Goal: Task Accomplishment & Management: Manage account settings

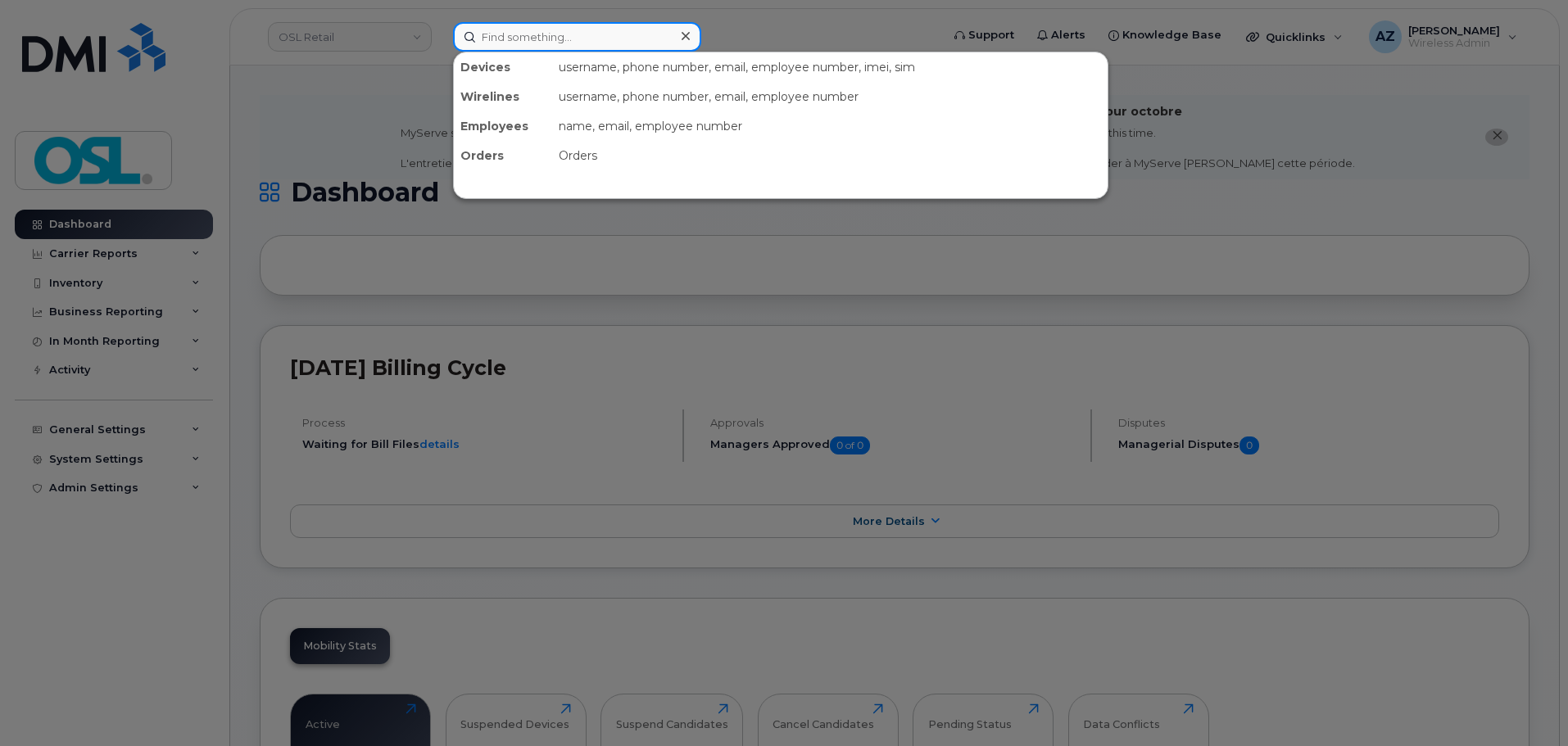
click at [540, 27] on input at bounding box center [577, 37] width 248 height 30
paste input "Sofiane Bentehami"
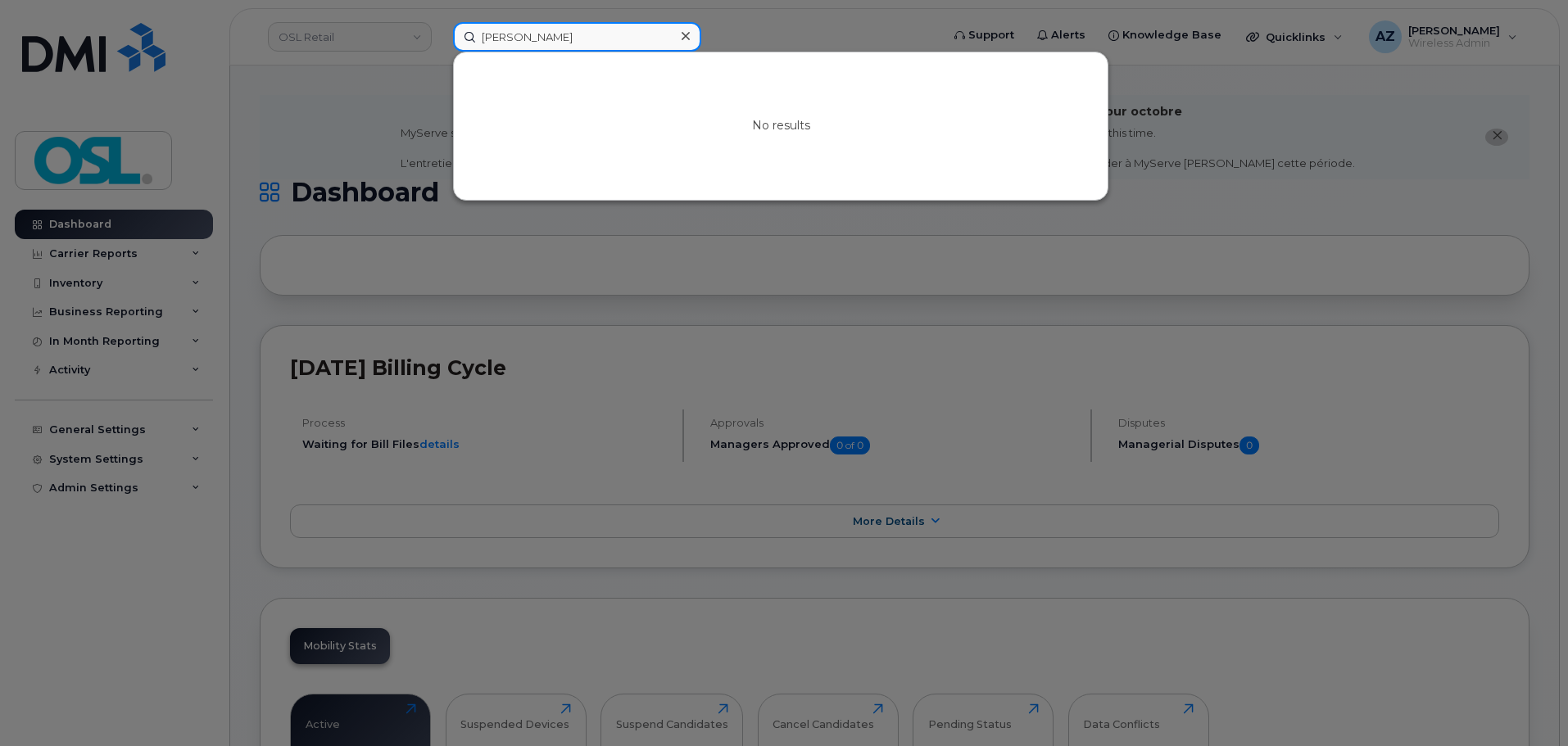
click at [550, 34] on input "Sofiane Bentehami" at bounding box center [577, 37] width 248 height 30
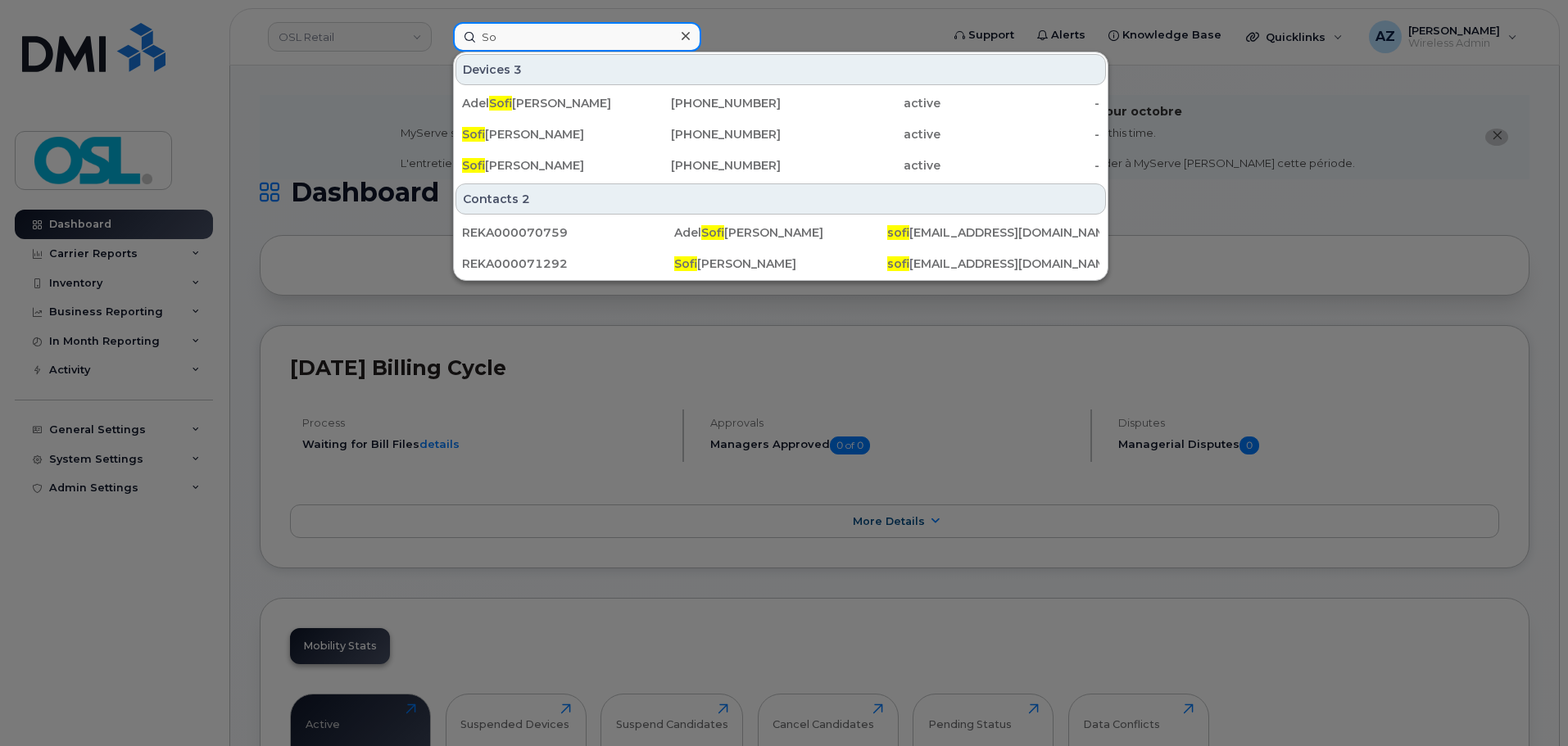
type input "S"
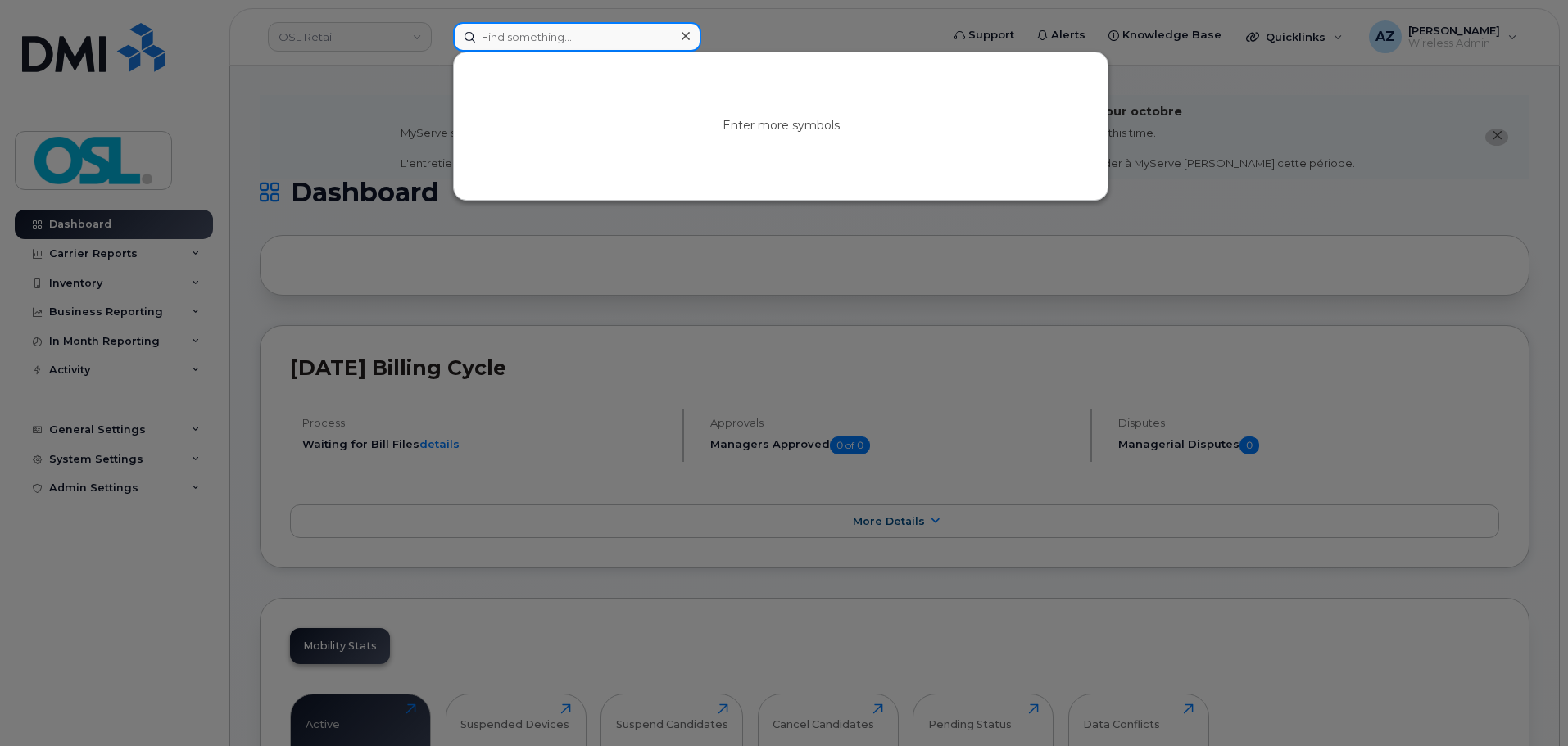
click at [618, 34] on input at bounding box center [577, 37] width 248 height 30
paste input "4165571955"
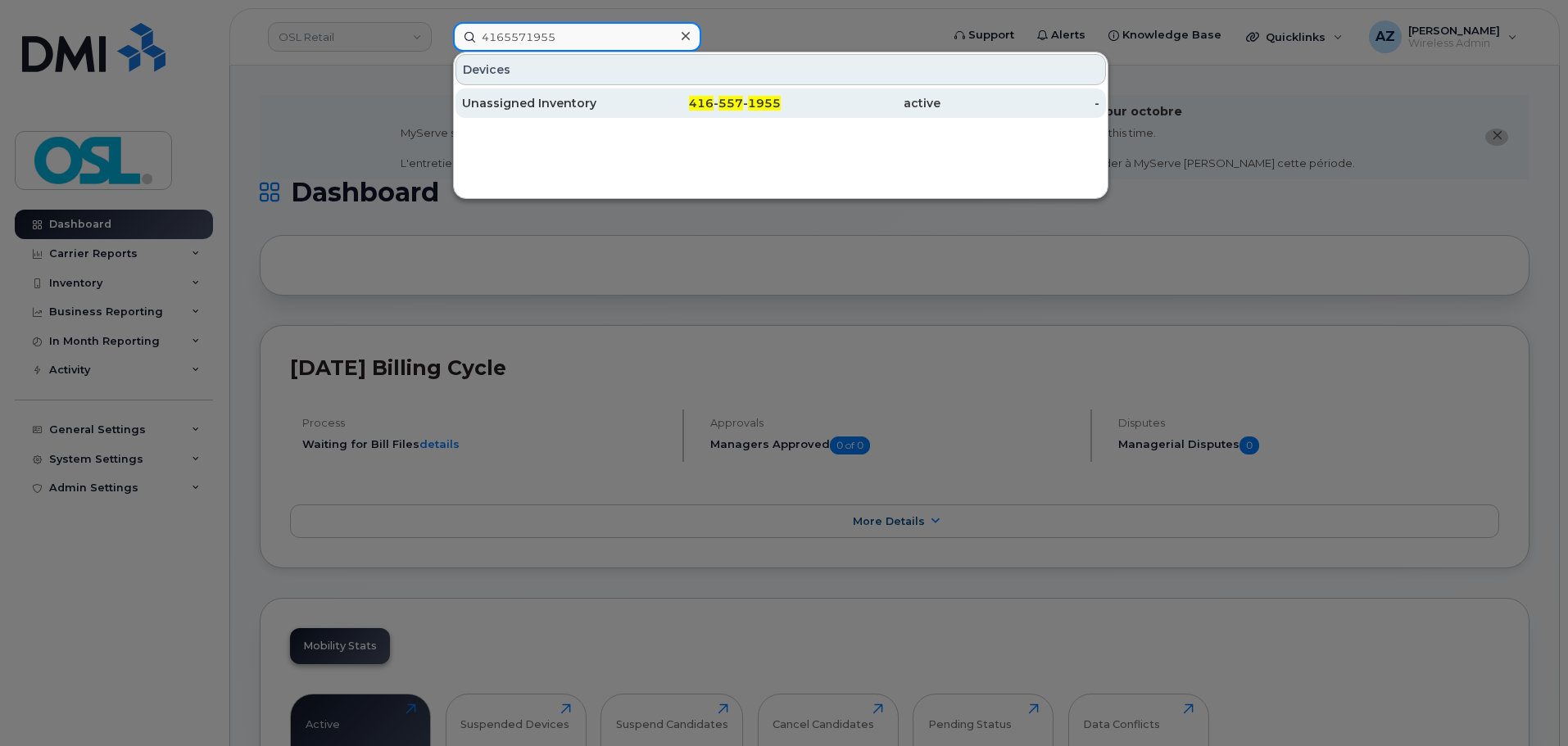
type input "4165571955"
click at [609, 97] on div "Unassigned Inventory" at bounding box center [542, 103] width 160 height 17
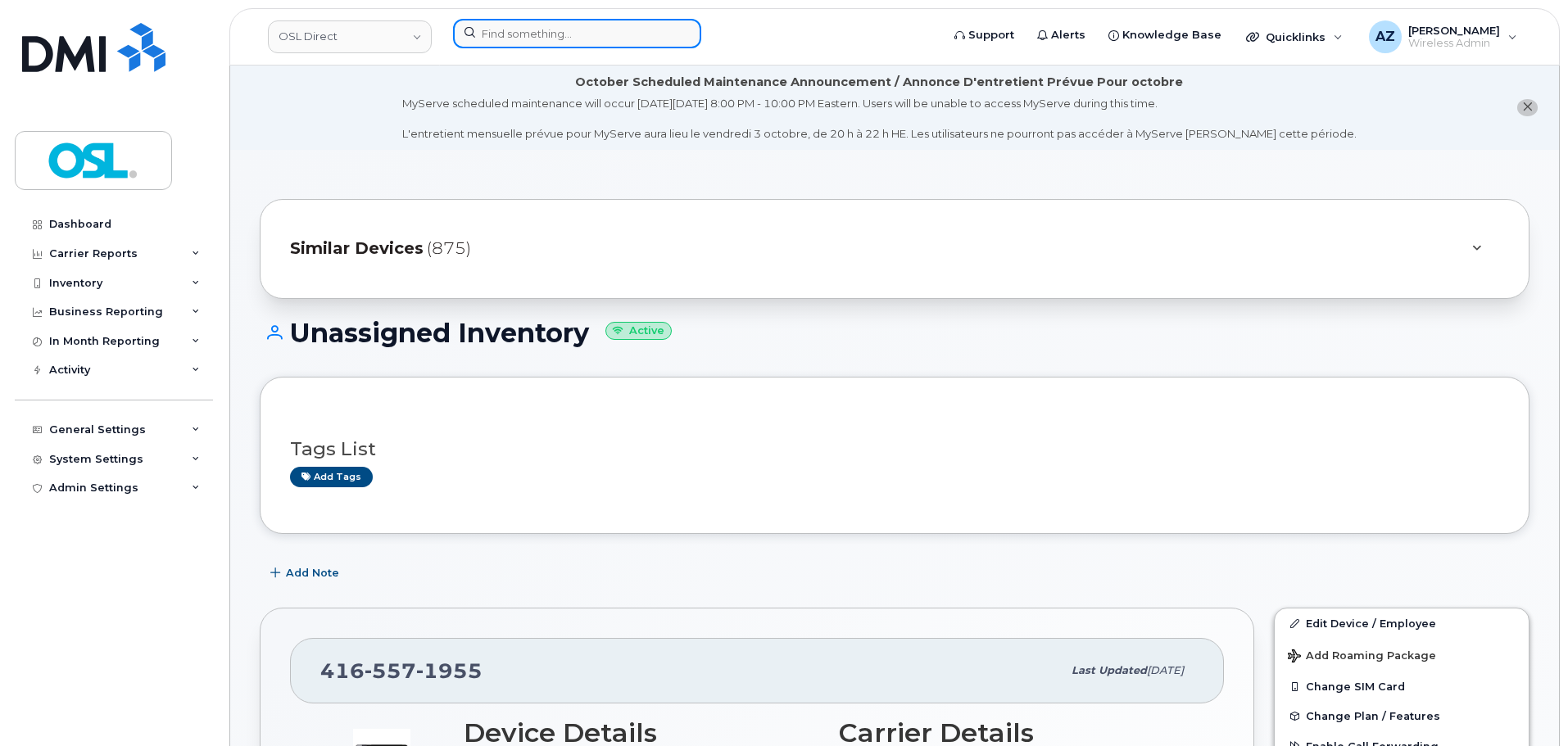
click at [526, 39] on input at bounding box center [577, 34] width 248 height 30
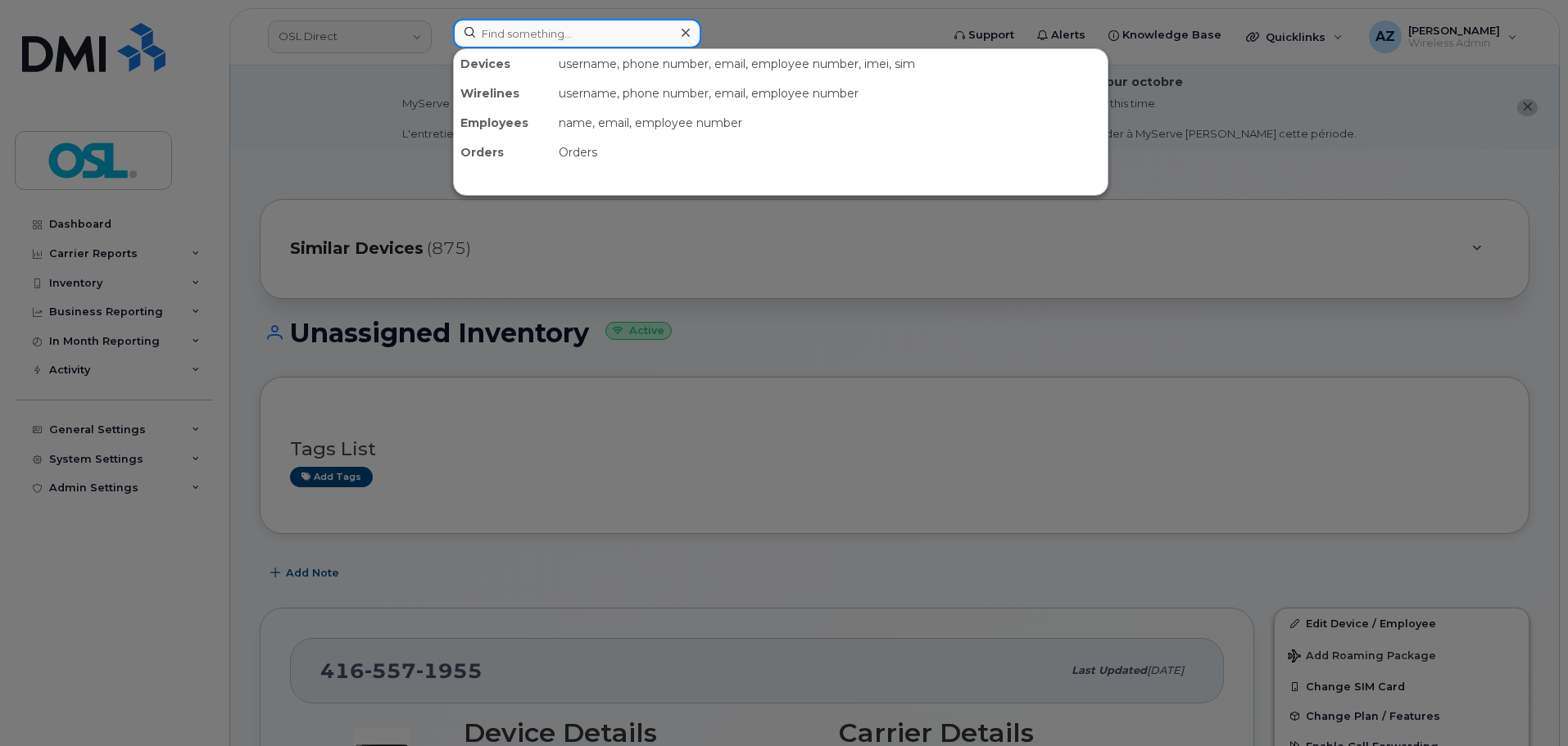
paste input "5147066493"
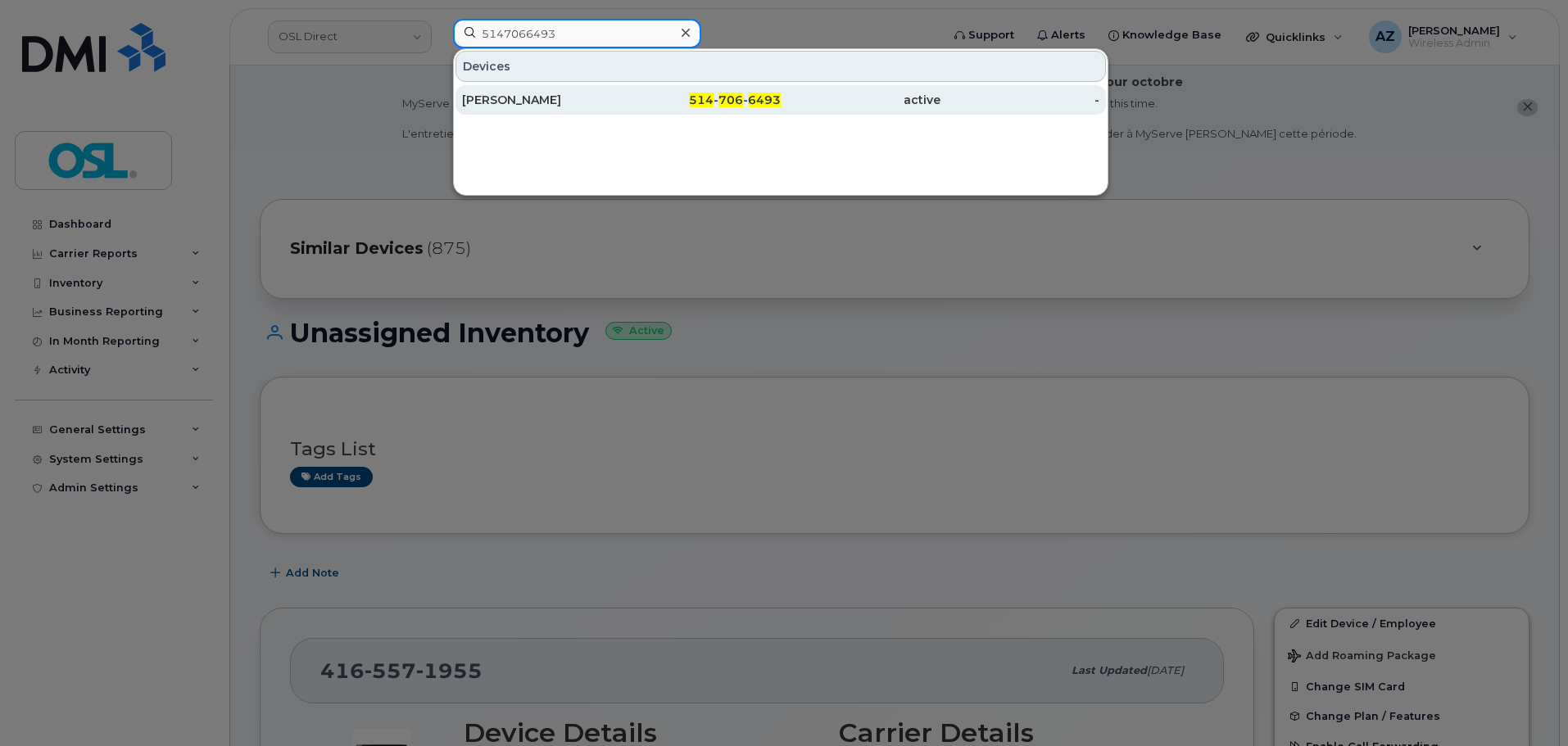
type input "5147066493"
click at [547, 102] on div "[PERSON_NAME]" at bounding box center [542, 100] width 160 height 17
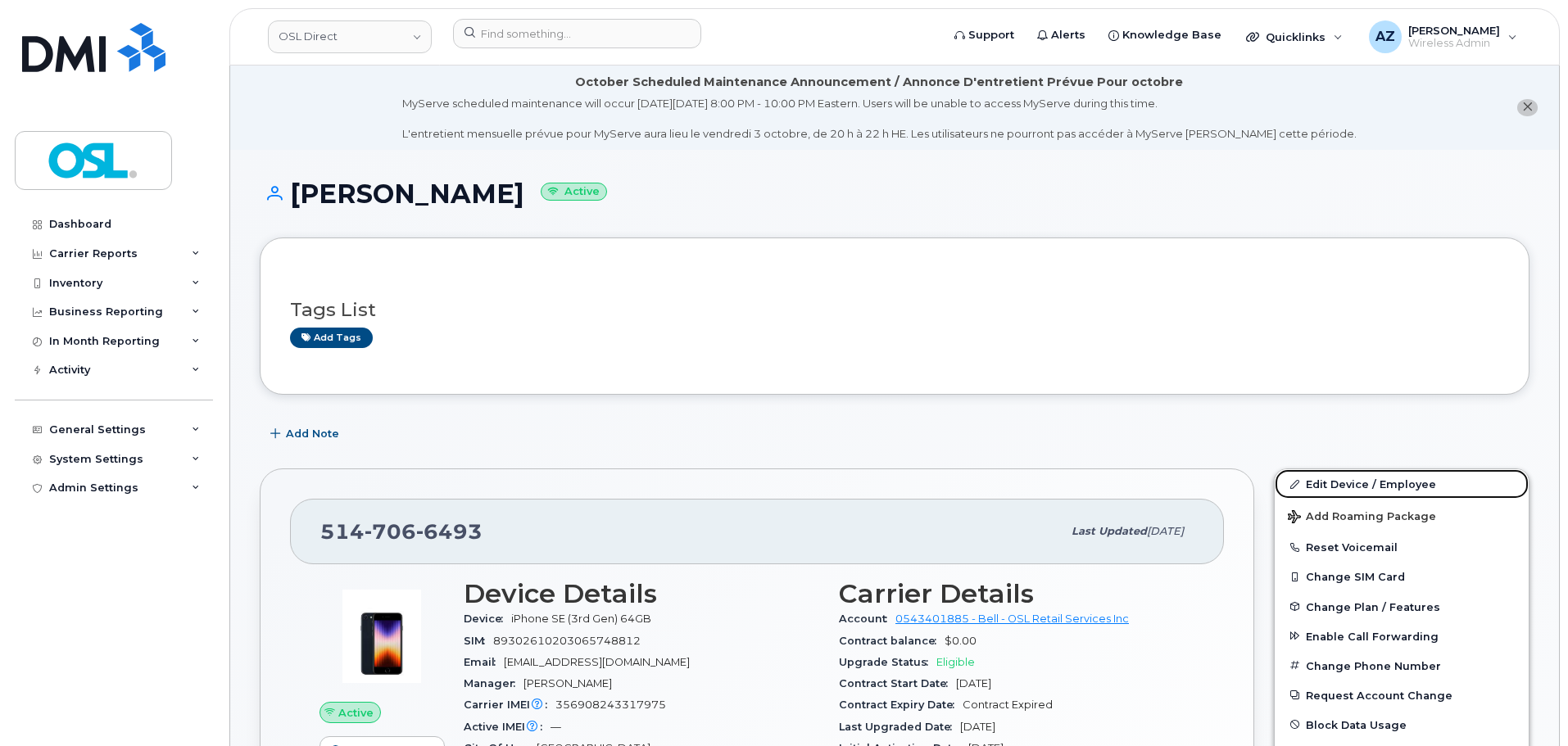
click at [1385, 482] on link "Edit Device / Employee" at bounding box center [1401, 484] width 254 height 30
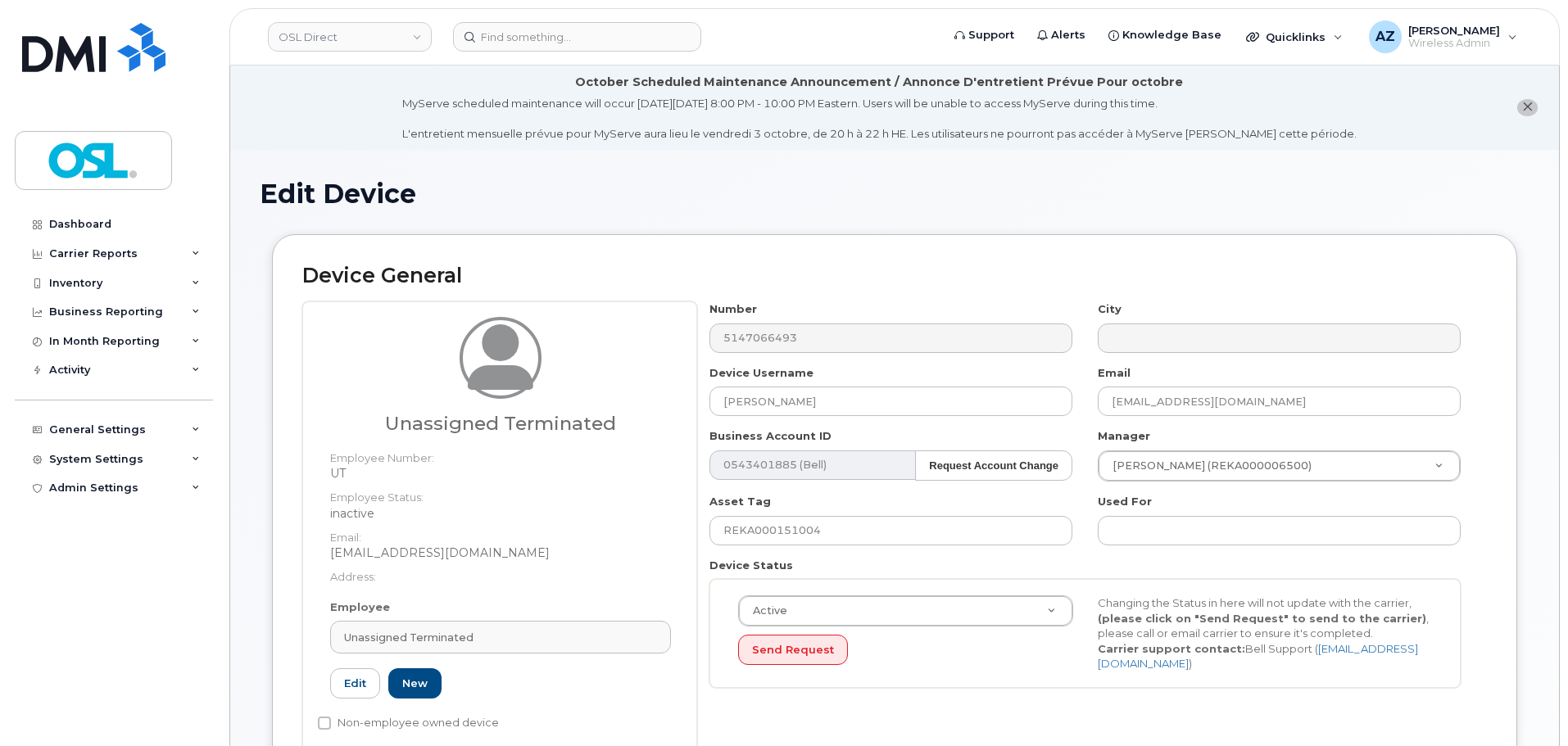
scroll to position [412, 0]
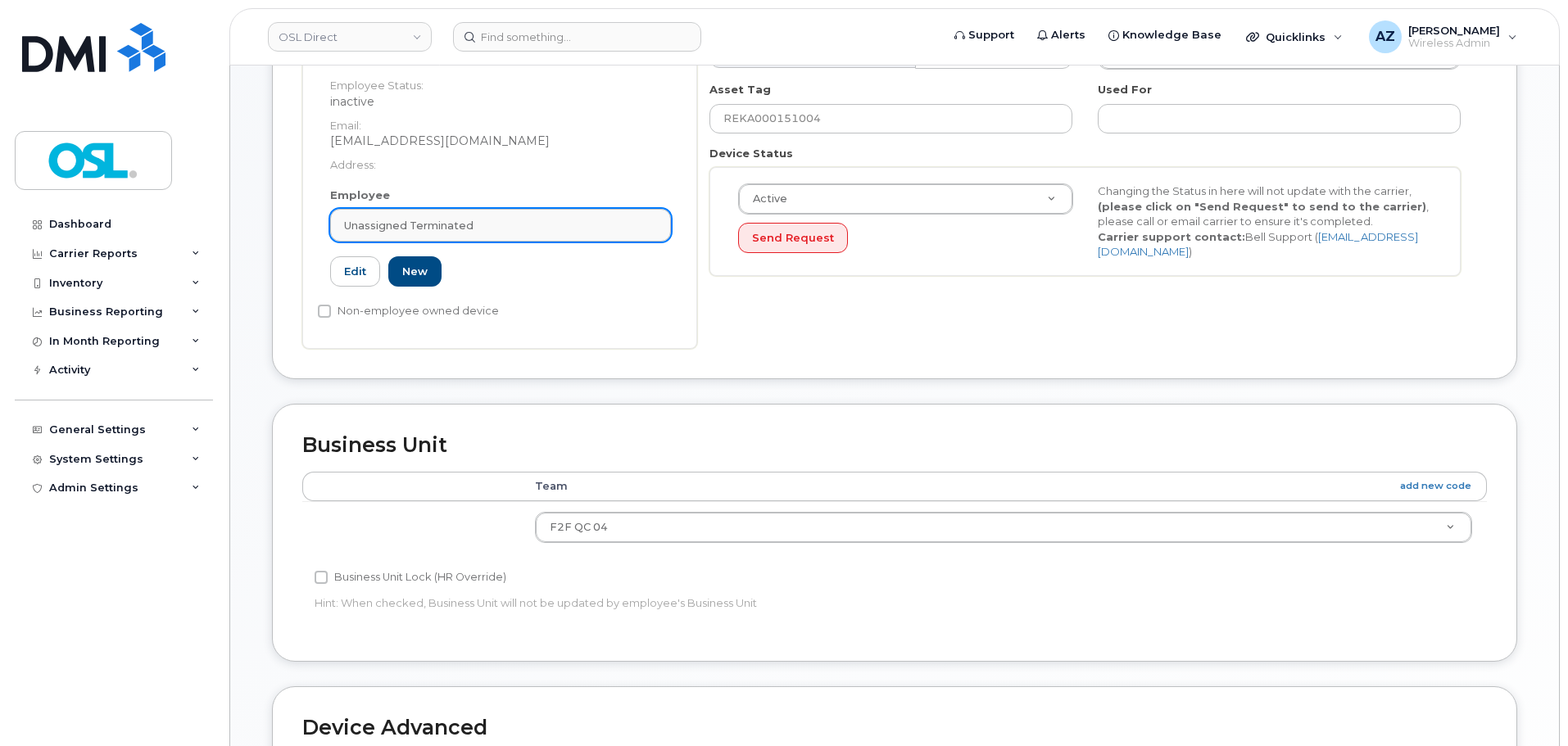
click at [453, 233] on link "Unassigned Terminated" at bounding box center [501, 225] width 341 height 33
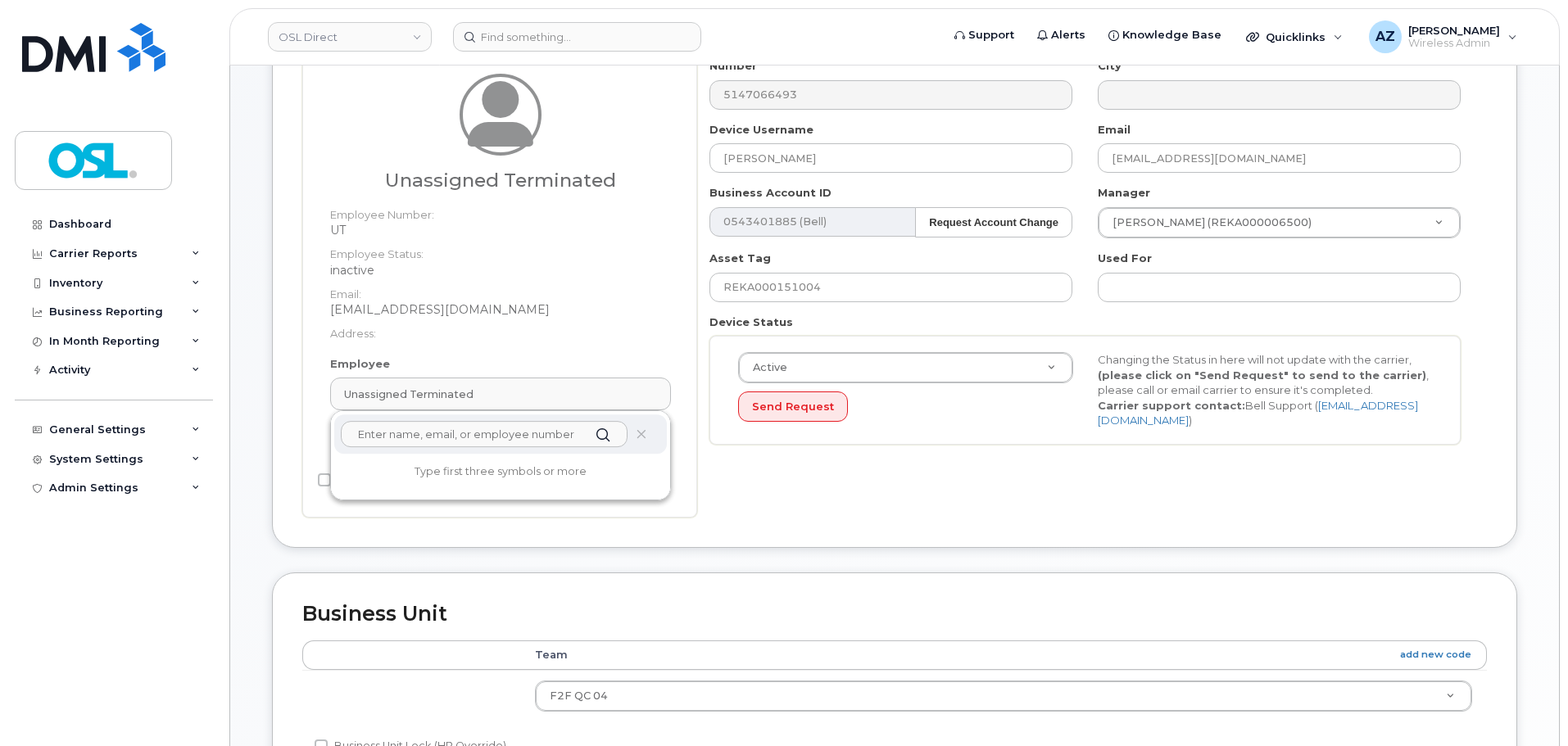
scroll to position [166, 0]
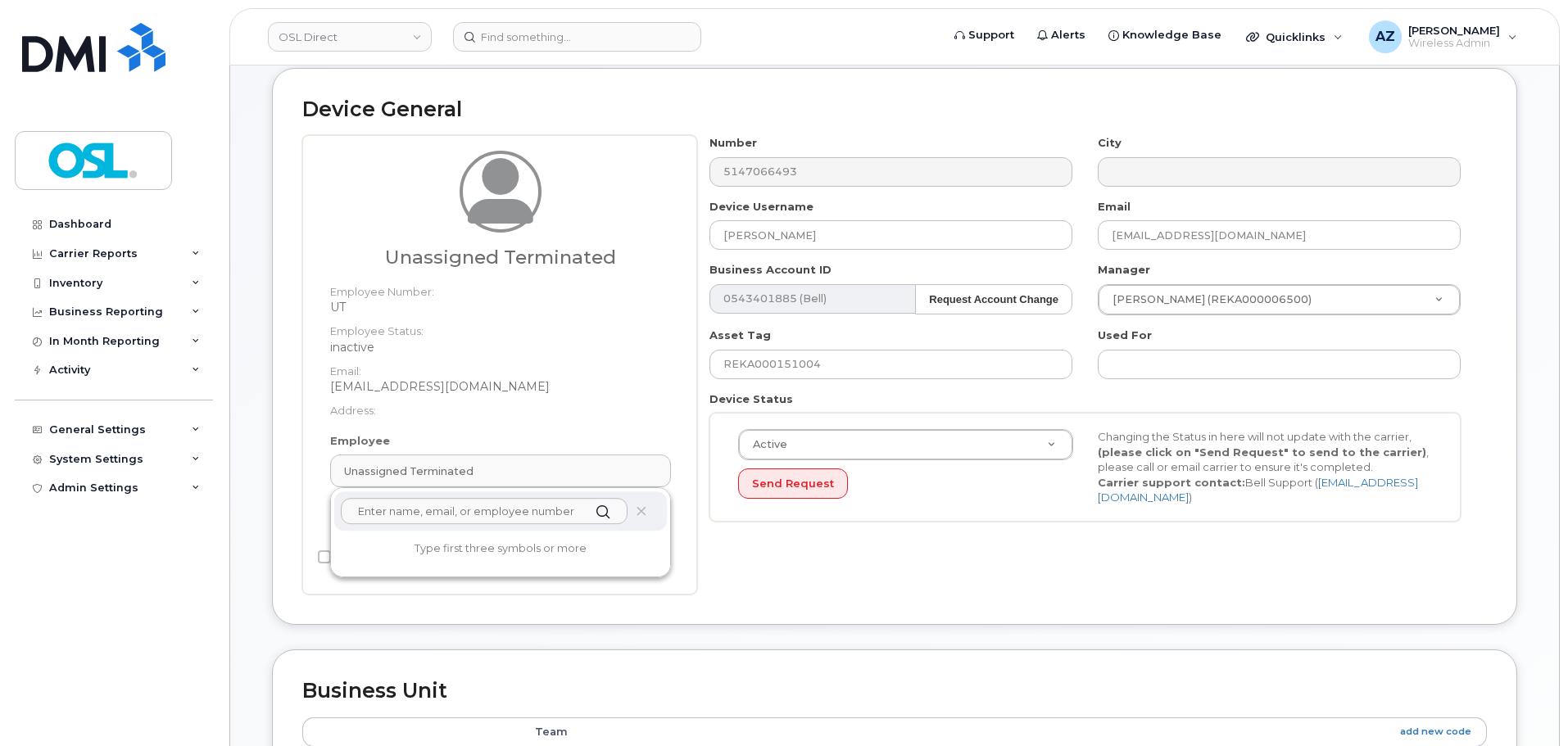
click at [510, 396] on dt "Address:" at bounding box center [501, 406] width 341 height 24
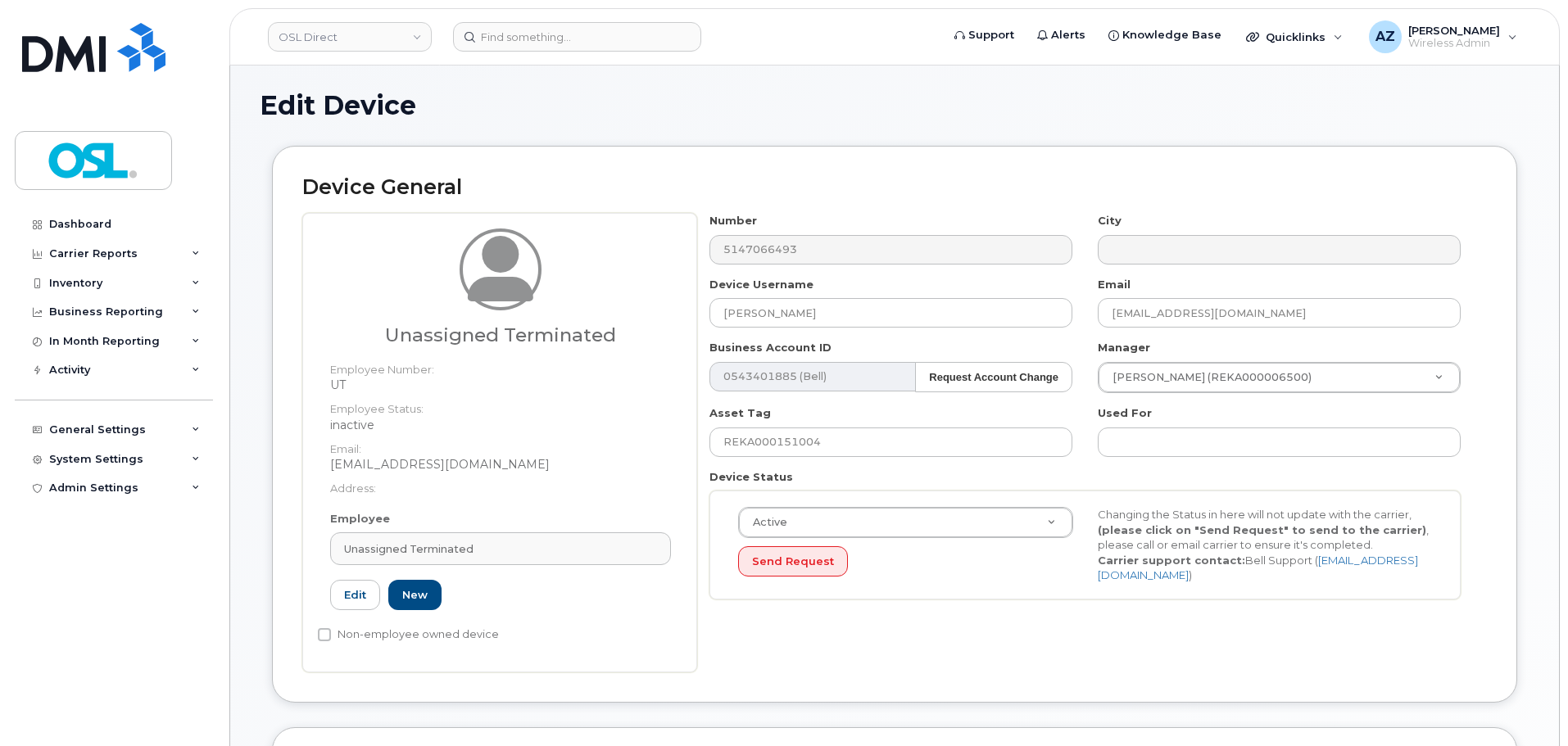
scroll to position [0, 0]
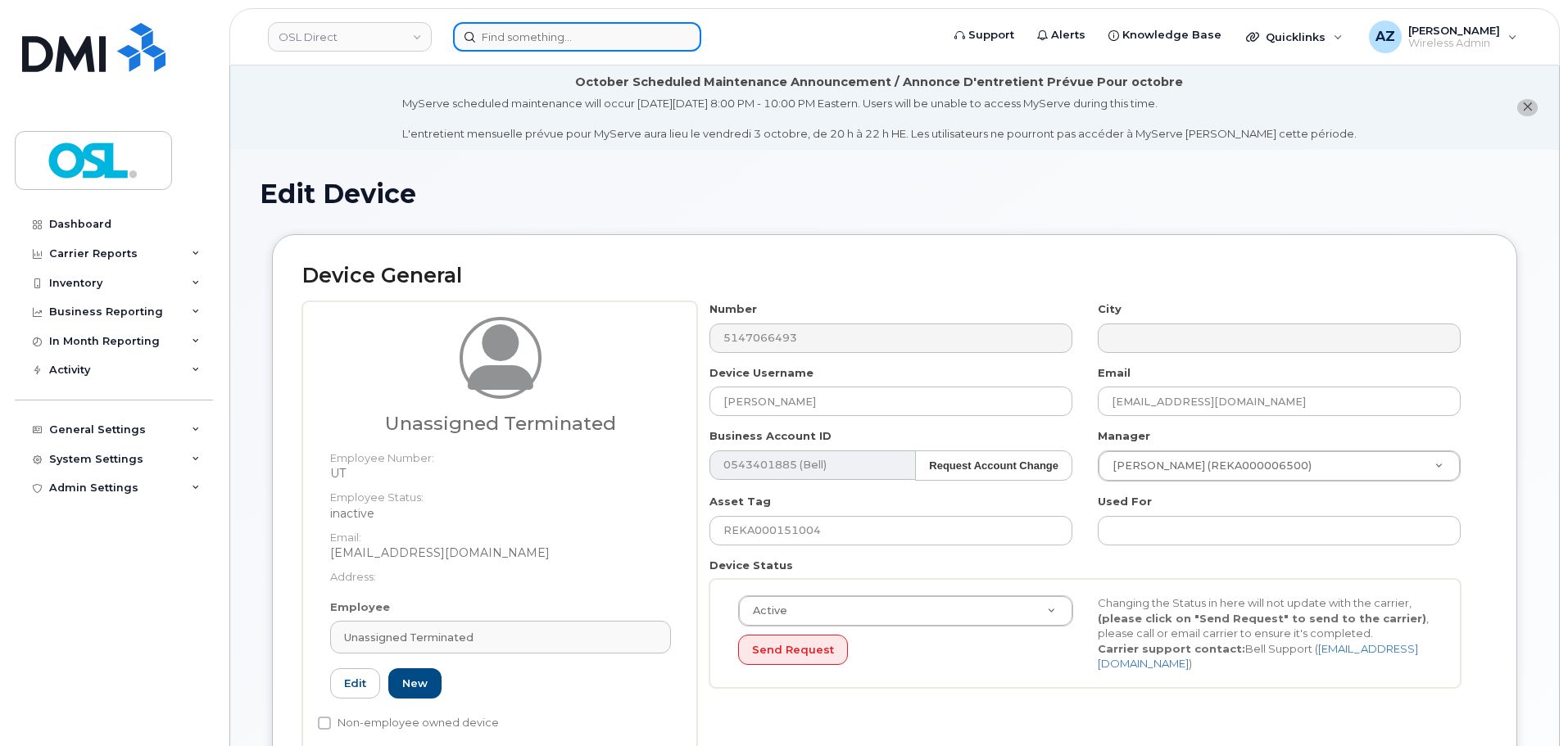
click at [584, 42] on input at bounding box center [577, 37] width 248 height 30
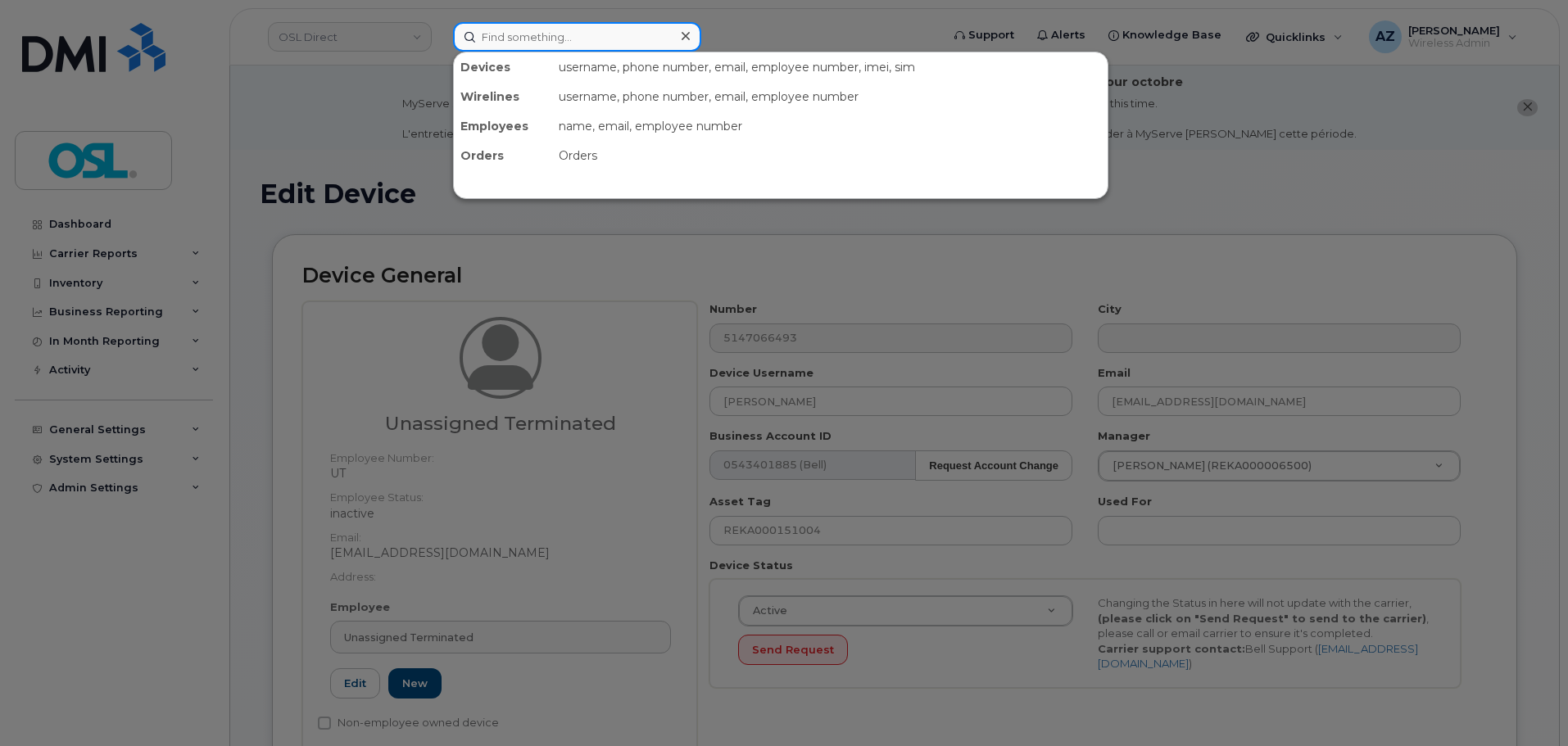
paste input "5147066493"
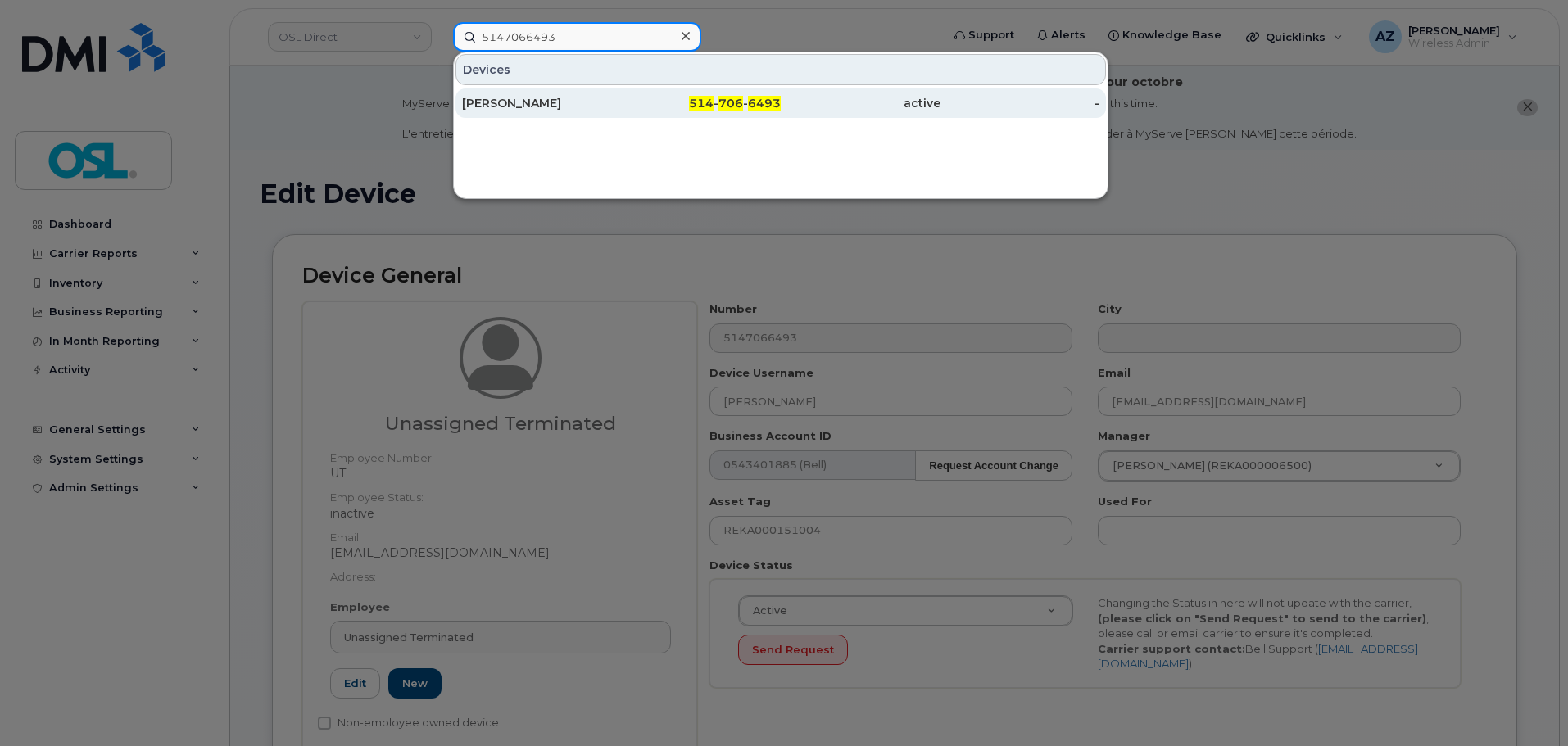
type input "5147066493"
click at [611, 106] on div "[PERSON_NAME]" at bounding box center [542, 103] width 160 height 17
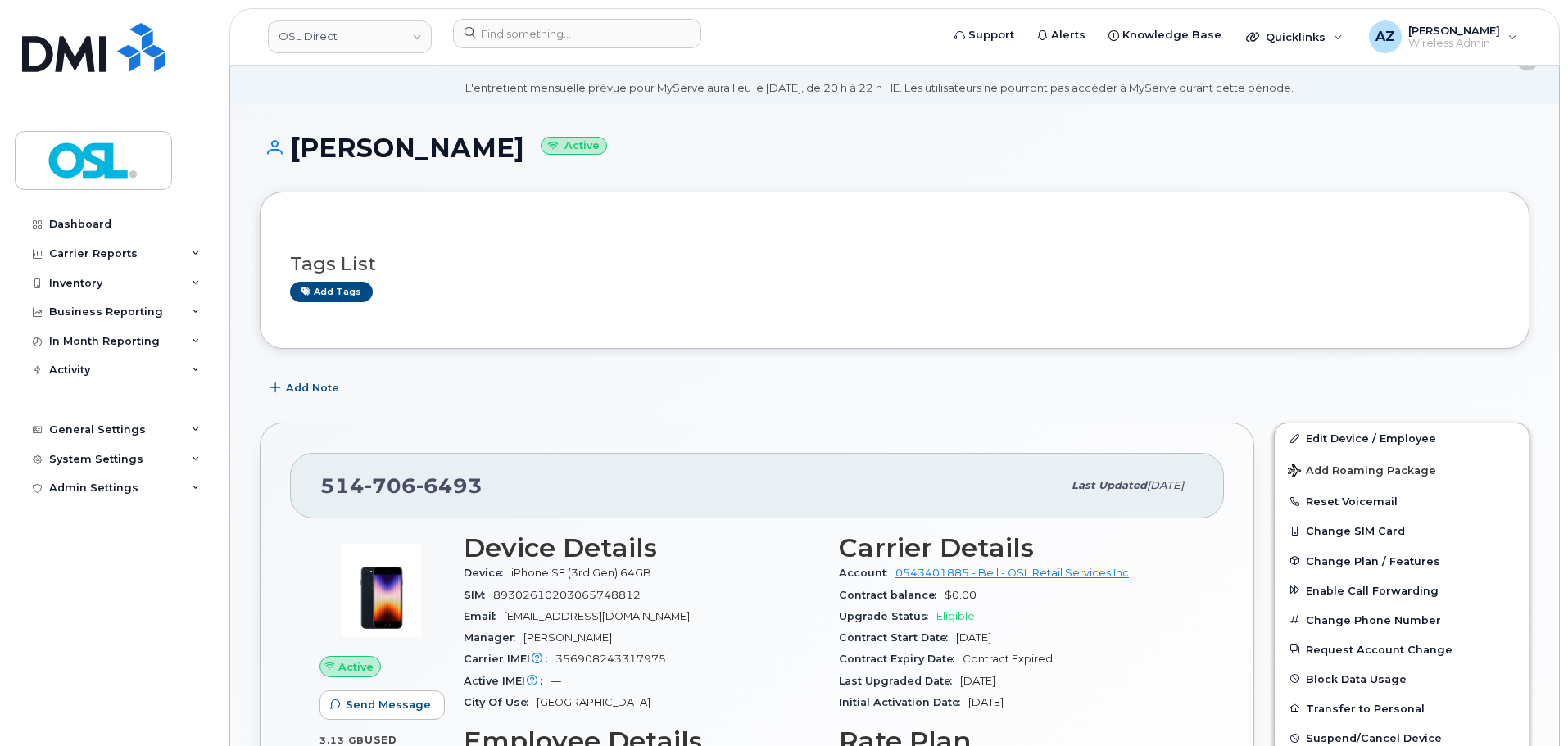
scroll to position [82, 0]
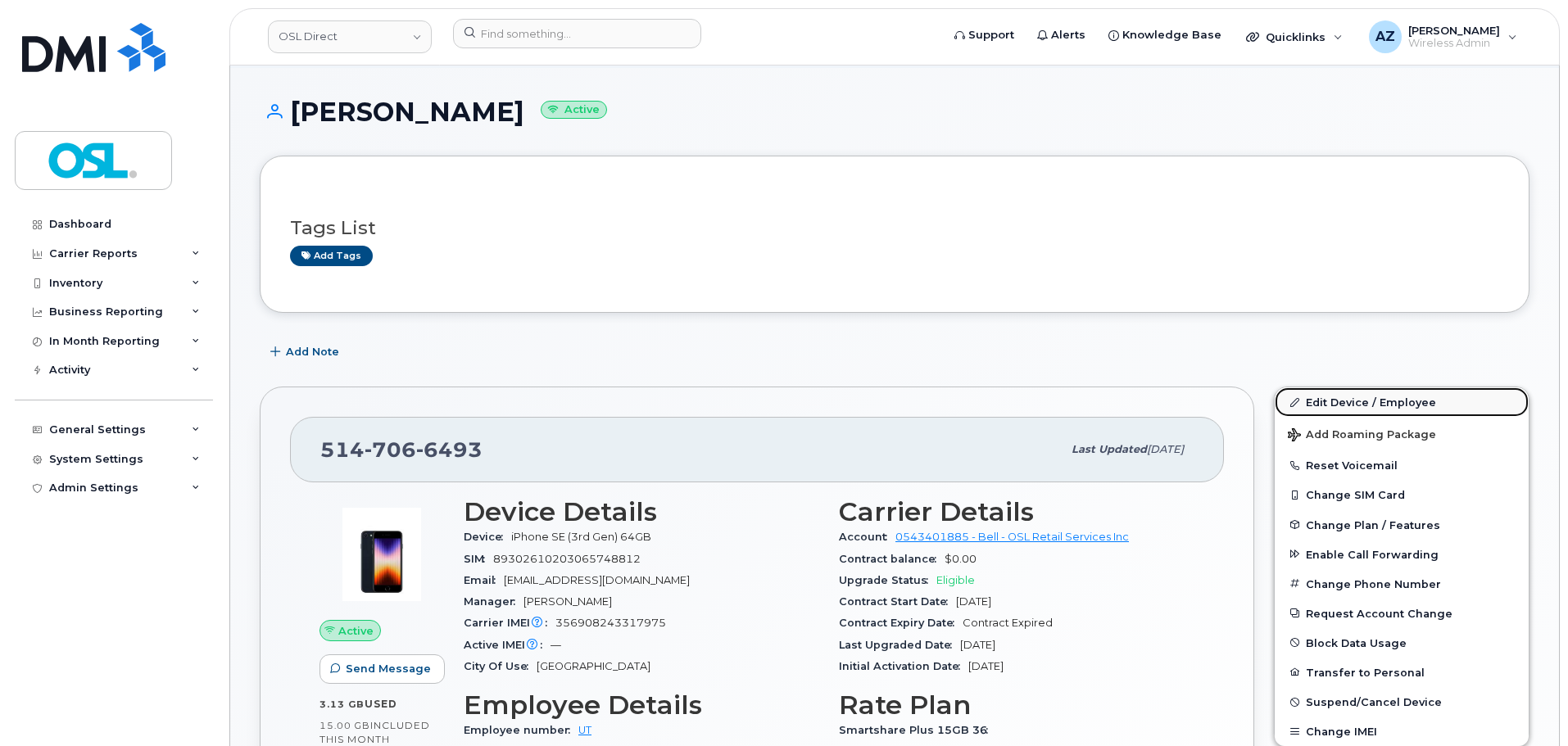
click at [1352, 403] on link "Edit Device / Employee" at bounding box center [1401, 403] width 254 height 30
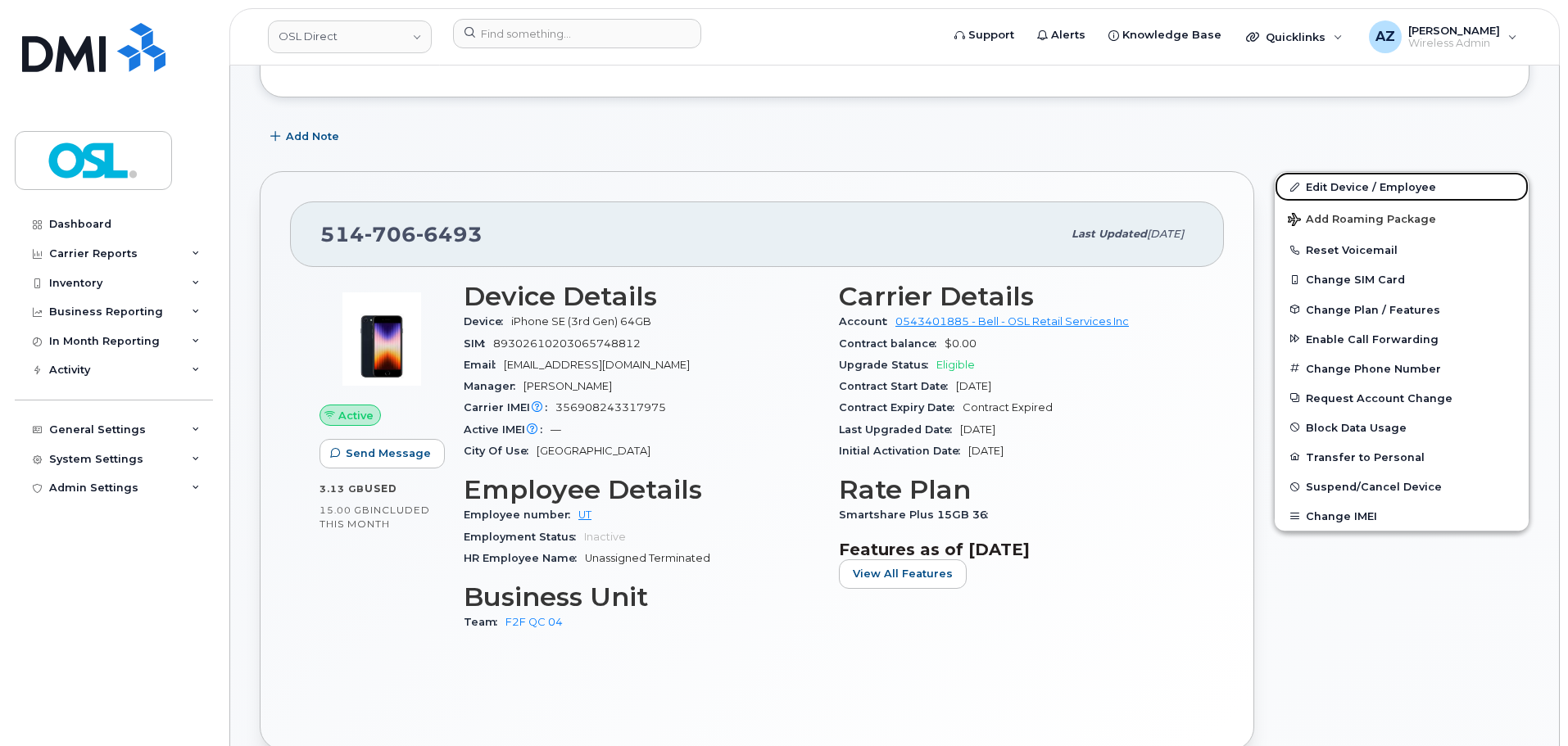
scroll to position [328, 0]
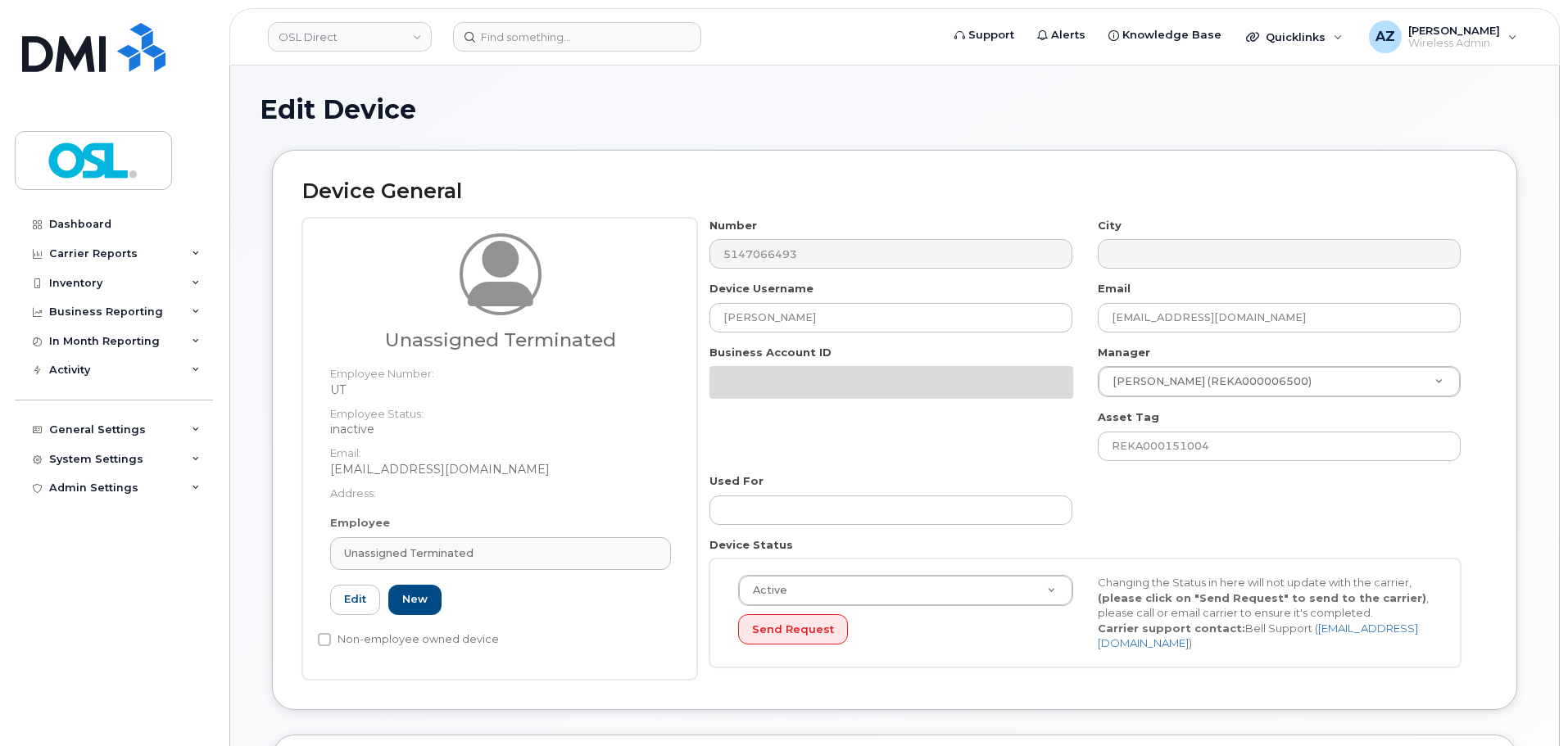
click at [510, 560] on div "Unassigned Terminated" at bounding box center [501, 553] width 313 height 16
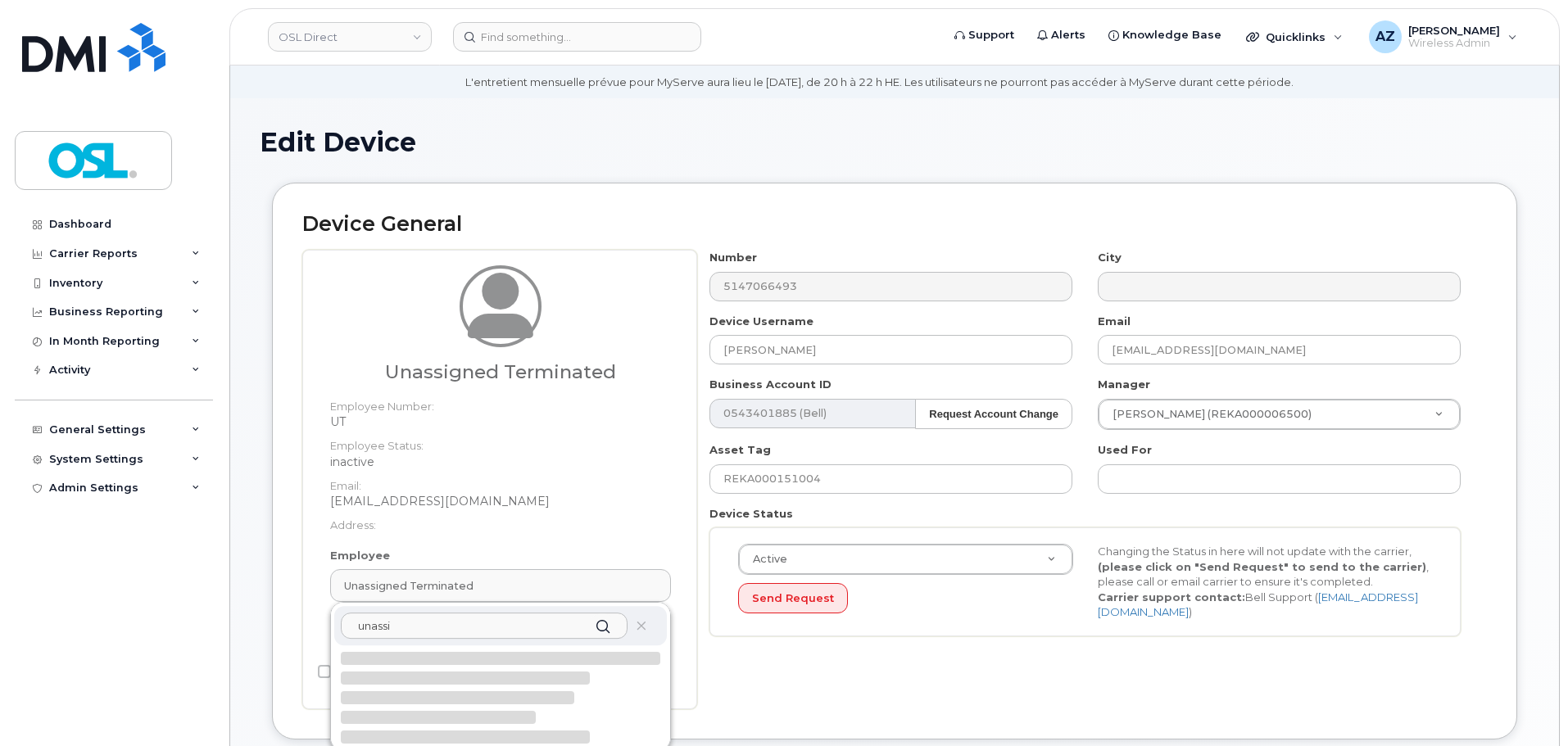
scroll to position [245, 0]
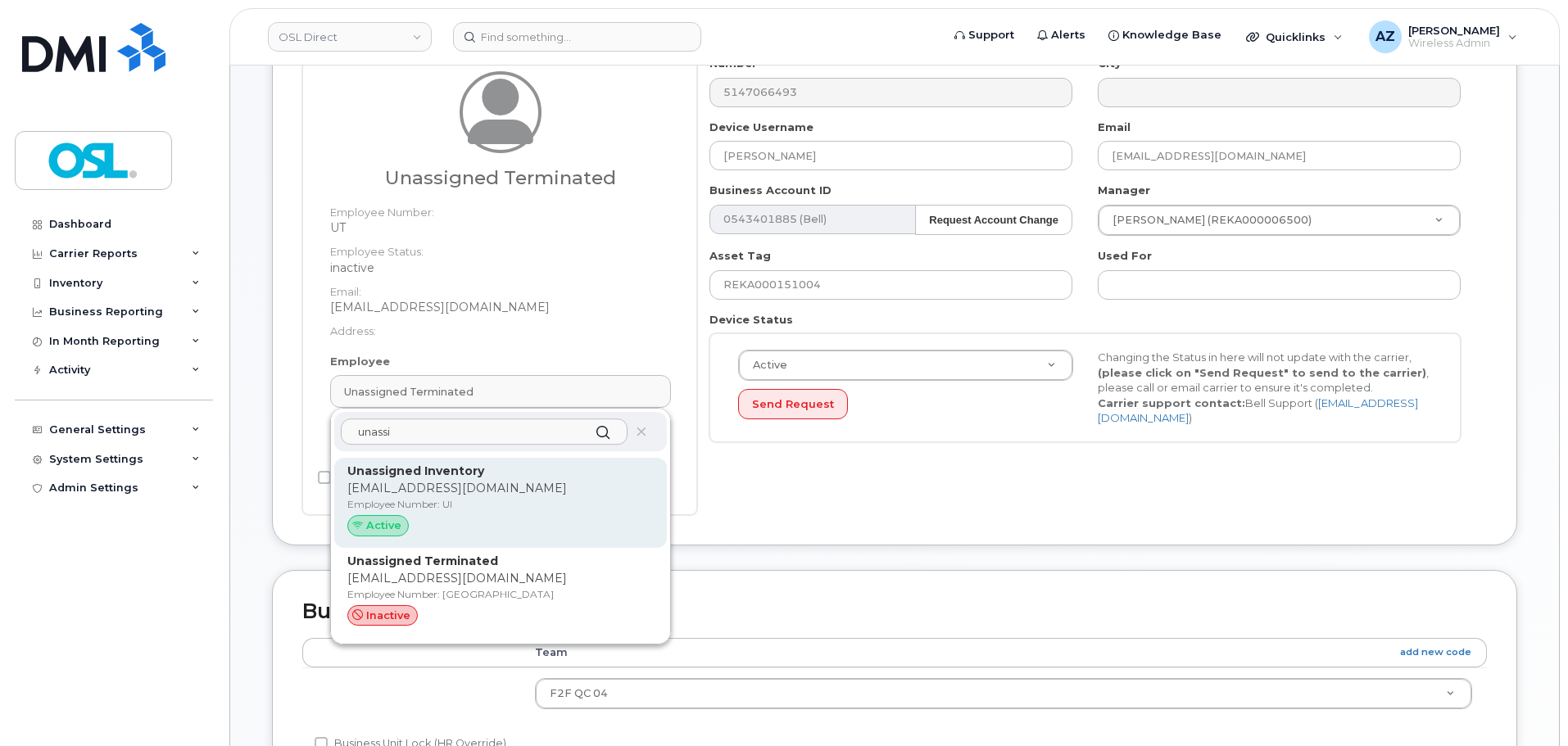
type input "unassi"
click at [536, 506] on p "Employee Number: UI" at bounding box center [501, 504] width 307 height 15
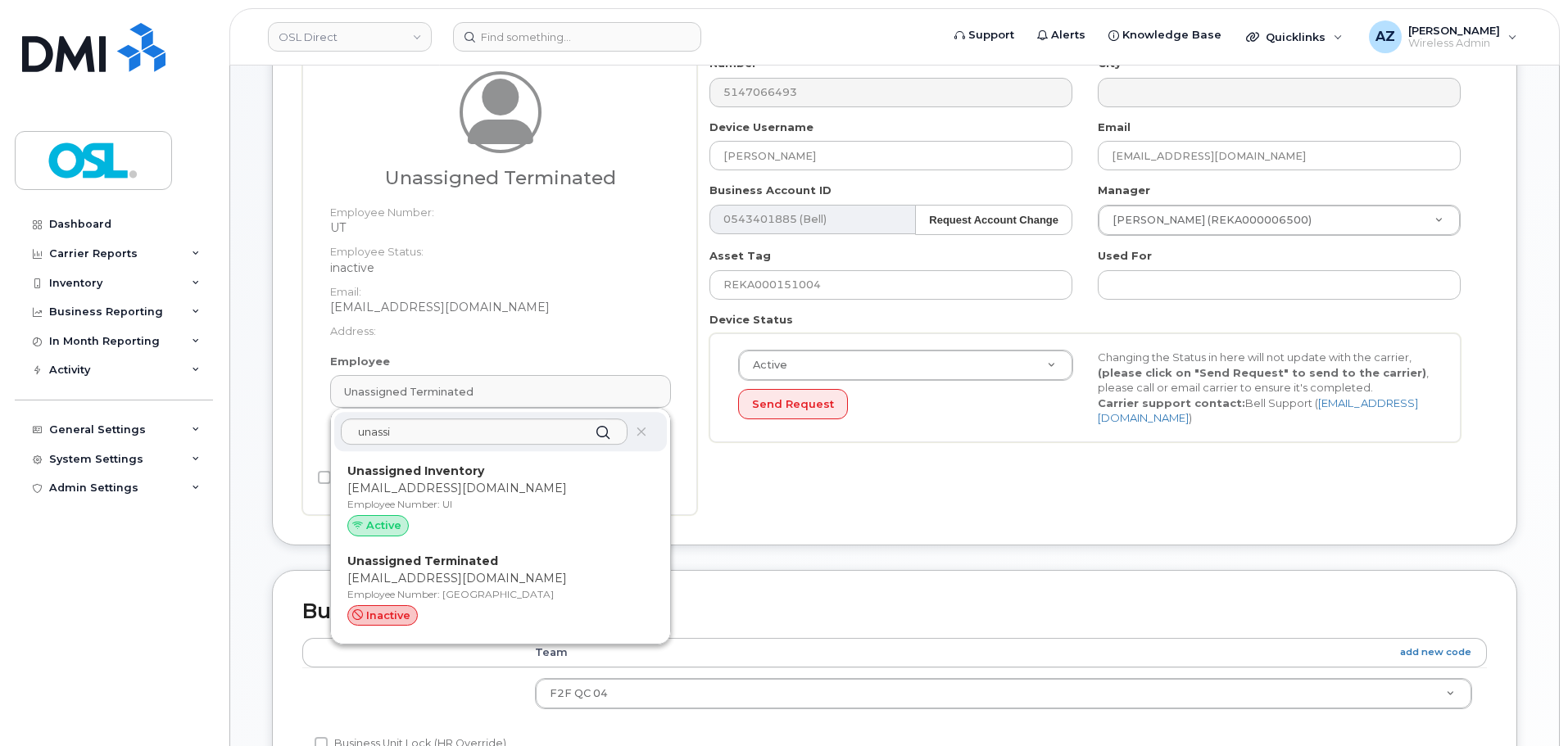
type input "UI"
type input "Unassigned Inventory"
type input "[EMAIL_ADDRESS][DOMAIN_NAME]"
type input "4724252"
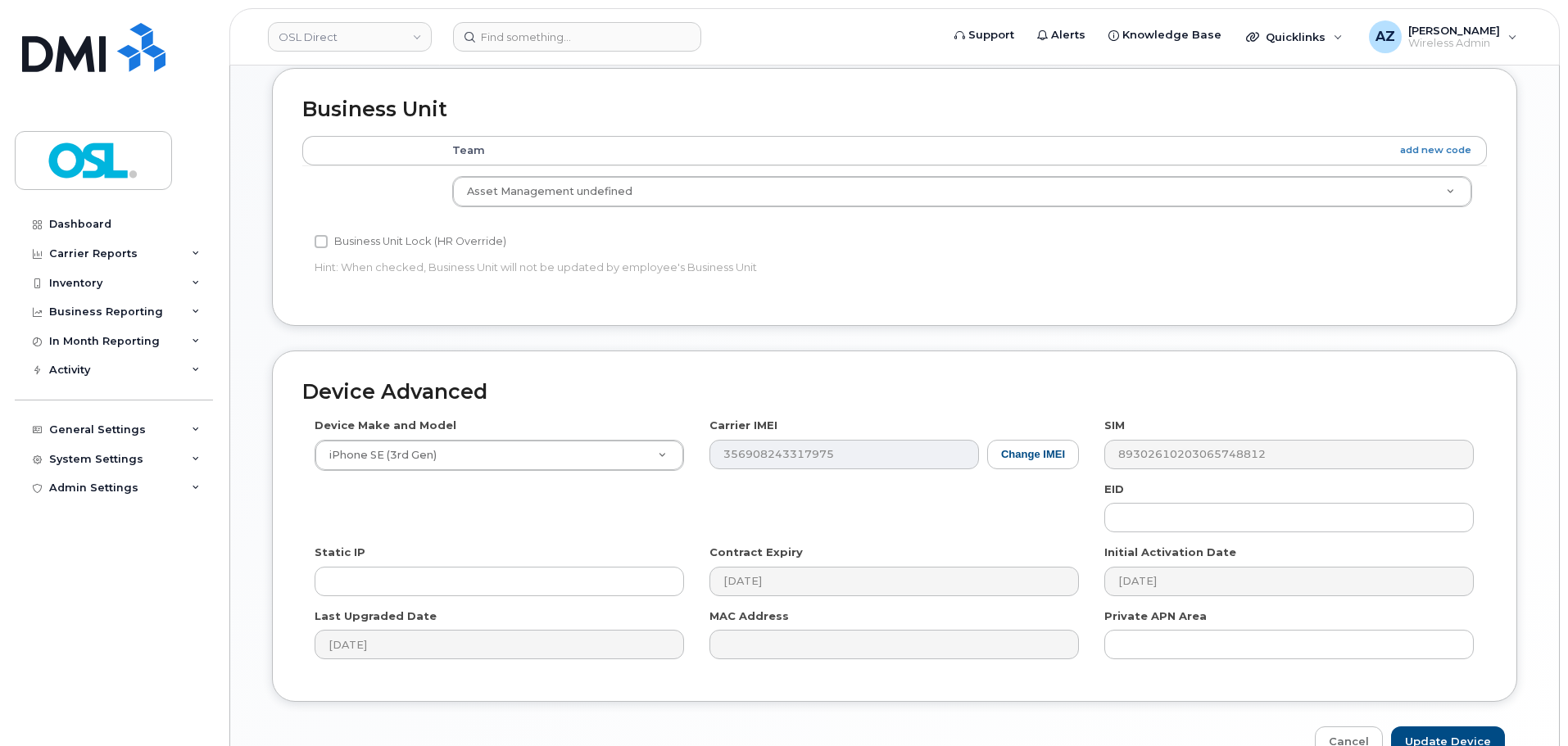
scroll to position [824, 0]
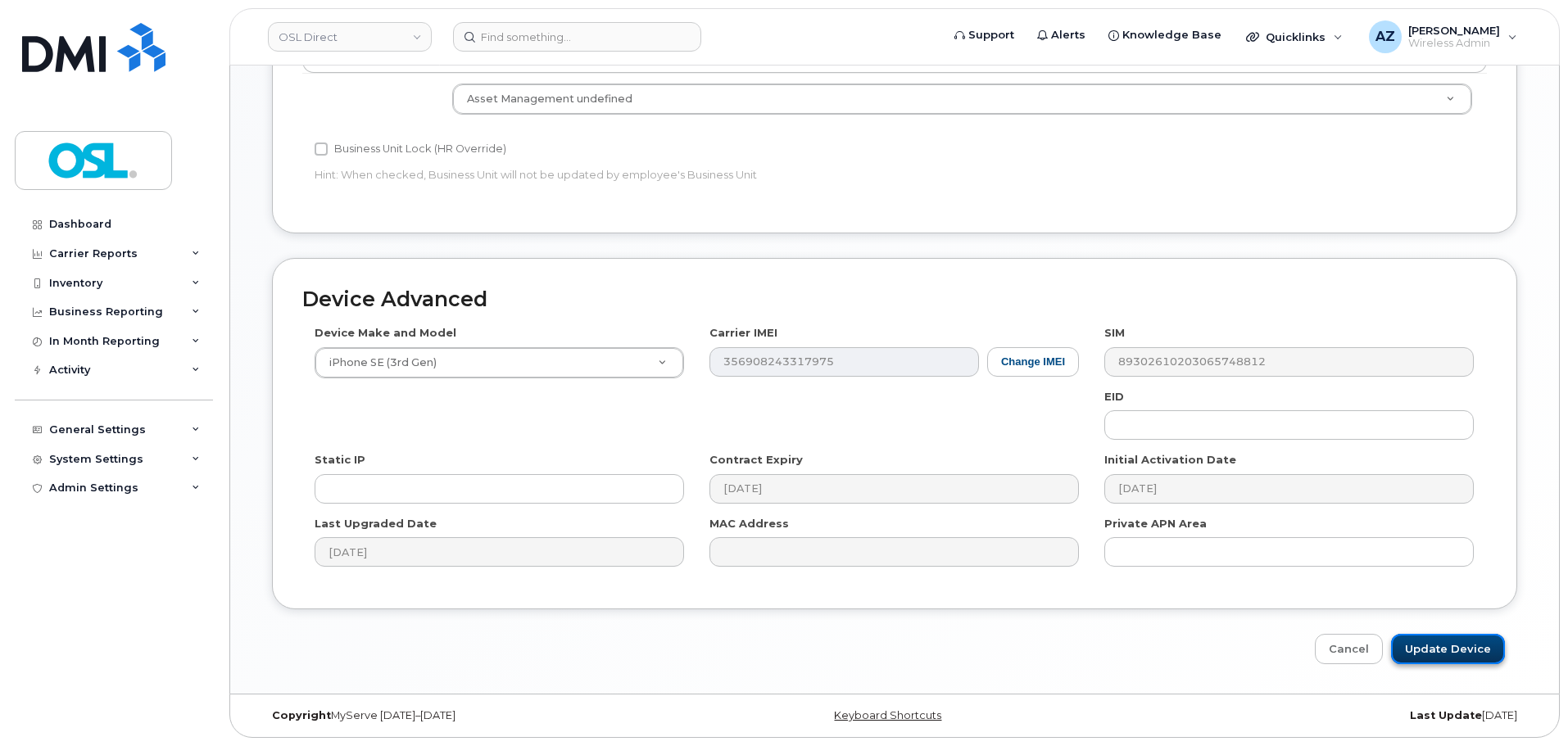
click at [1478, 652] on input "Update Device" at bounding box center [1447, 649] width 114 height 31
type input "Saving..."
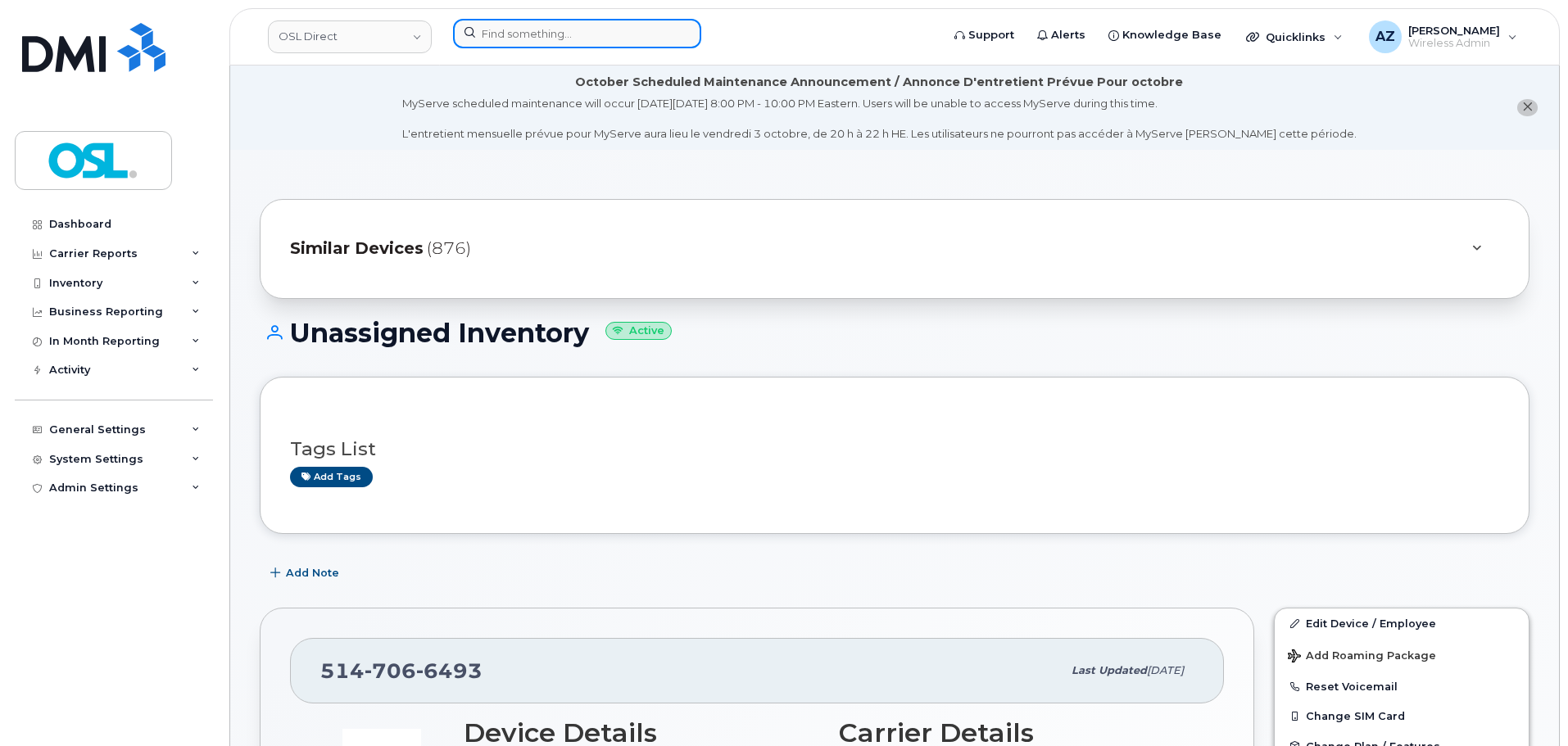
click at [564, 33] on input at bounding box center [577, 34] width 248 height 30
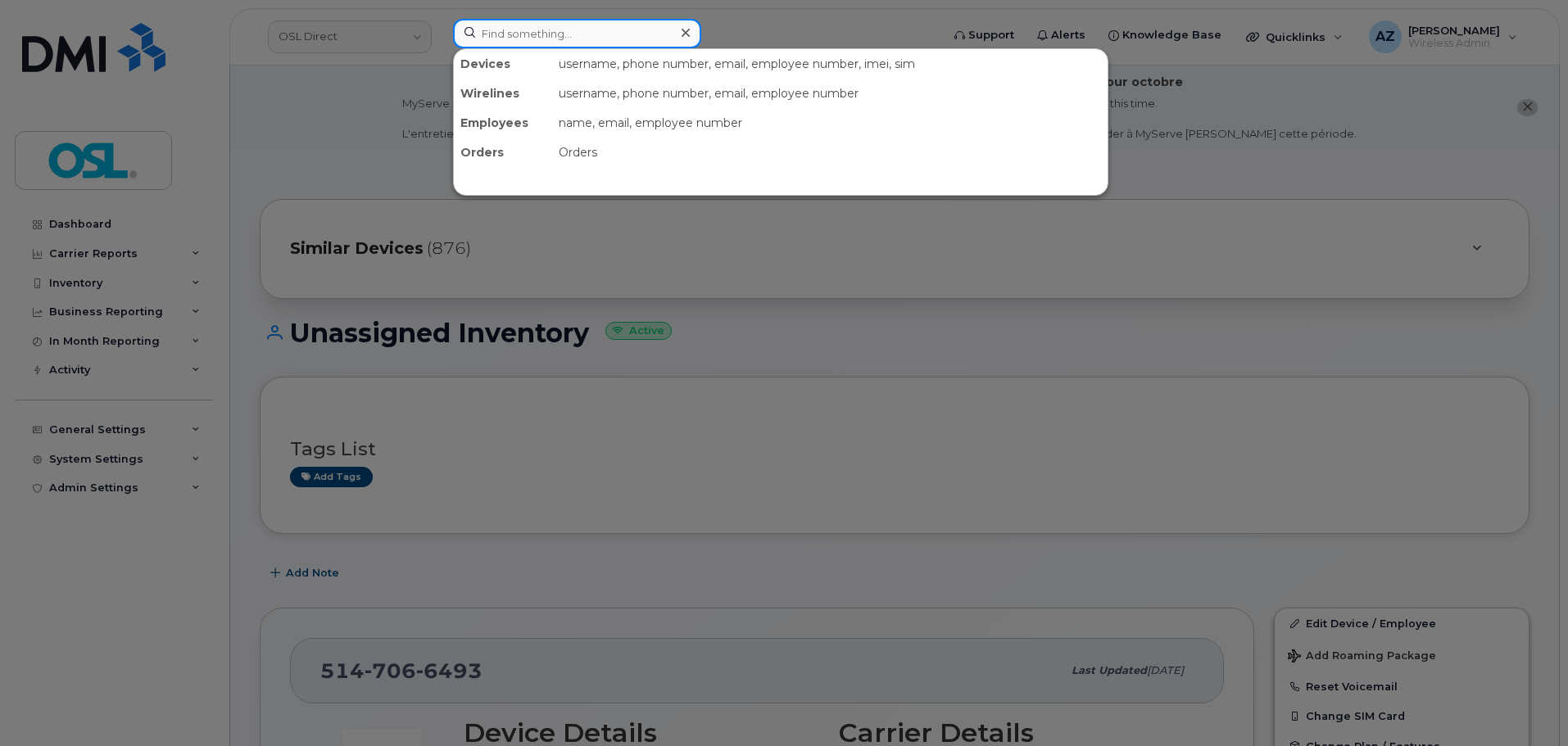
paste input "4165406066"
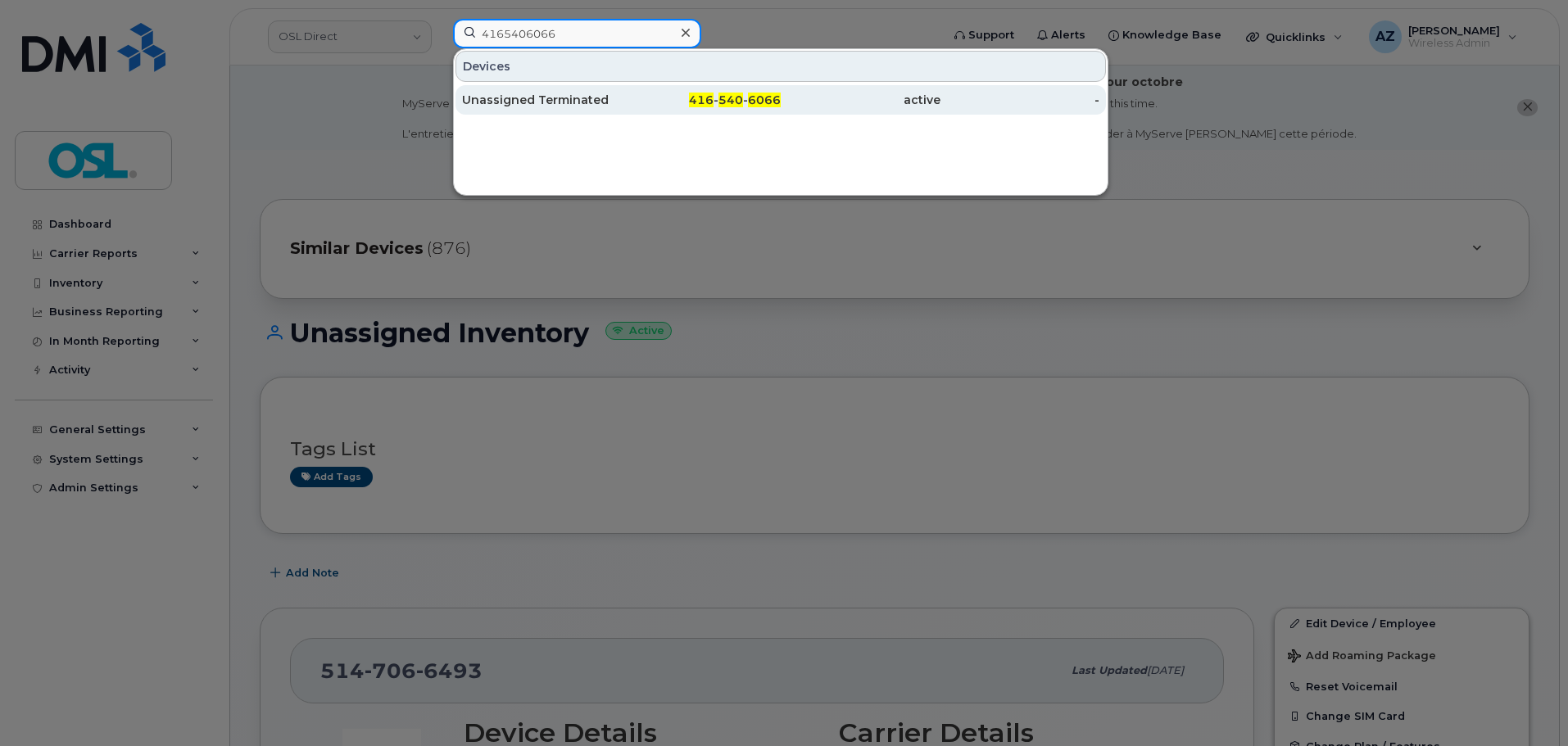
type input "4165406066"
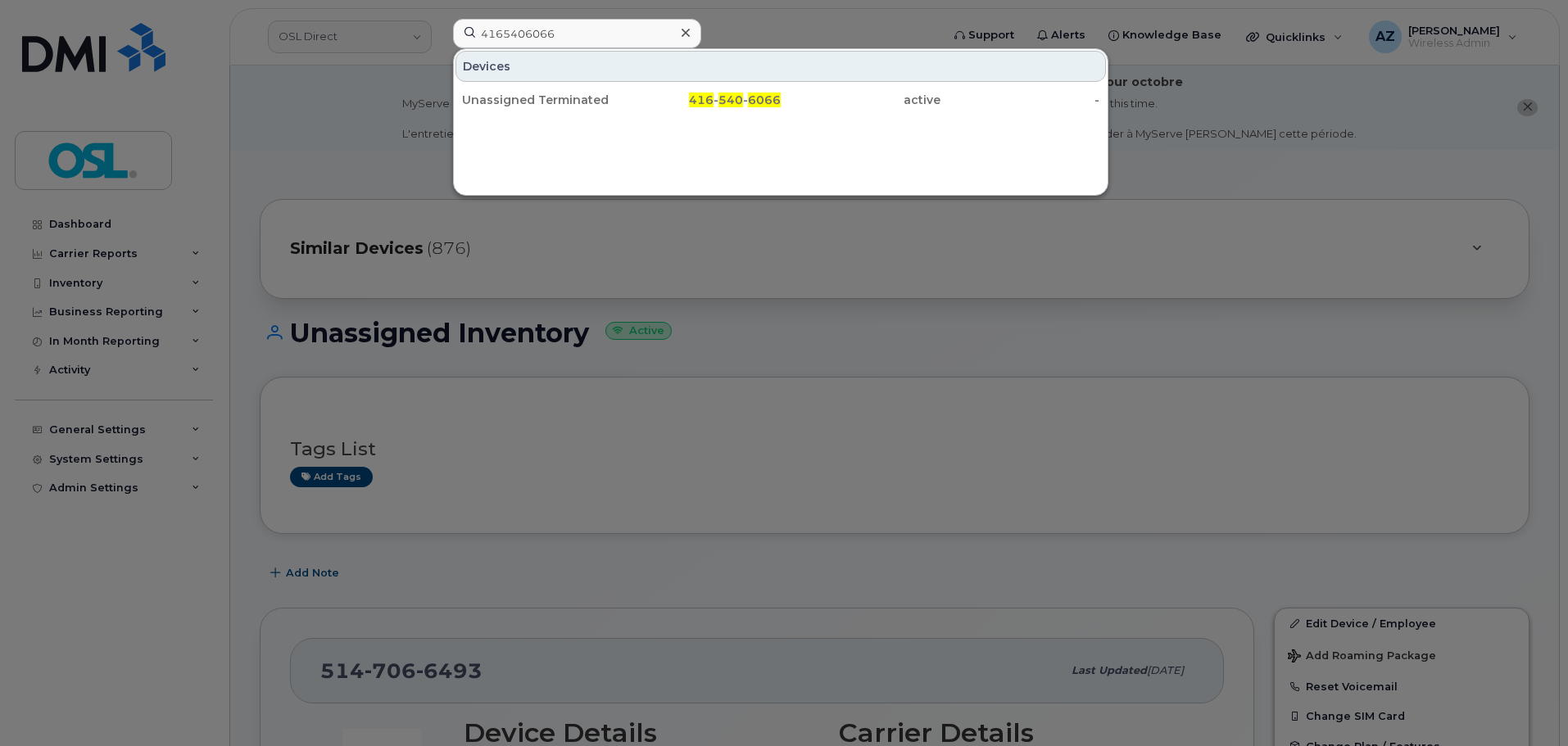
drag, startPoint x: 589, startPoint y: 98, endPoint x: 587, endPoint y: 125, distance: 27.1
click at [589, 98] on div "Unassigned Terminated" at bounding box center [542, 100] width 160 height 17
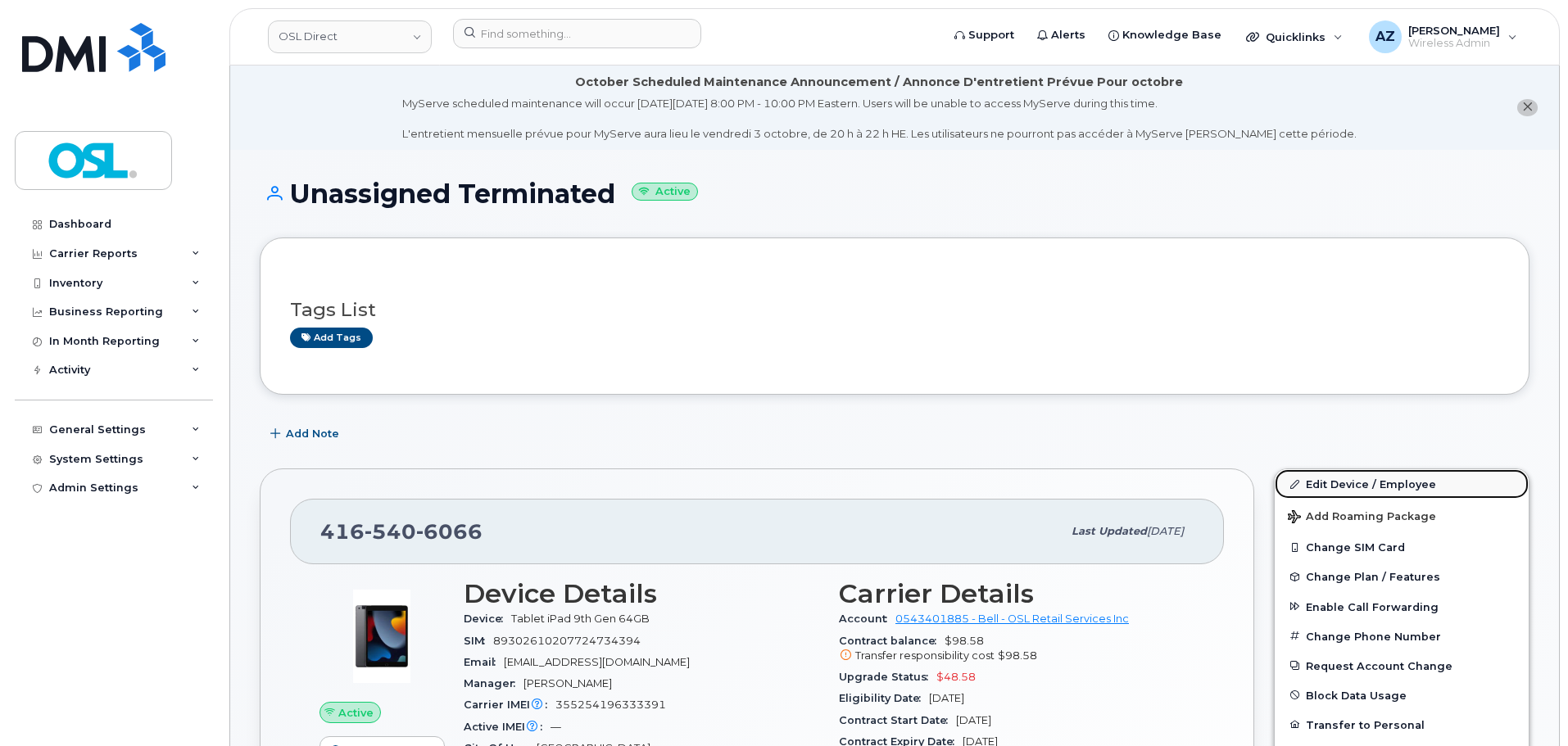
click at [1350, 481] on link "Edit Device / Employee" at bounding box center [1401, 484] width 254 height 30
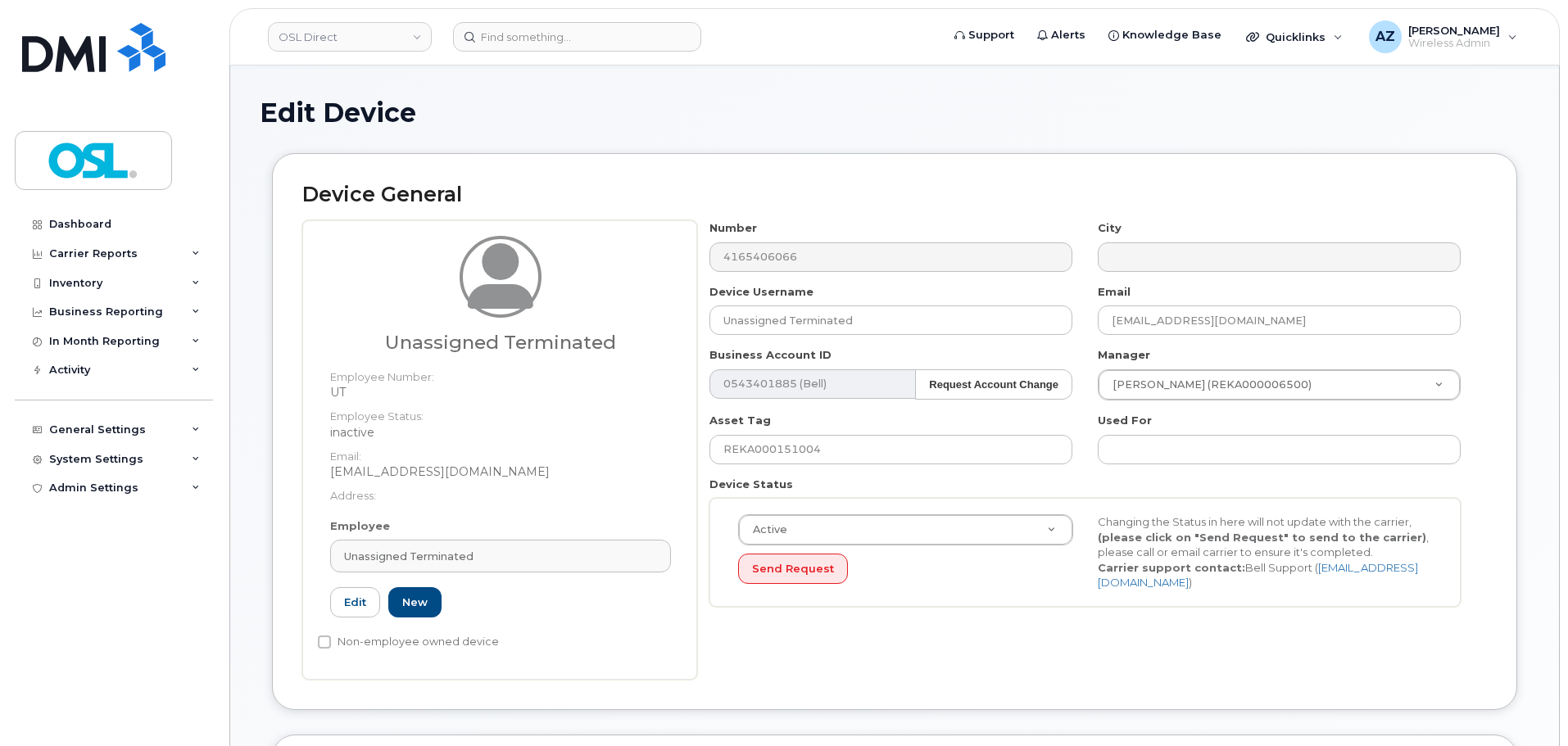
scroll to position [82, 0]
click at [439, 565] on link "Unassigned Terminated" at bounding box center [501, 556] width 341 height 33
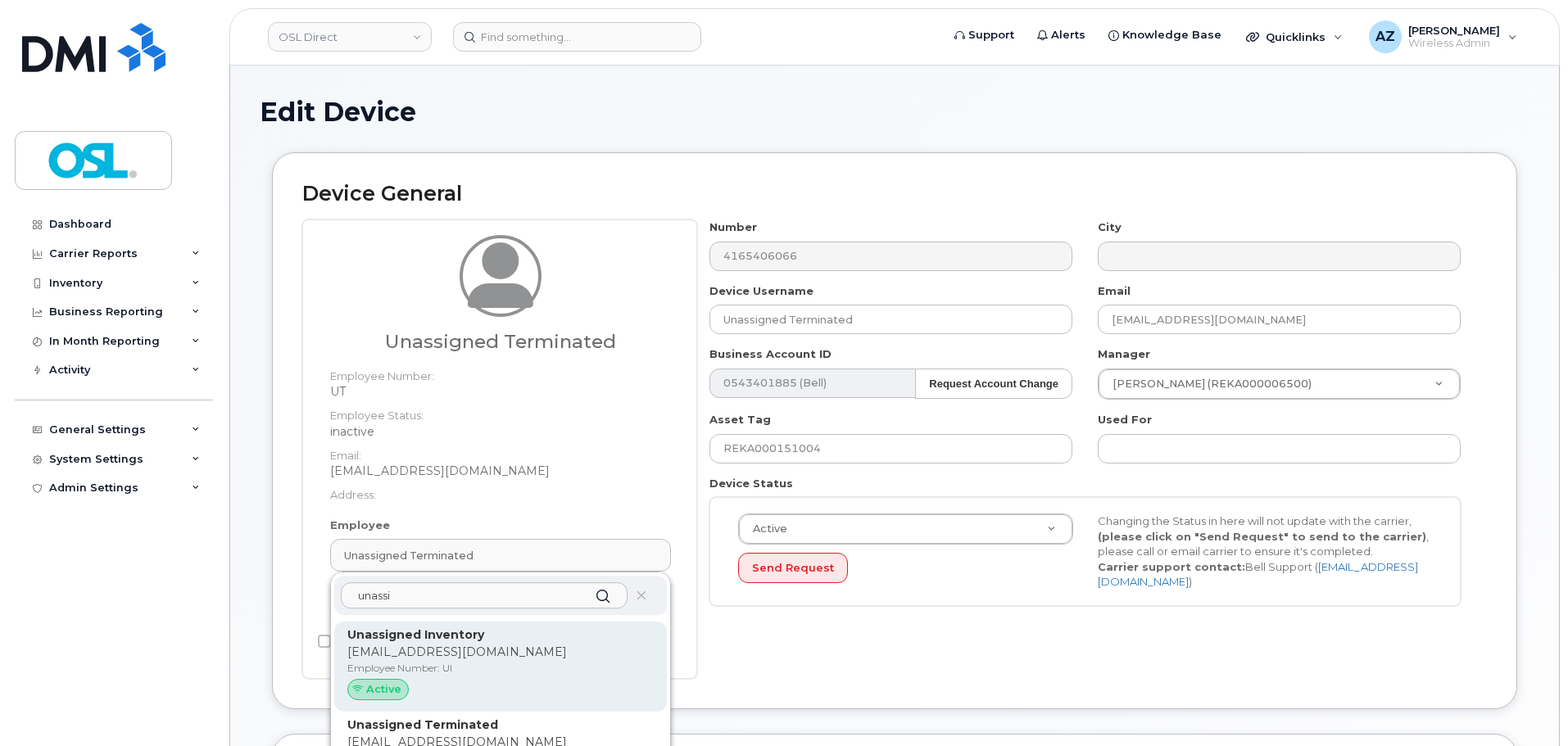
type input "unassi"
click at [508, 657] on p "support@osldirect.com" at bounding box center [501, 653] width 307 height 17
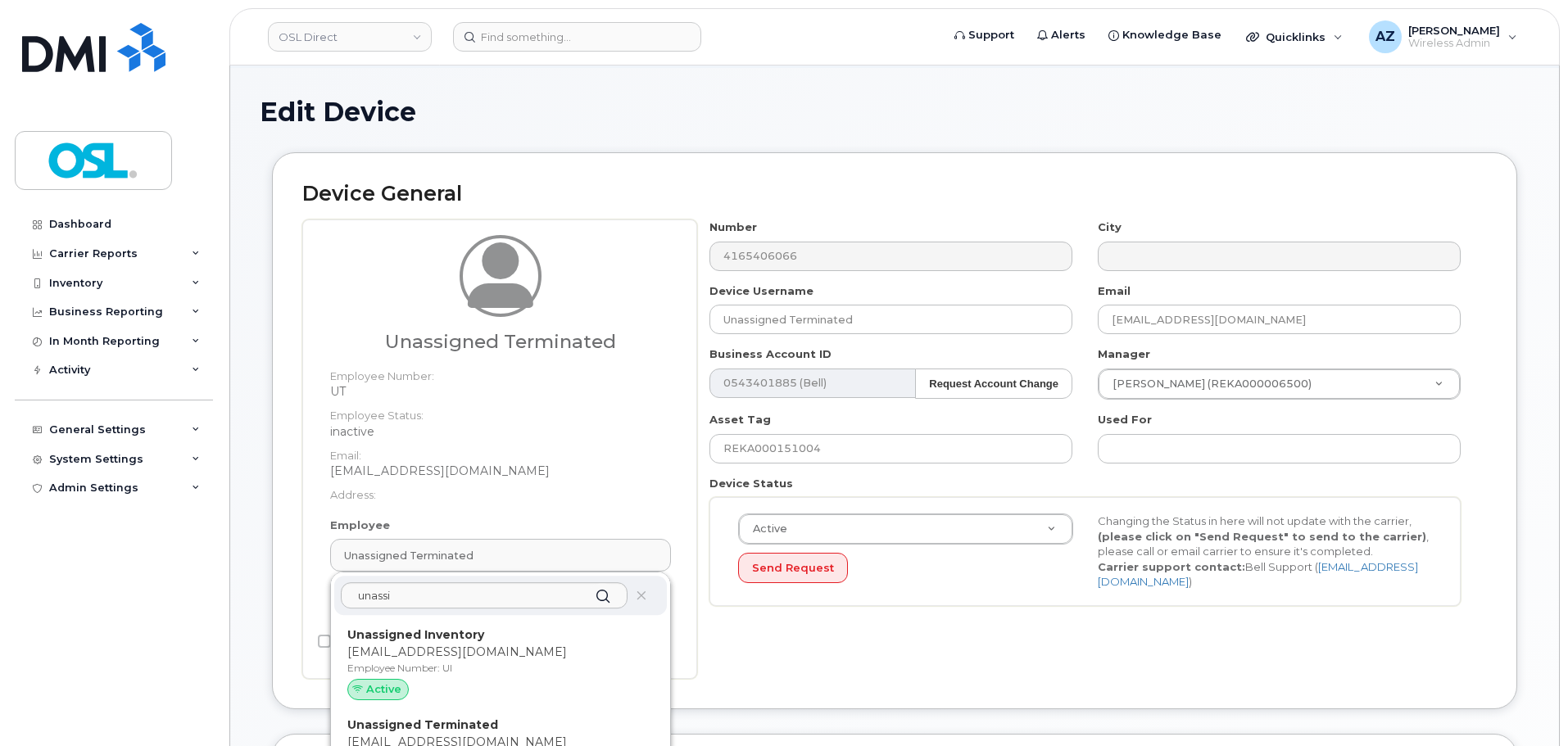
type input "UI"
type input "Unassigned Inventory"
type input "support@osldirect.com"
type input "4724252"
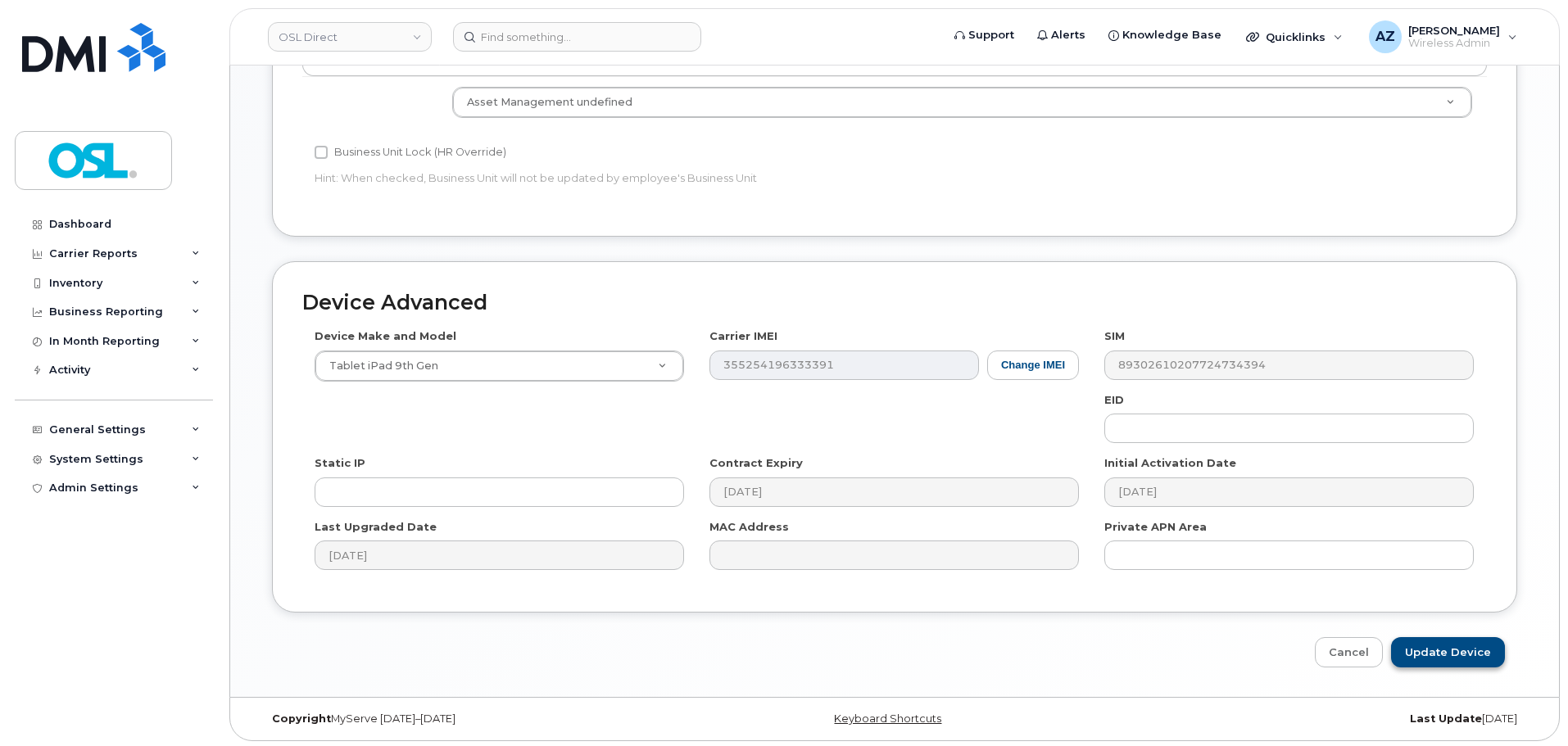
scroll to position [824, 0]
click at [1454, 647] on input "Update Device" at bounding box center [1447, 649] width 114 height 31
type input "Saving..."
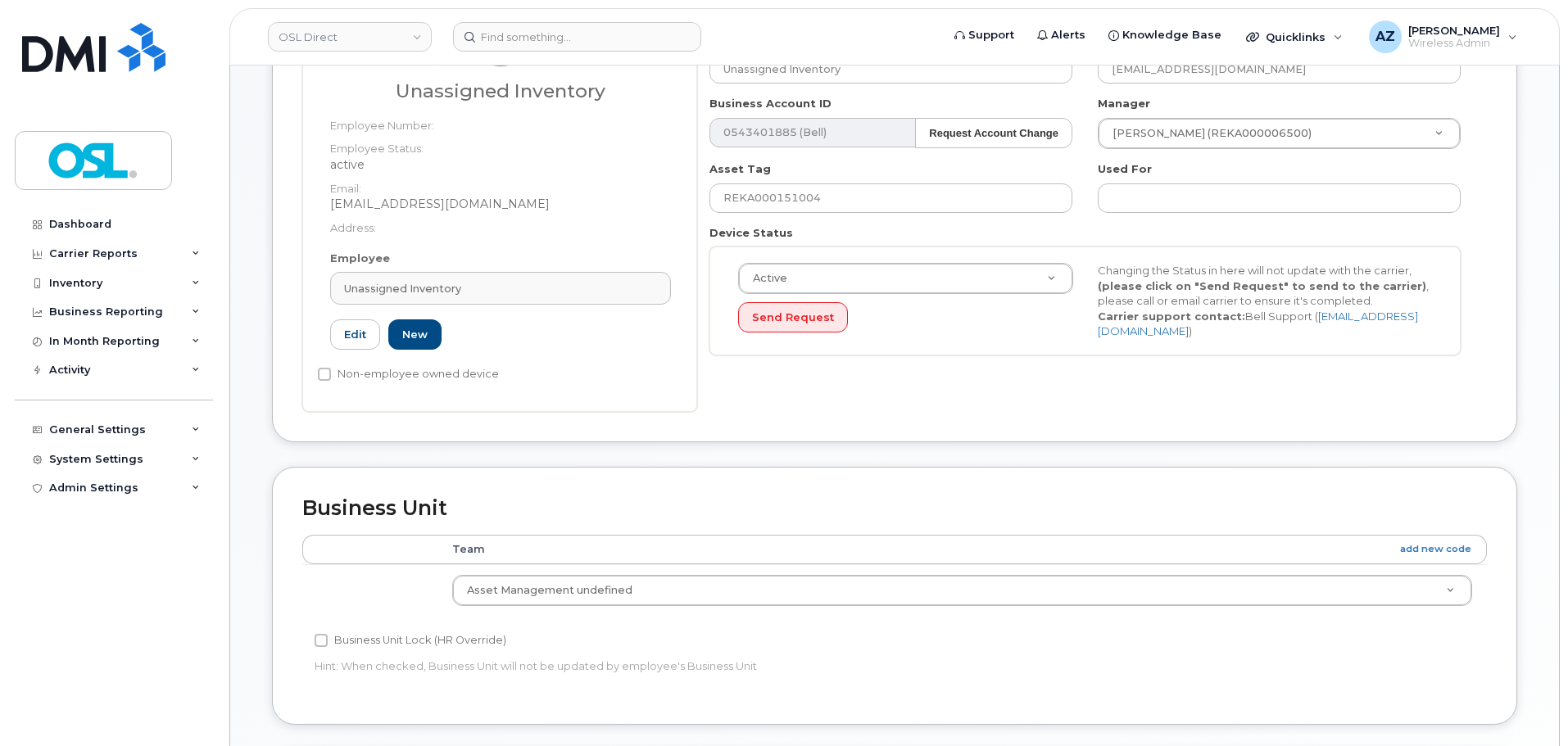
scroll to position [243, 0]
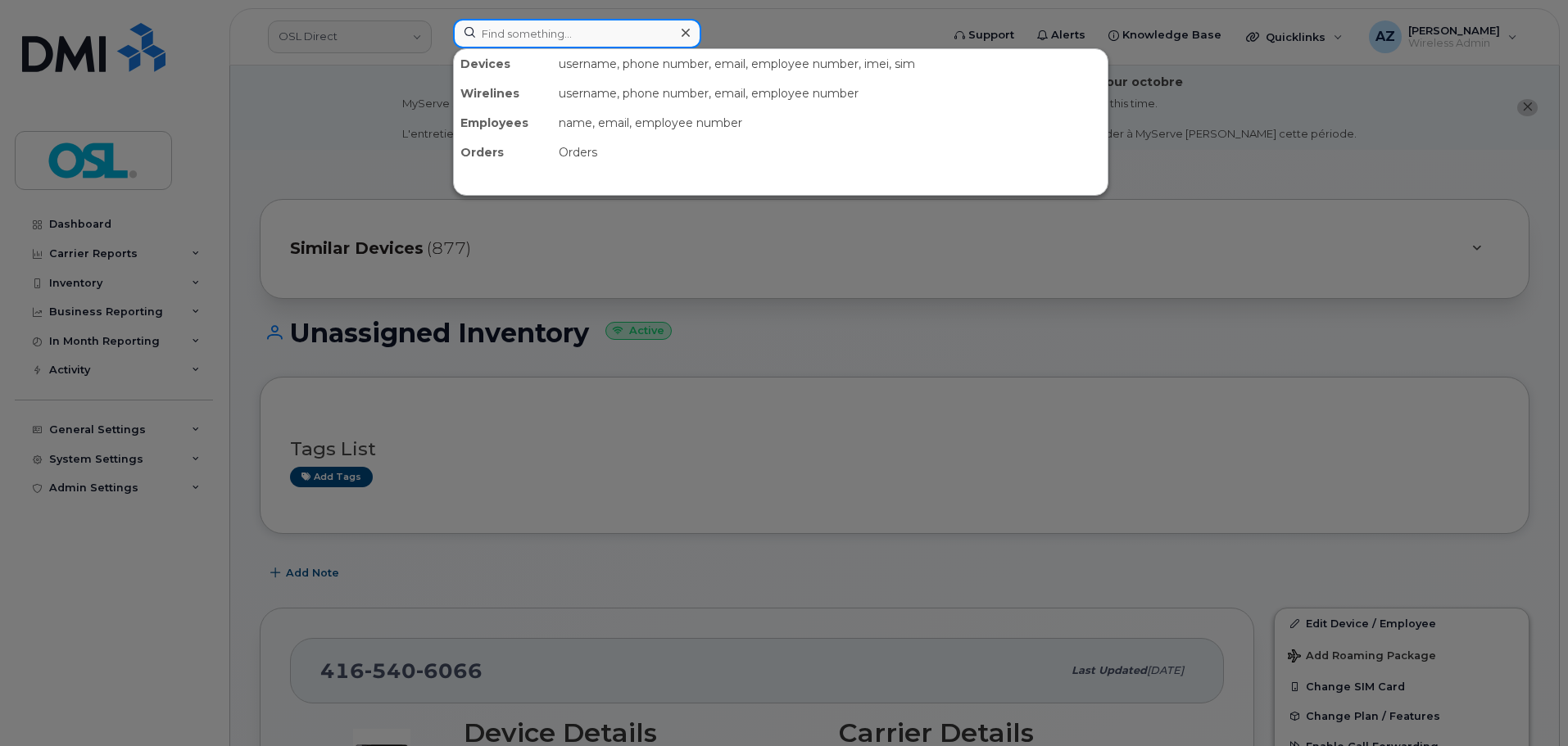
click at [611, 38] on input at bounding box center [577, 34] width 248 height 30
paste input "4185640459"
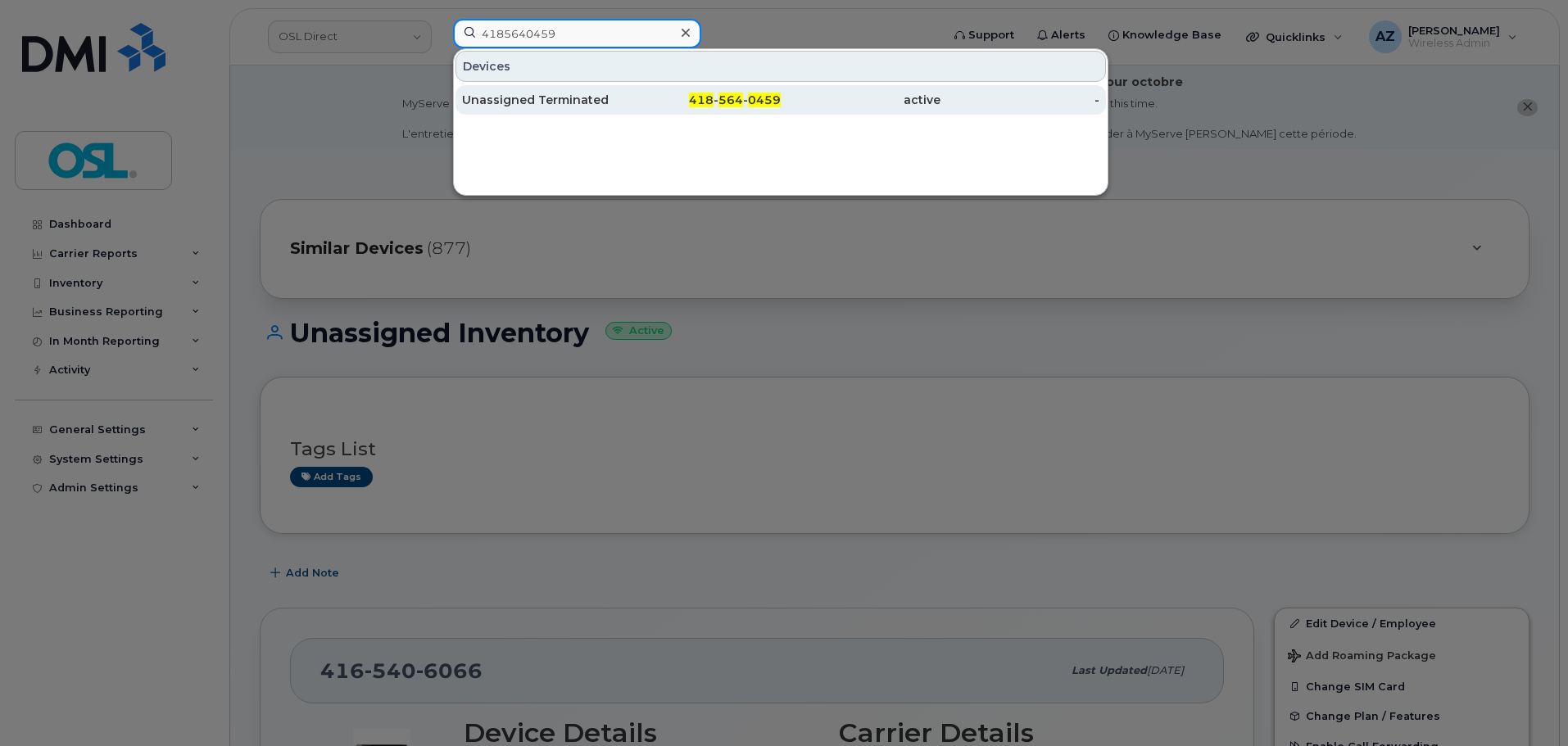
type input "4185640459"
click at [588, 105] on div "Unassigned Terminated" at bounding box center [542, 100] width 160 height 17
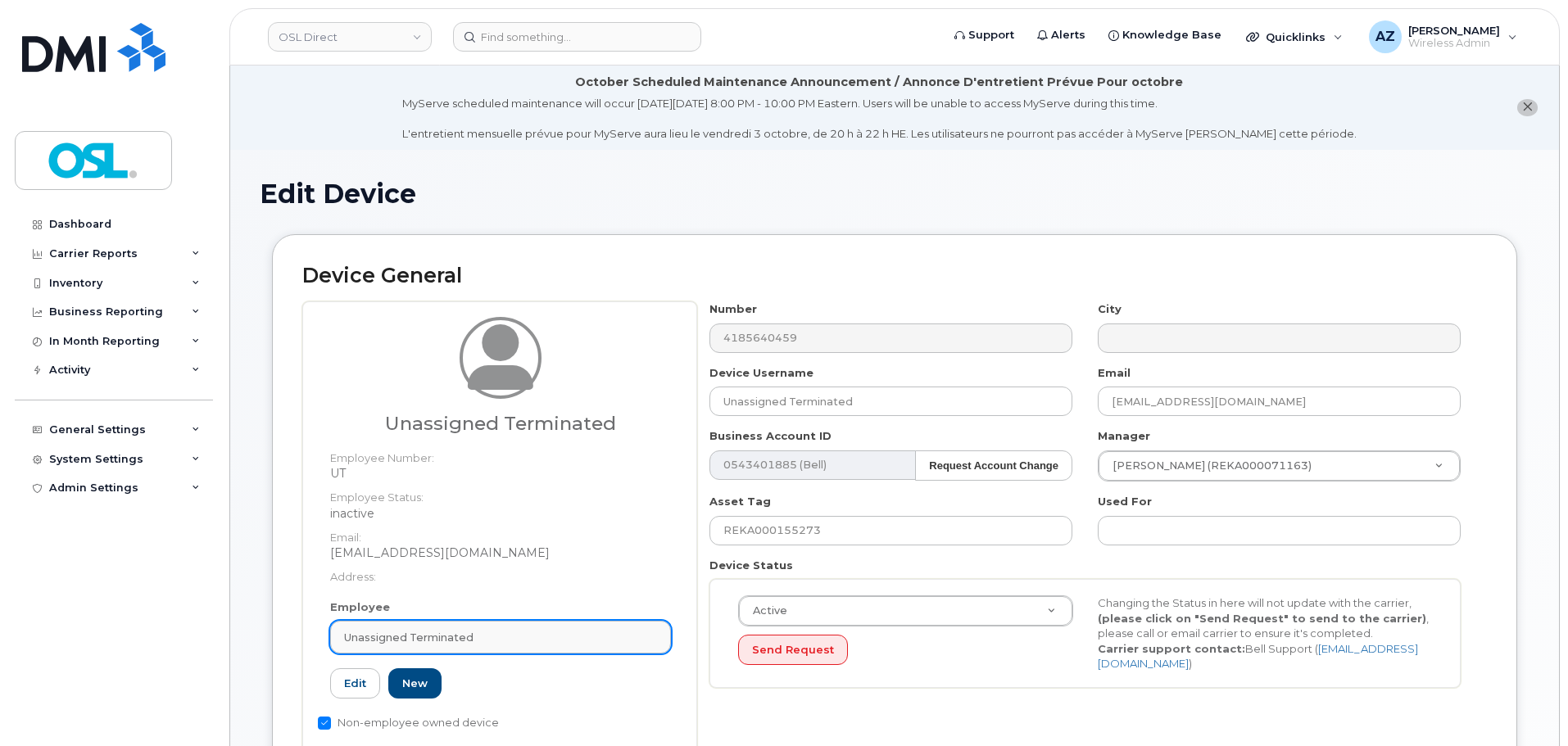
click at [499, 633] on div "Unassigned Terminated" at bounding box center [501, 638] width 313 height 16
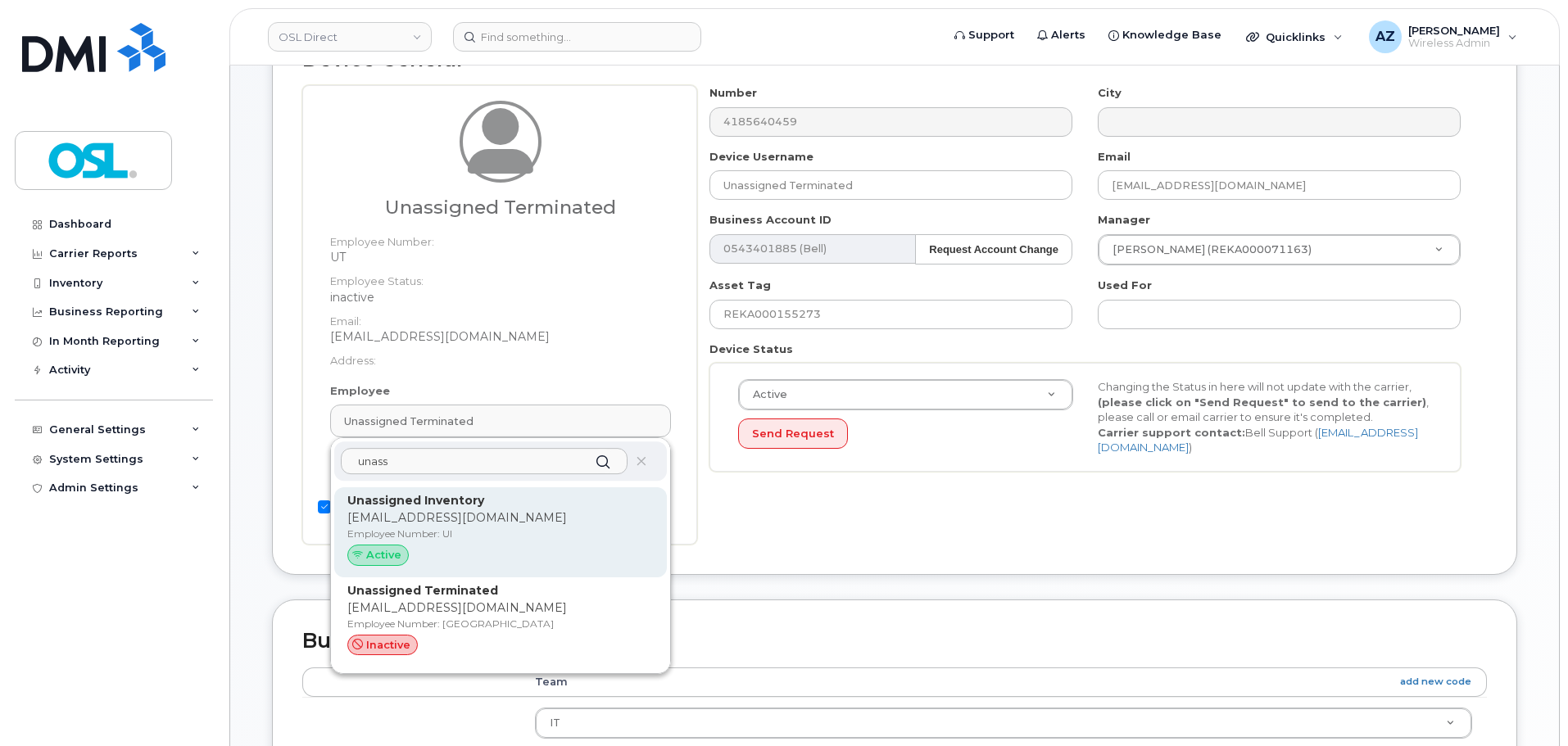
scroll to position [245, 0]
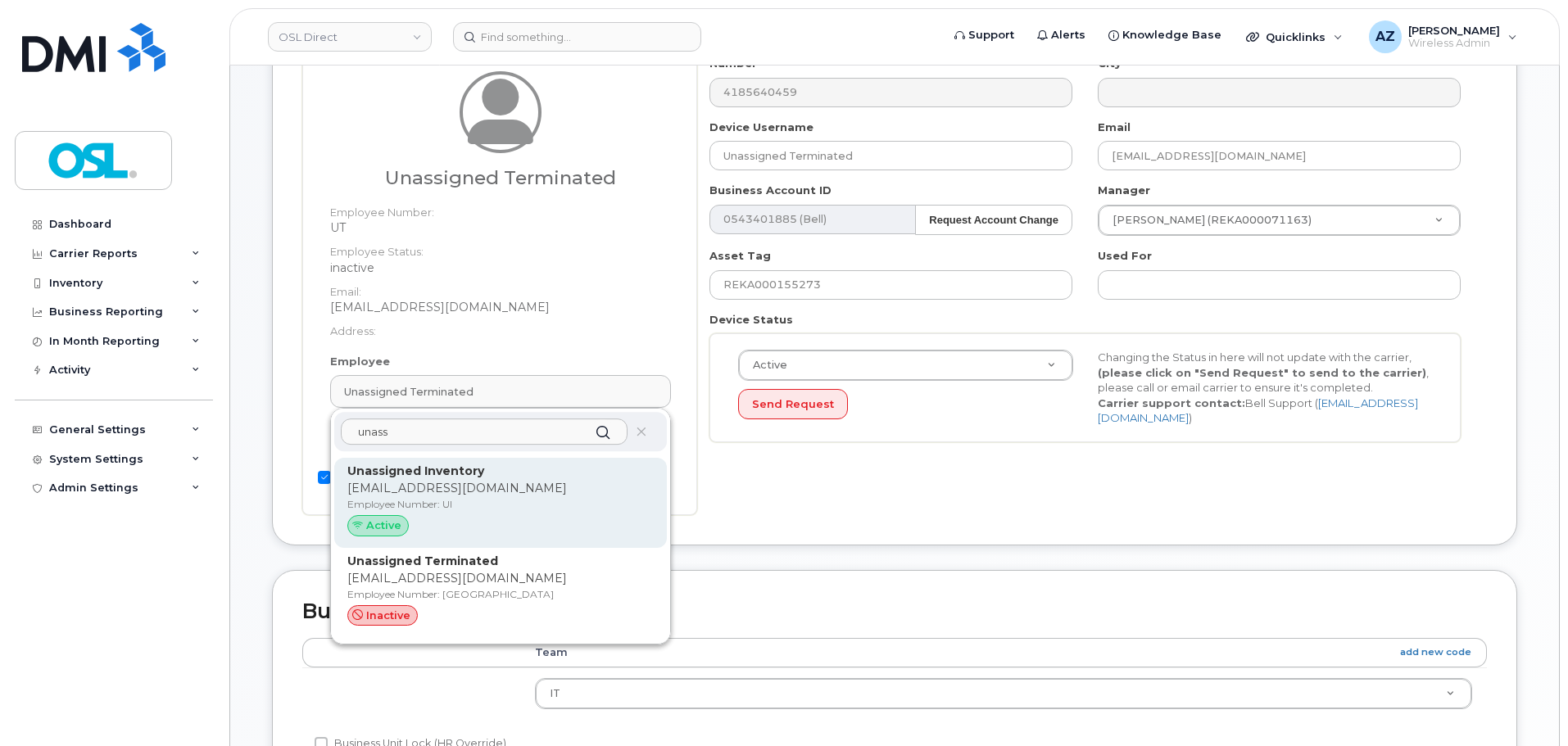
type input "unass"
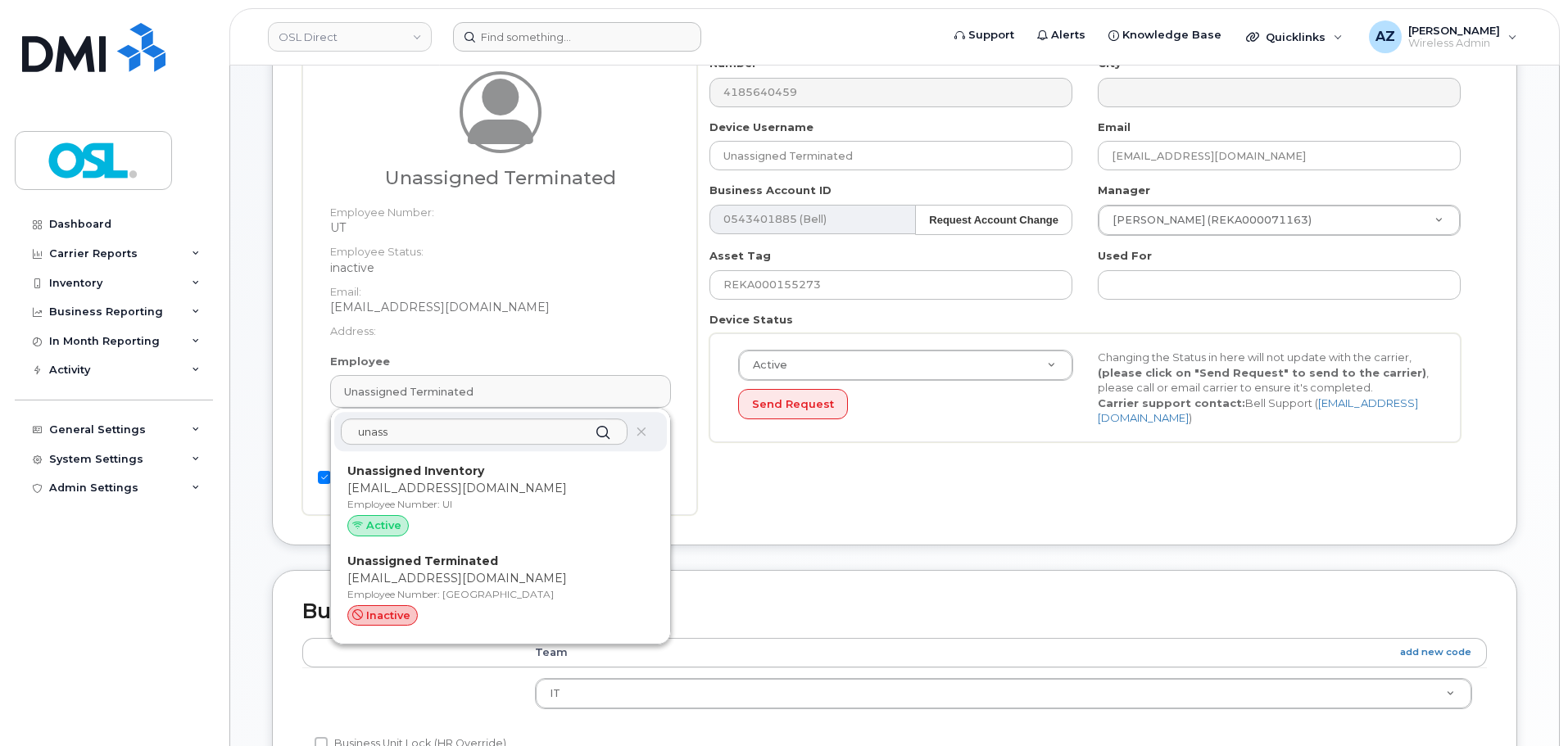
drag, startPoint x: 514, startPoint y: 504, endPoint x: 860, endPoint y: 48, distance: 572.4
click at [514, 504] on p "Employee Number: UI" at bounding box center [501, 504] width 307 height 15
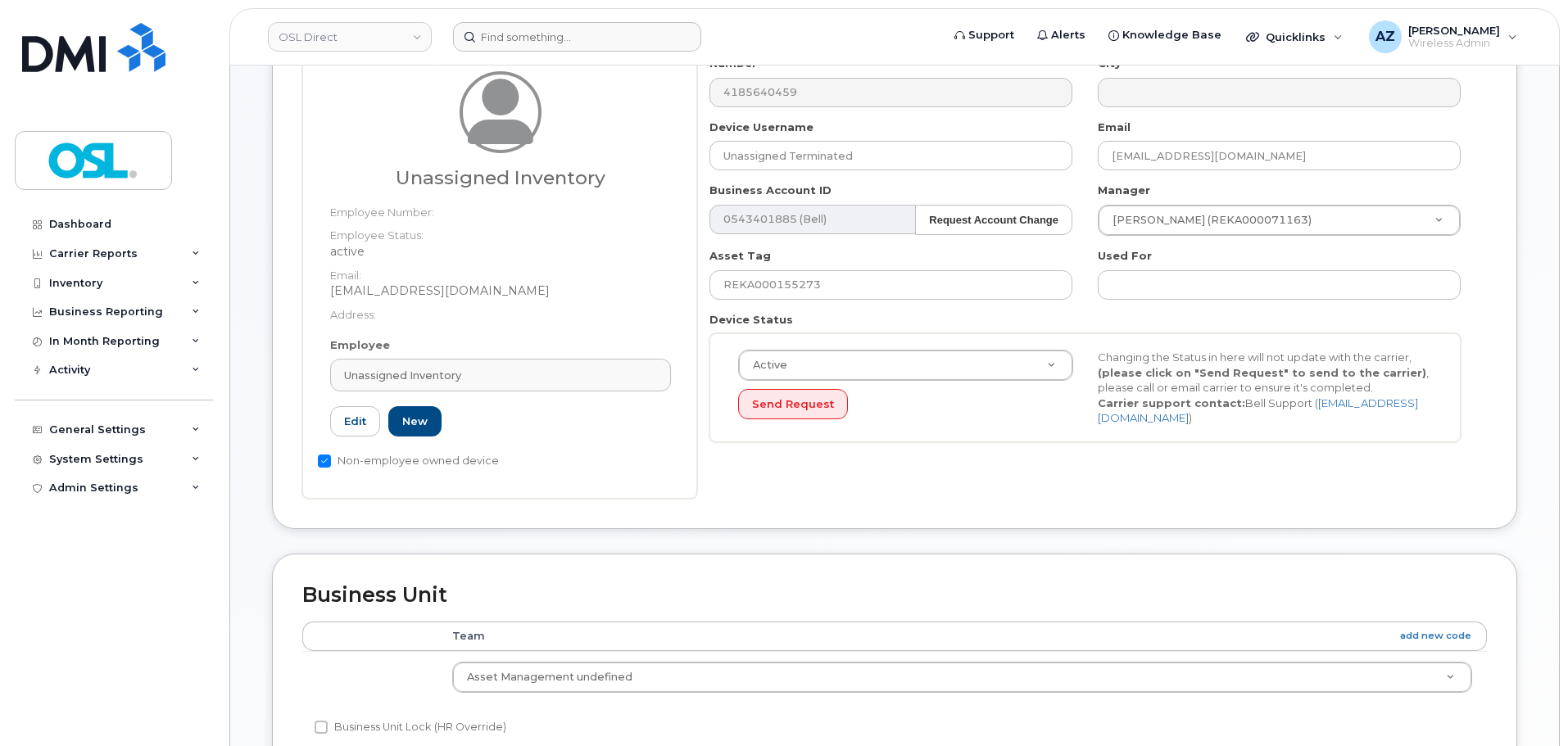
type input "UI"
type input "Unassigned Inventory"
type input "[EMAIL_ADDRESS][DOMAIN_NAME]"
type input "4724252"
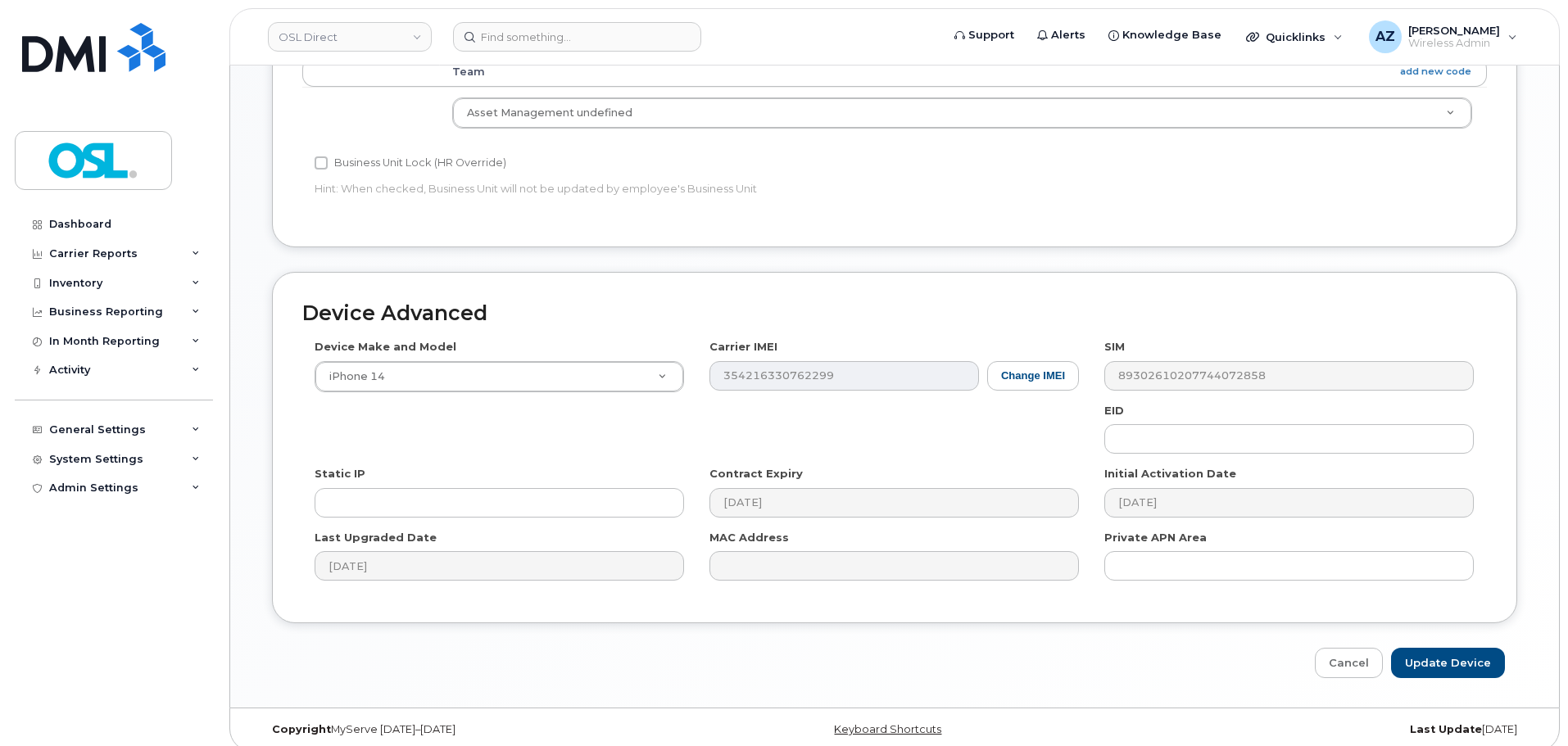
scroll to position [824, 0]
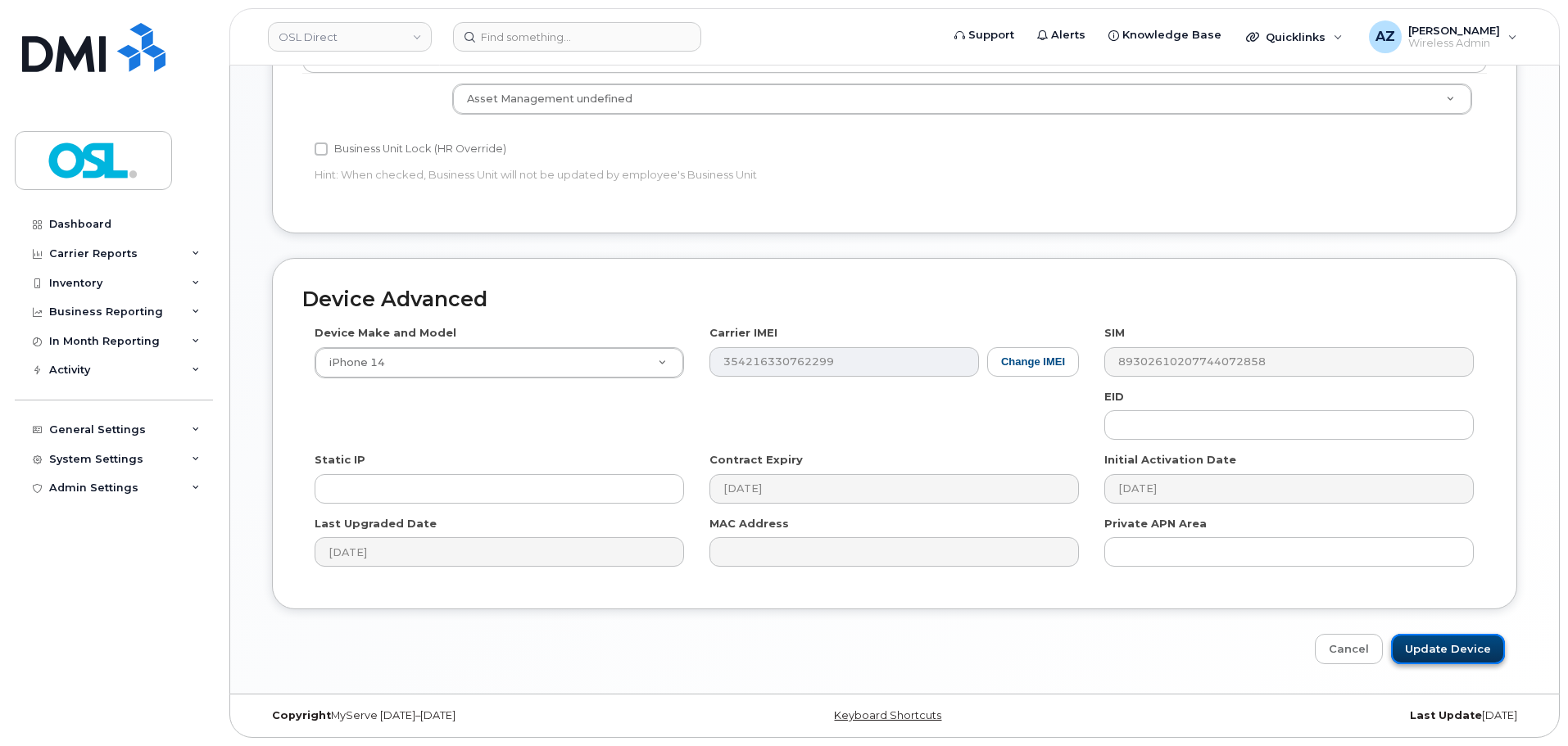
click at [1413, 645] on input "Update Device" at bounding box center [1447, 649] width 114 height 31
type input "Saving..."
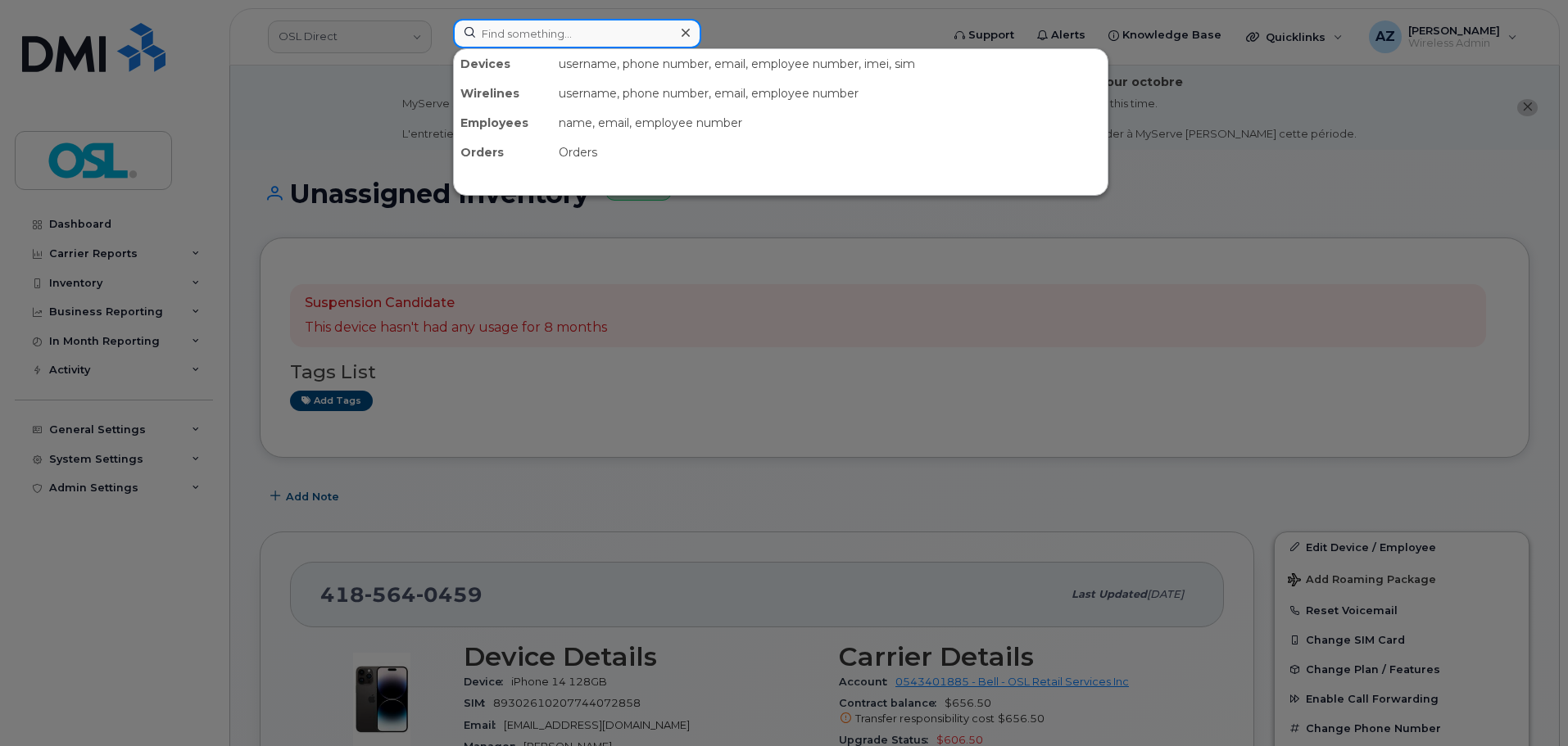
click at [601, 27] on input at bounding box center [577, 34] width 248 height 30
paste input "5874359448"
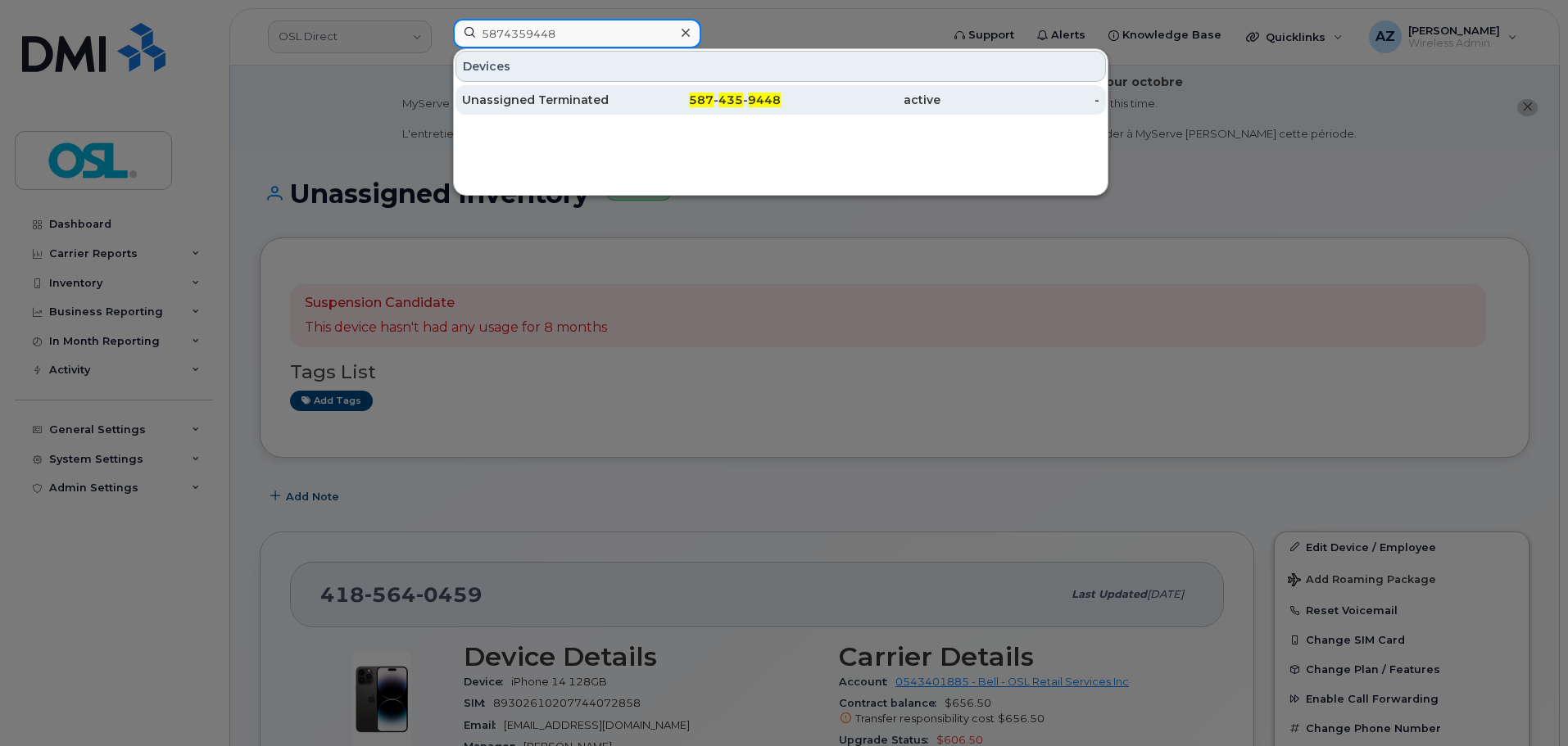
type input "5874359448"
click at [571, 104] on div "Unassigned Terminated" at bounding box center [542, 100] width 160 height 17
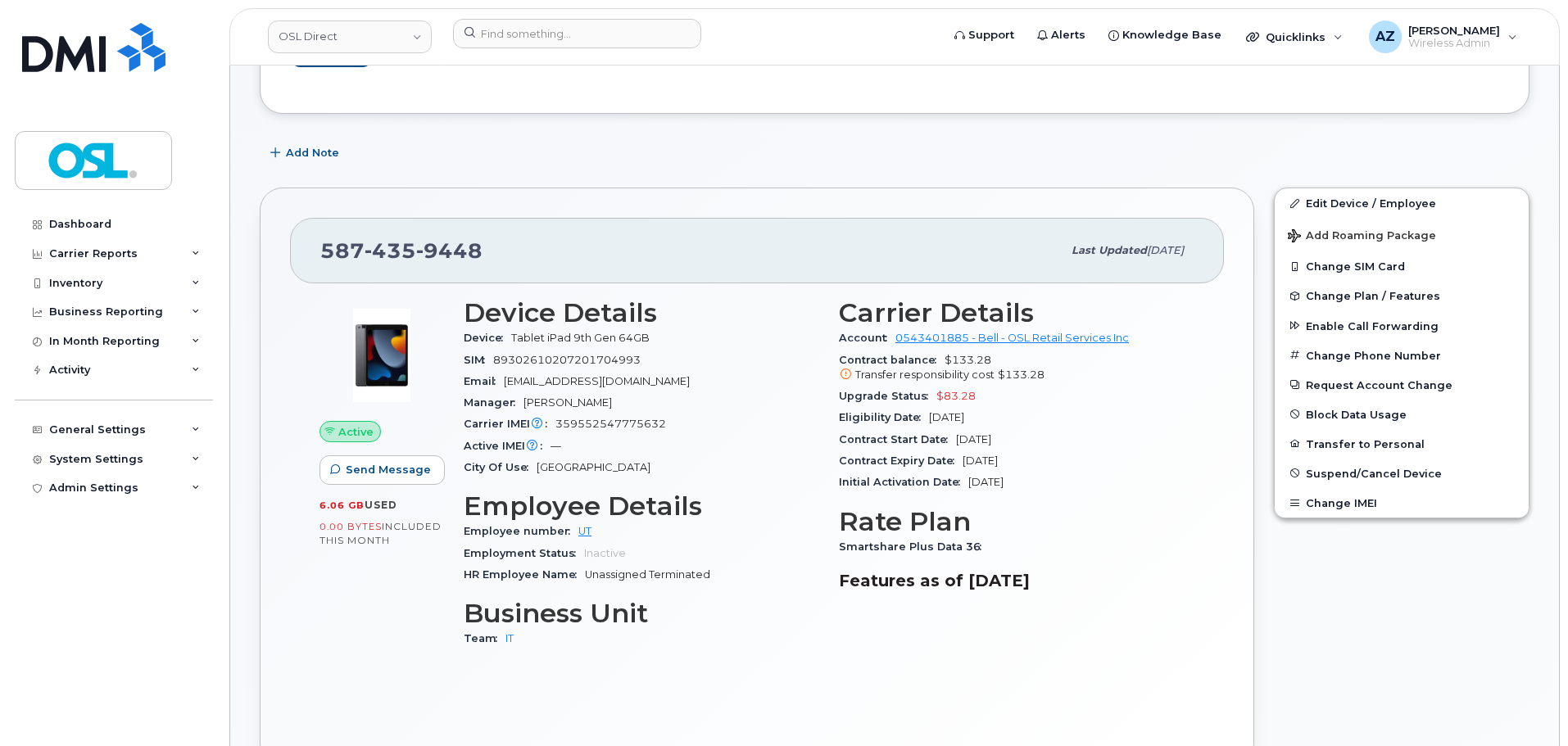
scroll to position [245, 0]
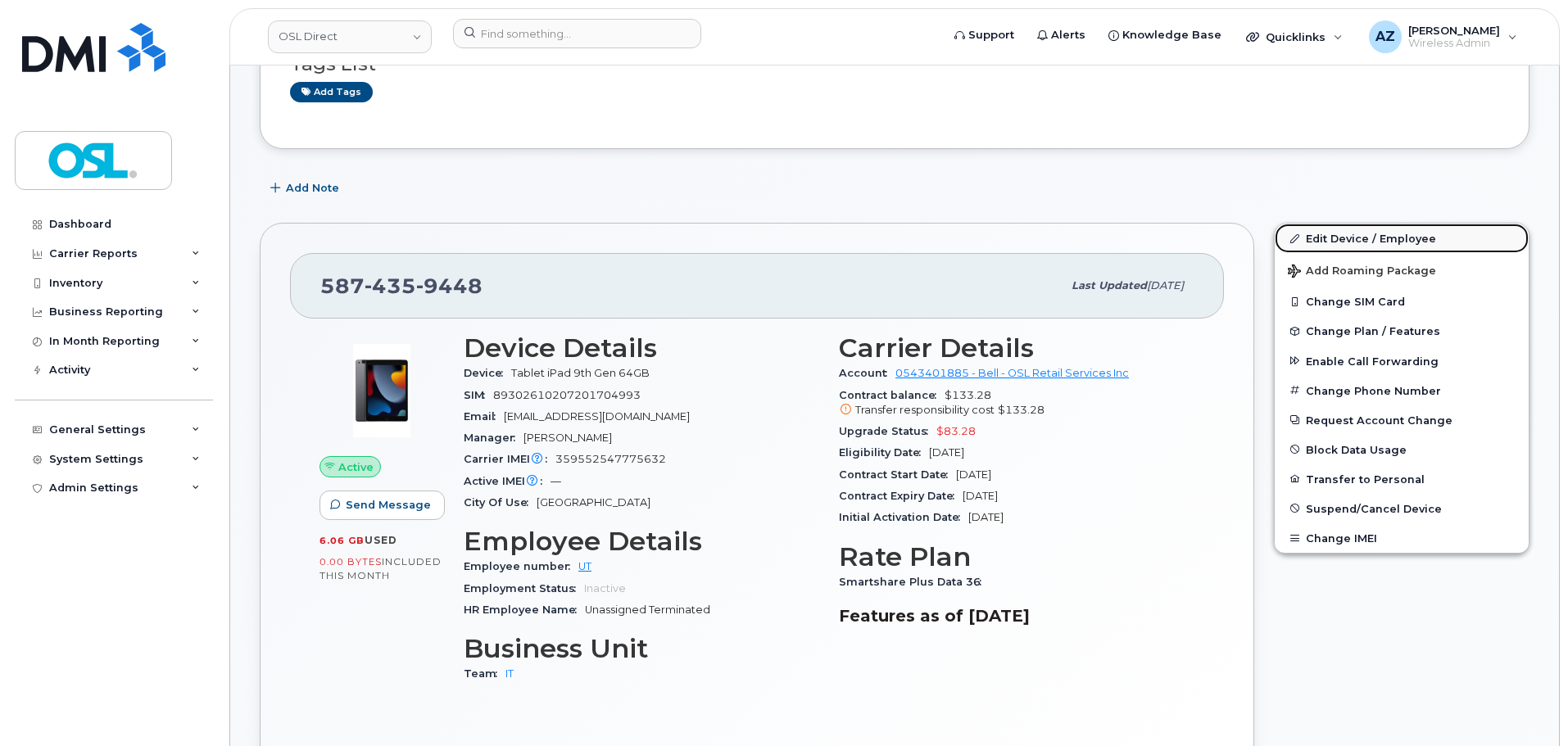
click at [1325, 230] on link "Edit Device / Employee" at bounding box center [1401, 238] width 254 height 30
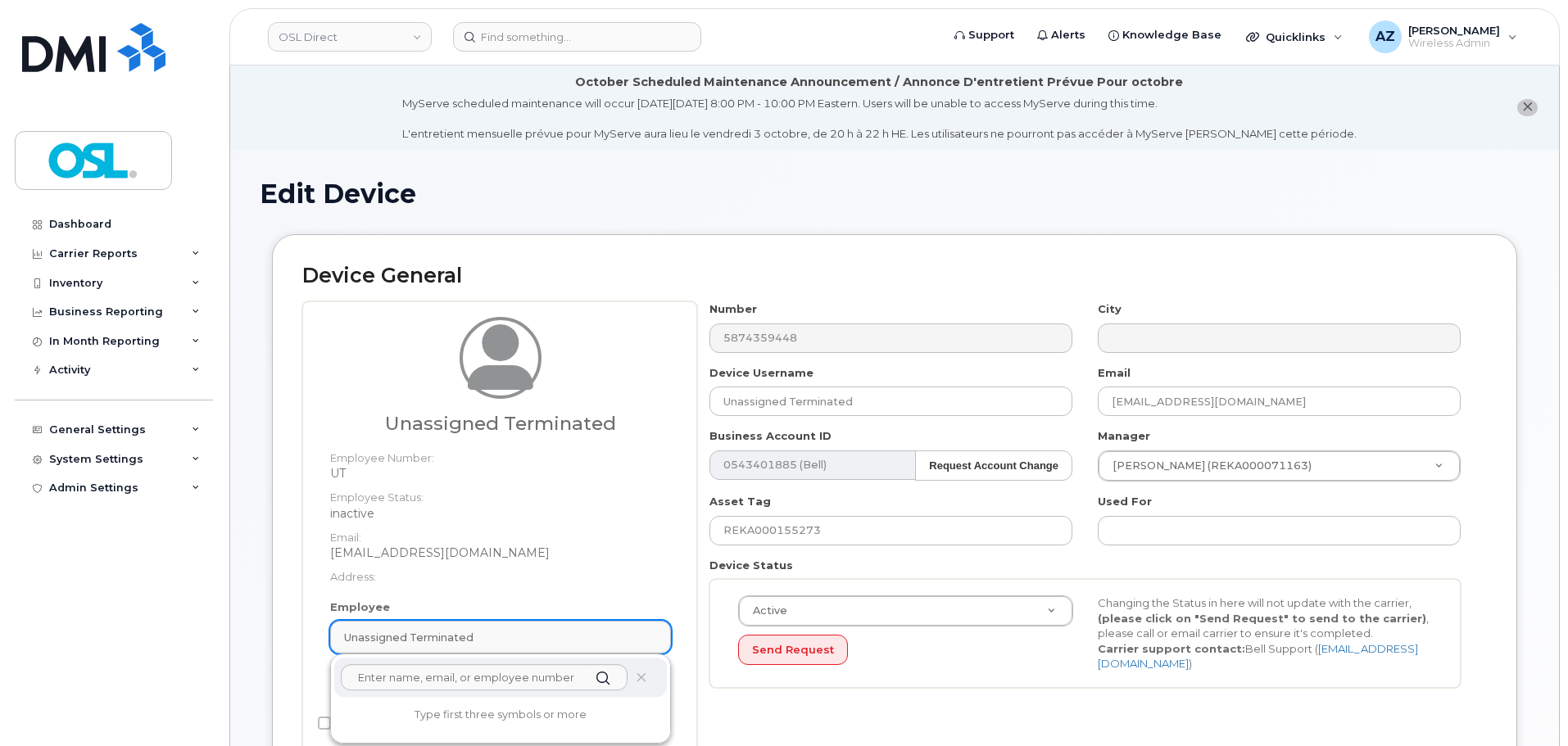
scroll to position [166, 0]
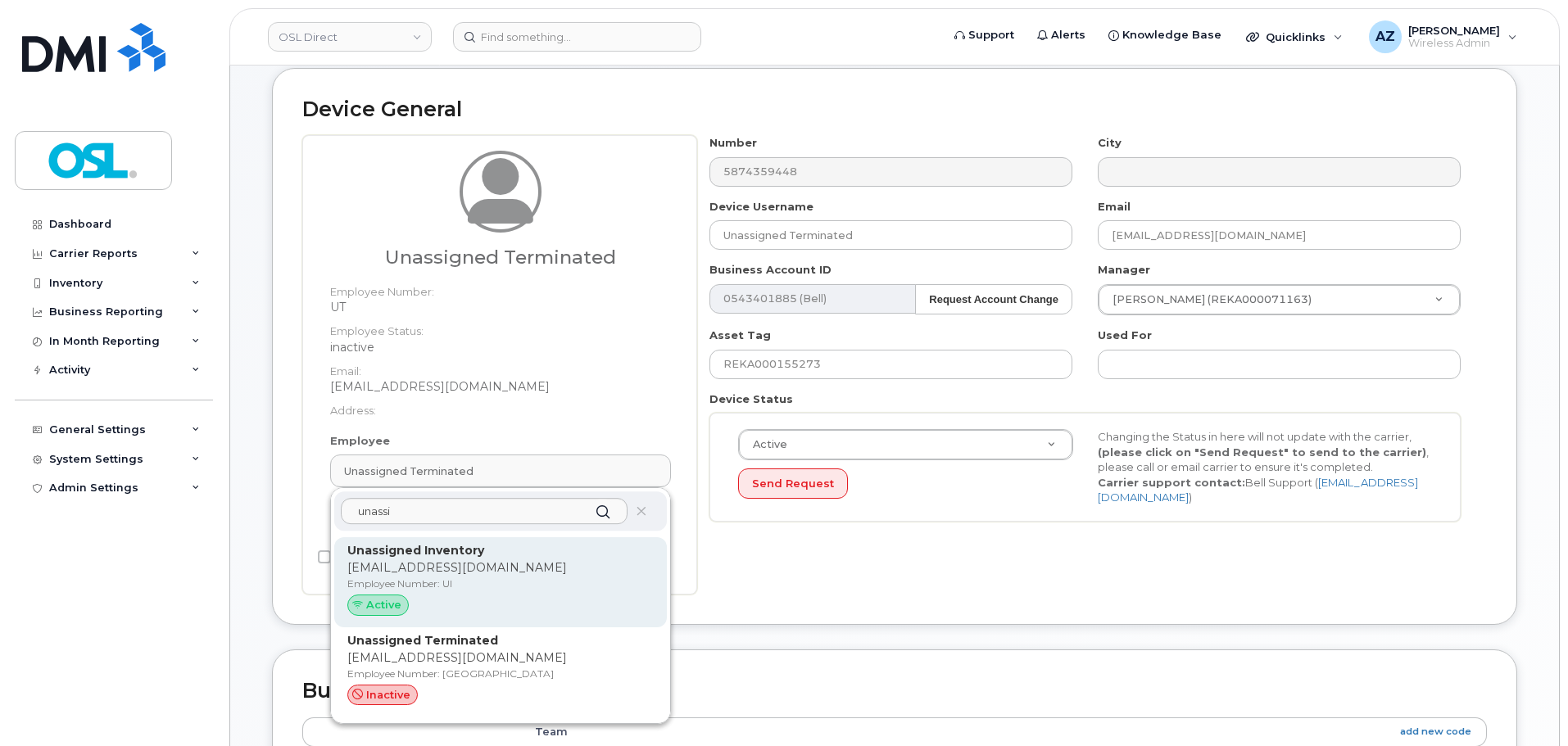
type input "unassi"
click at [490, 563] on p "[EMAIL_ADDRESS][DOMAIN_NAME]" at bounding box center [501, 568] width 307 height 17
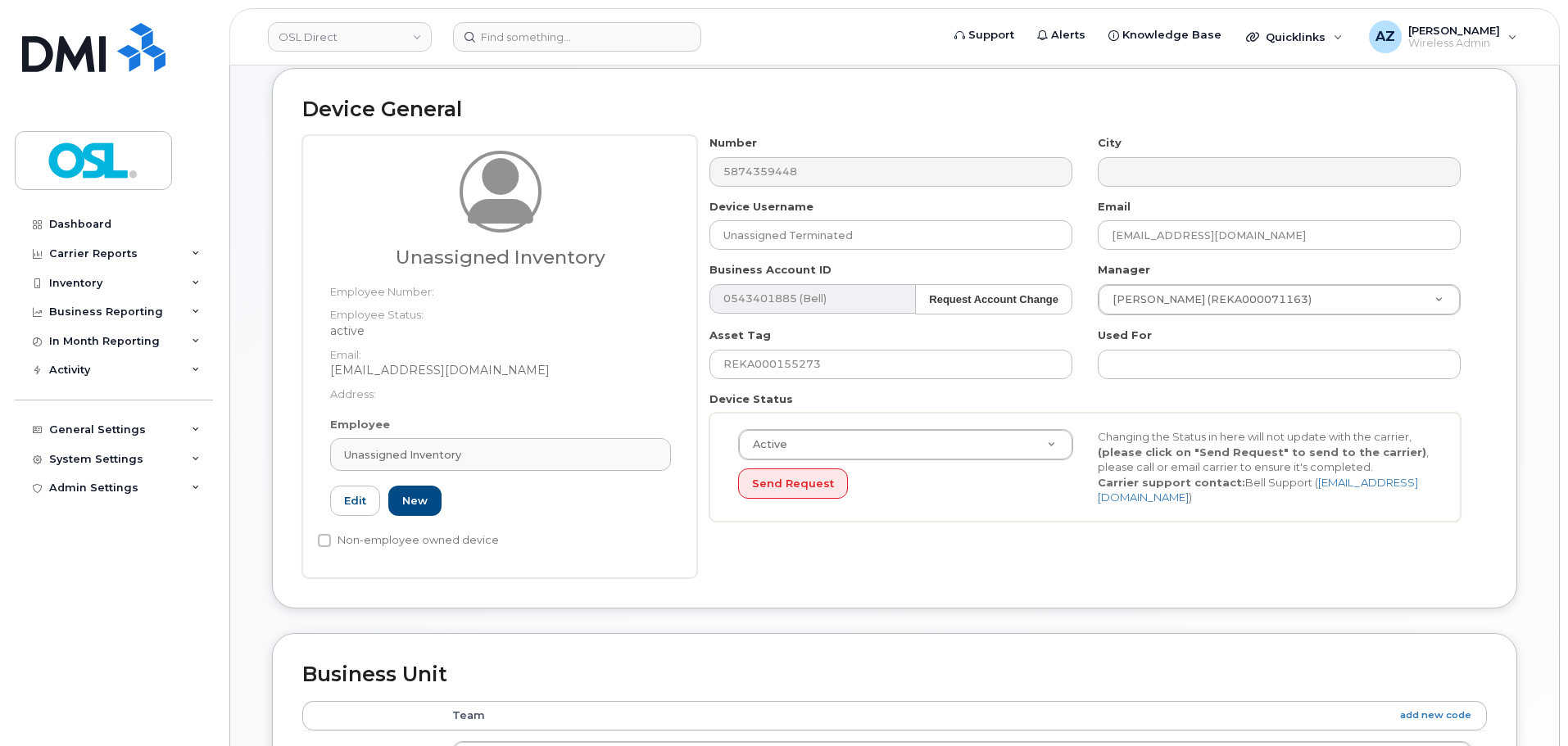
type input "UI"
type input "Unassigned Inventory"
type input "[EMAIL_ADDRESS][DOMAIN_NAME]"
type input "4724252"
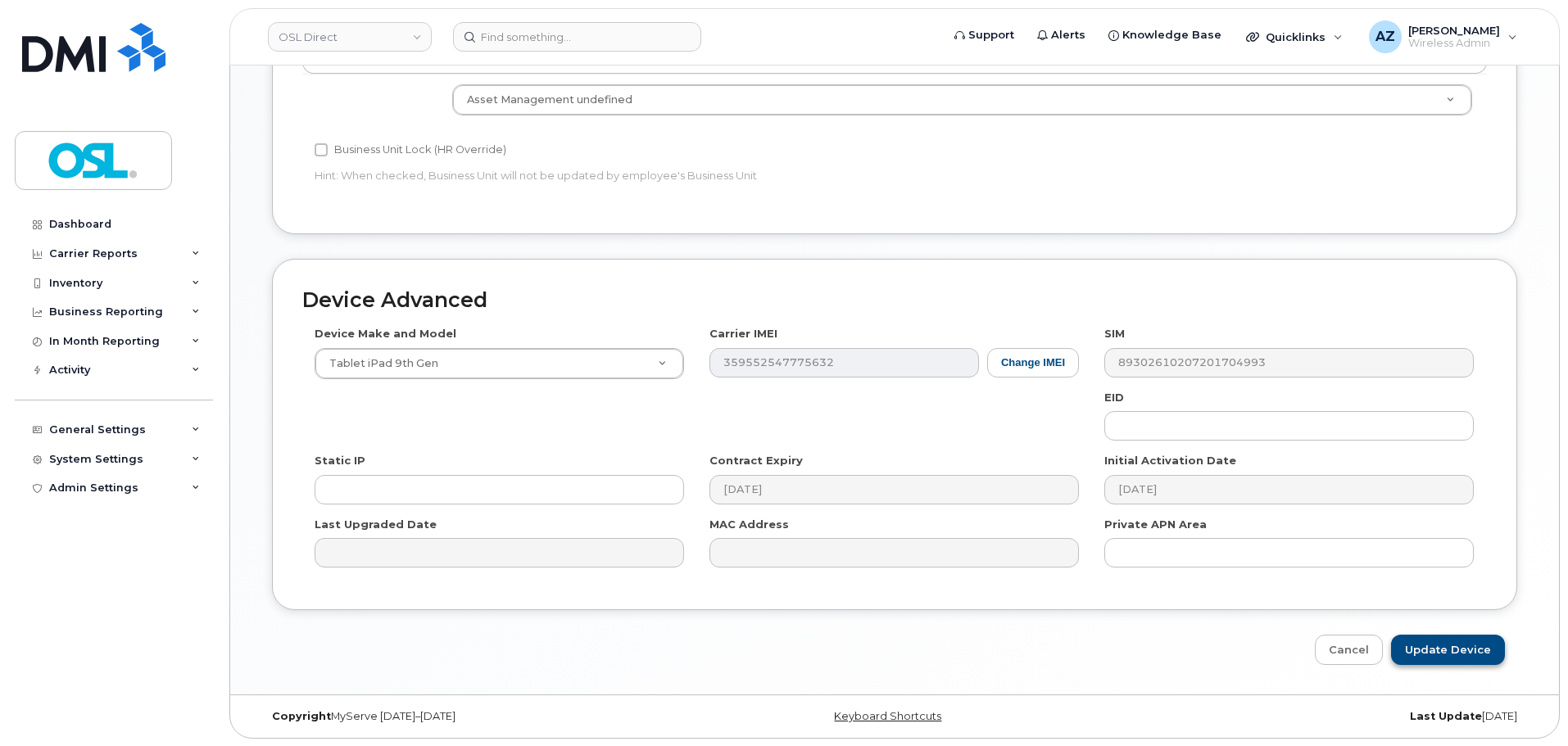
scroll to position [824, 0]
click at [1439, 650] on input "Update Device" at bounding box center [1447, 649] width 114 height 31
type input "Saving..."
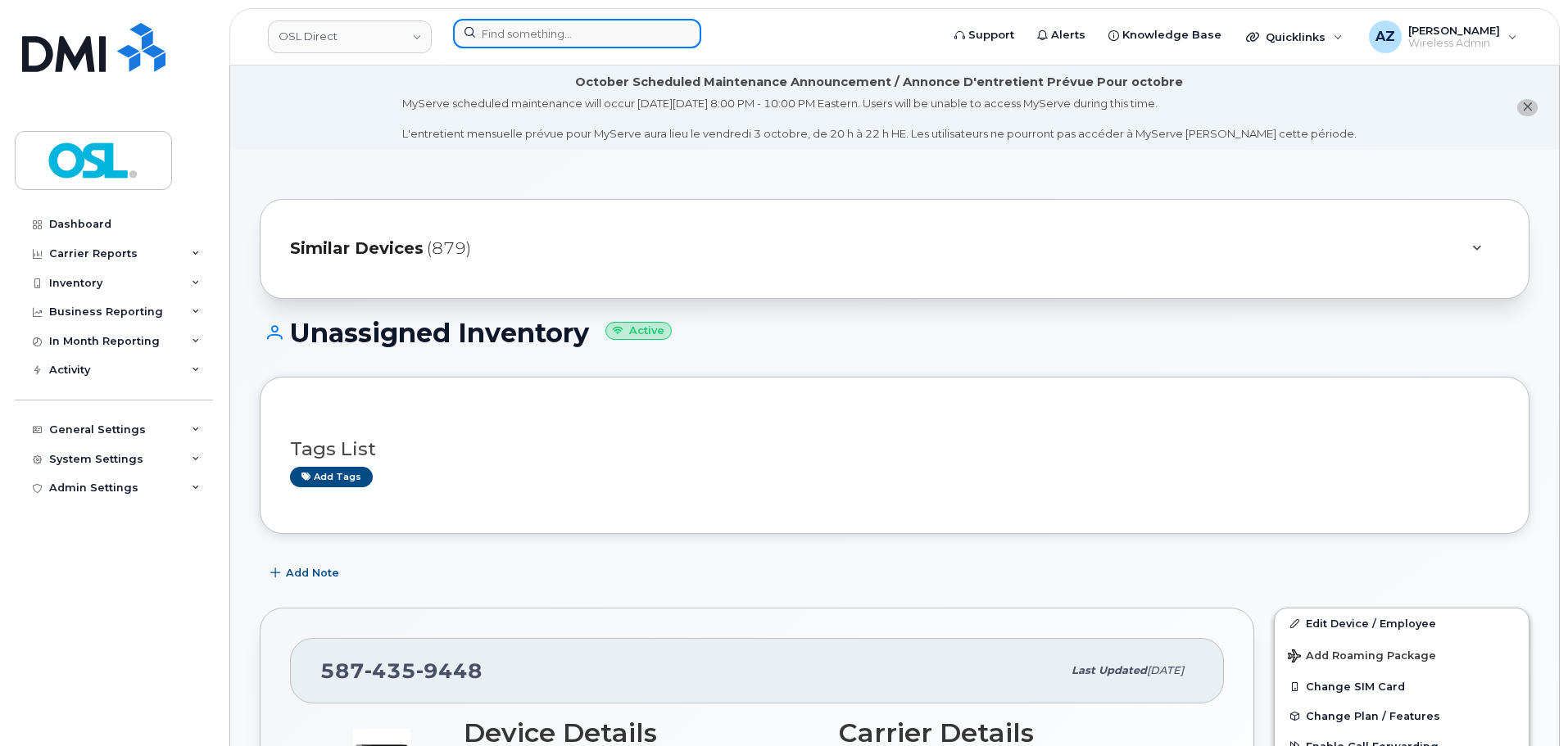
click at [618, 31] on input at bounding box center [577, 34] width 248 height 30
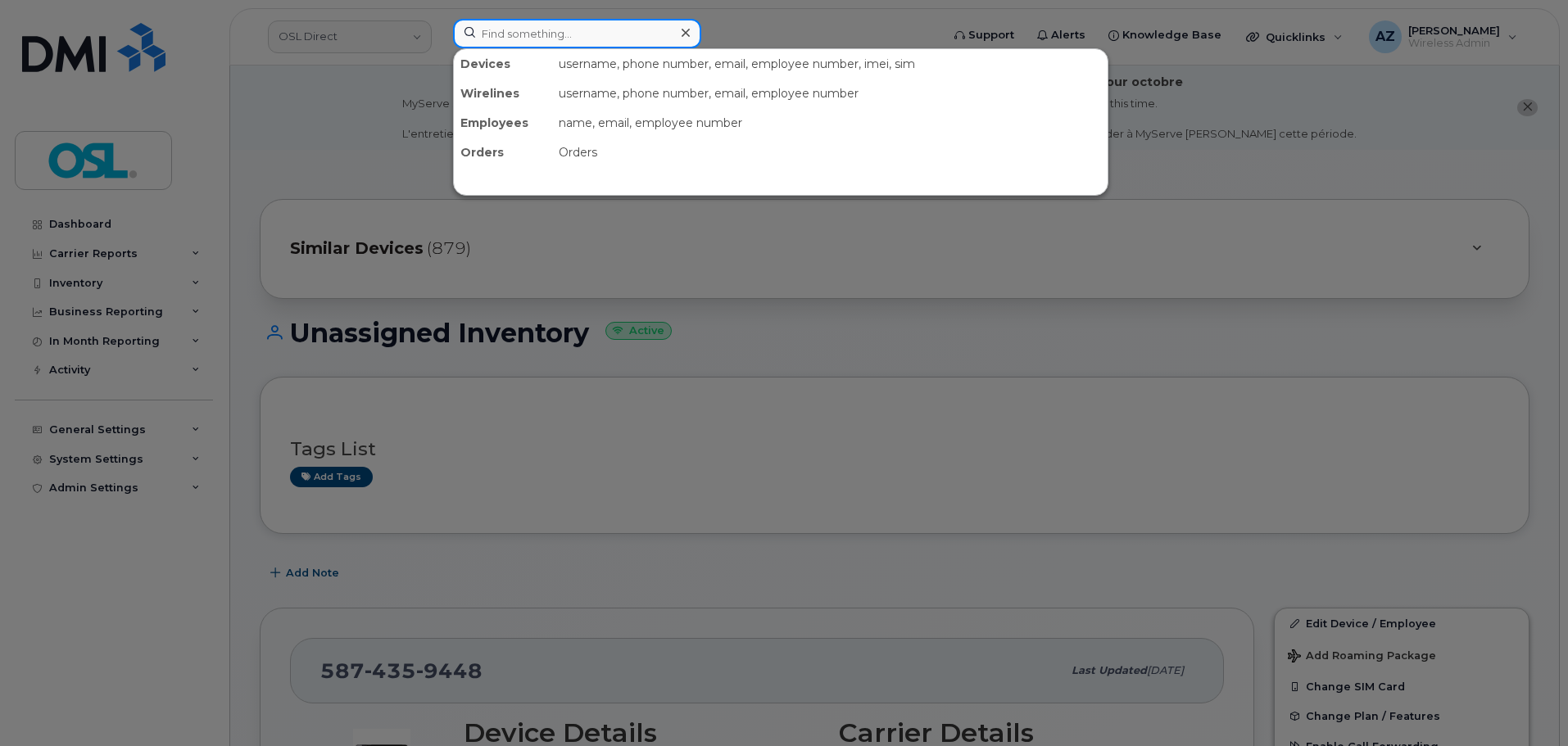
paste input "4169964583"
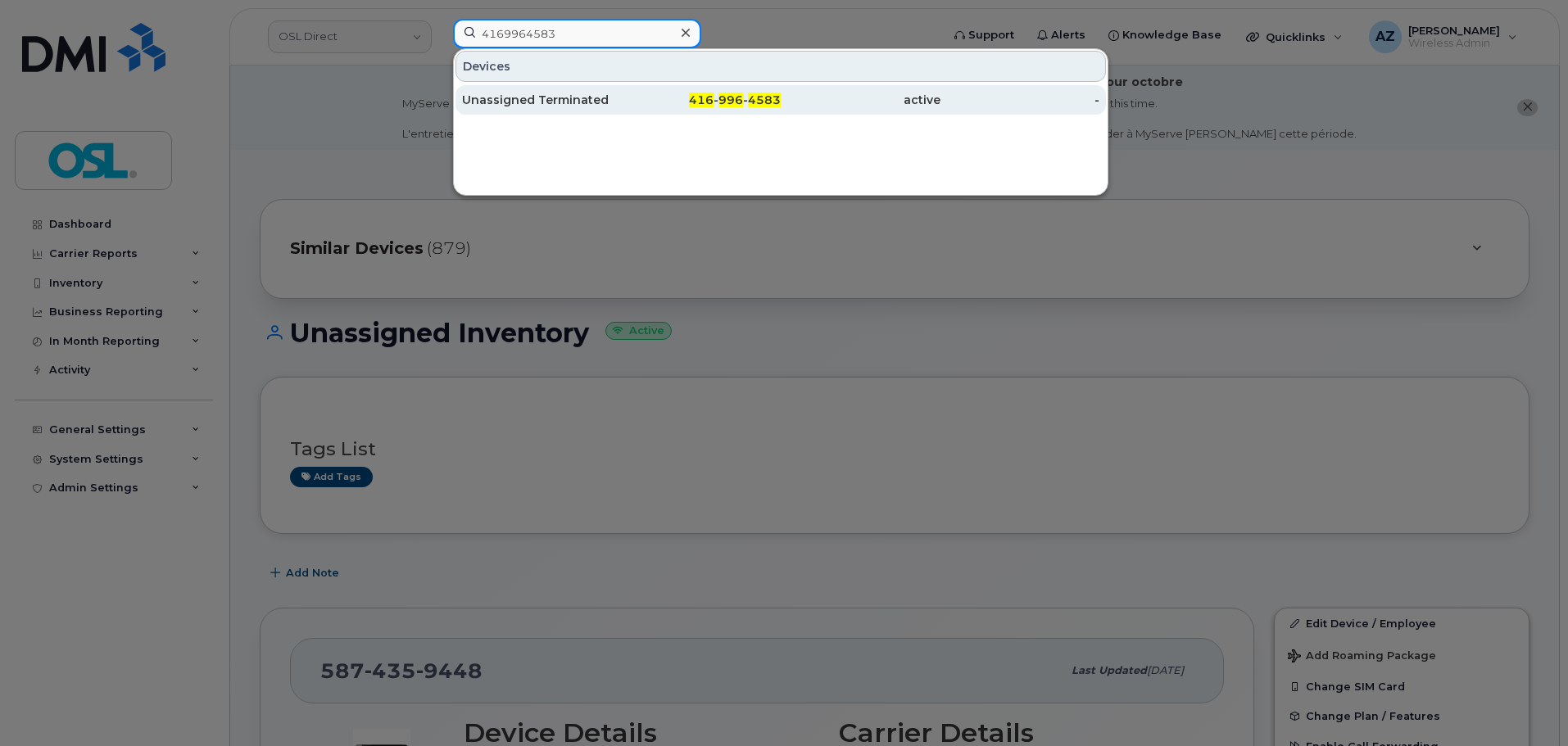
type input "4169964583"
click at [543, 100] on div "Unassigned Terminated" at bounding box center [542, 100] width 160 height 17
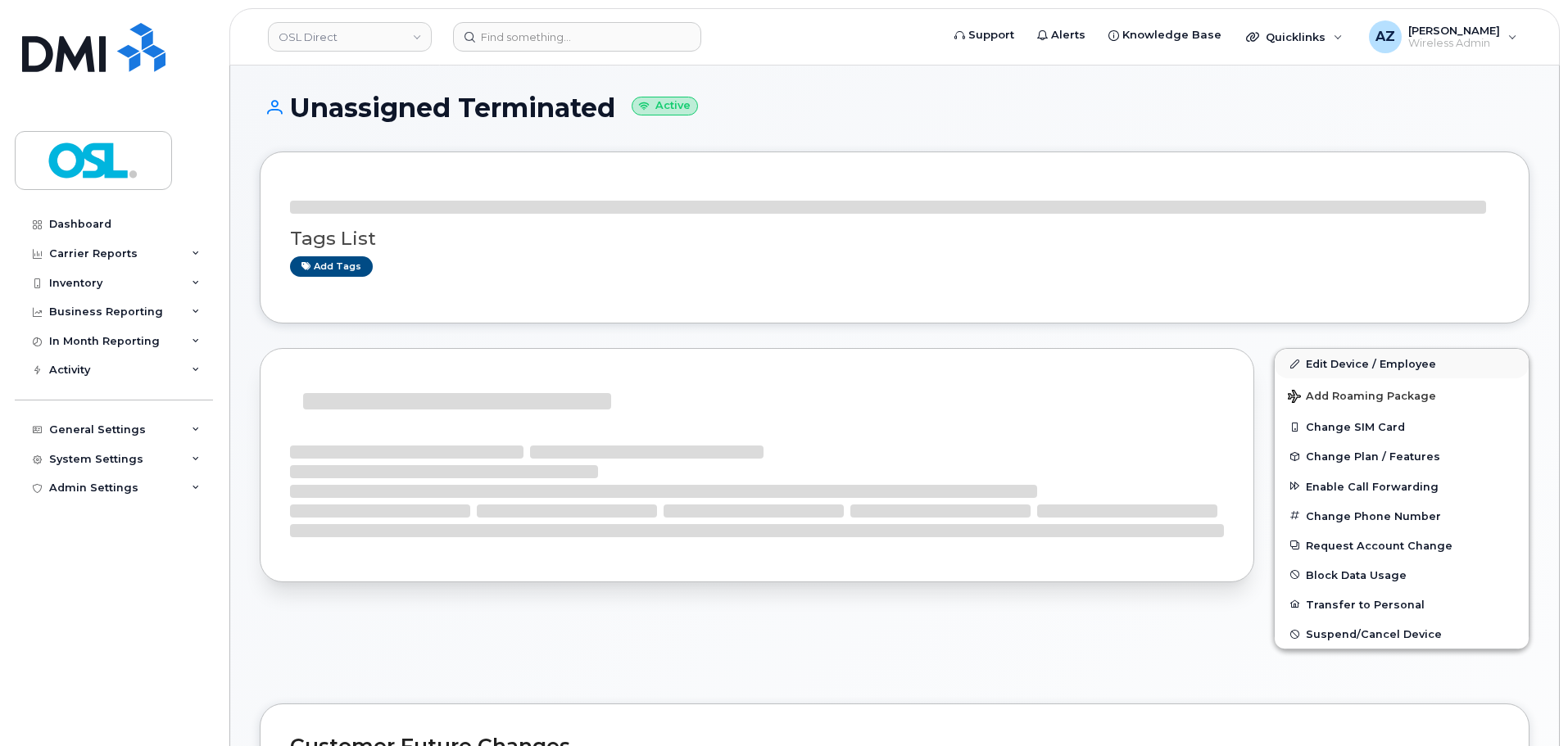
scroll to position [6, 0]
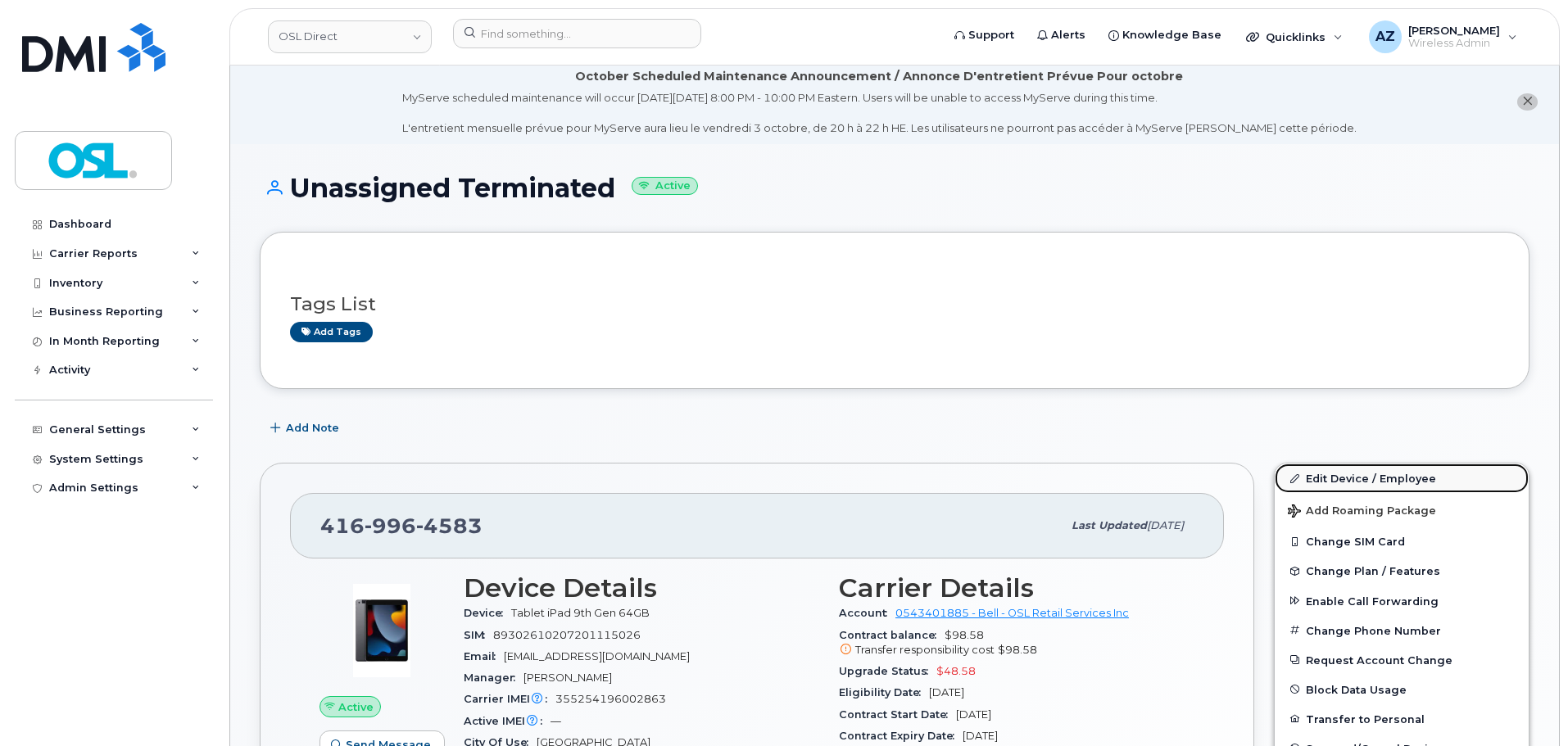
click at [1315, 477] on link "Edit Device / Employee" at bounding box center [1401, 479] width 254 height 30
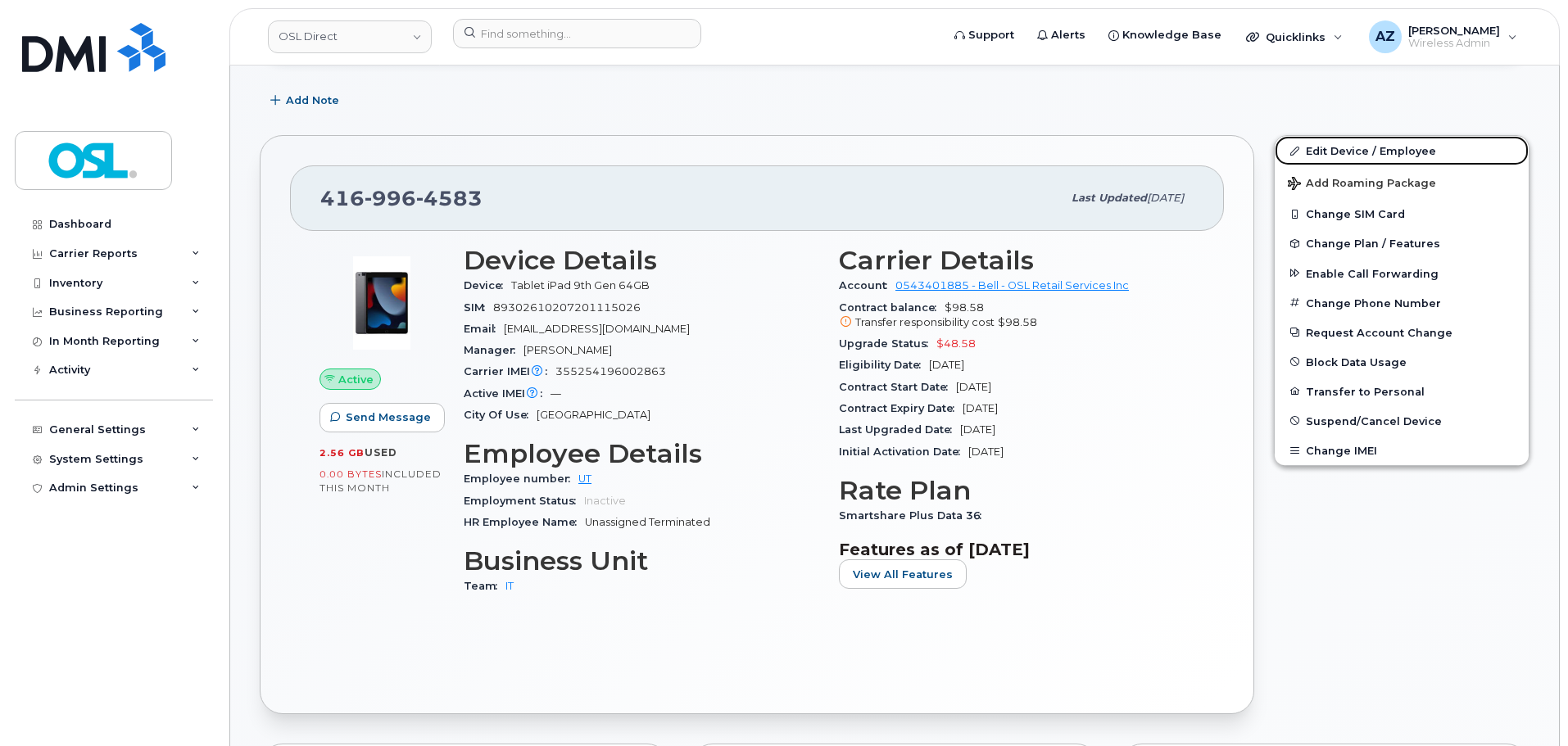
scroll to position [372, 0]
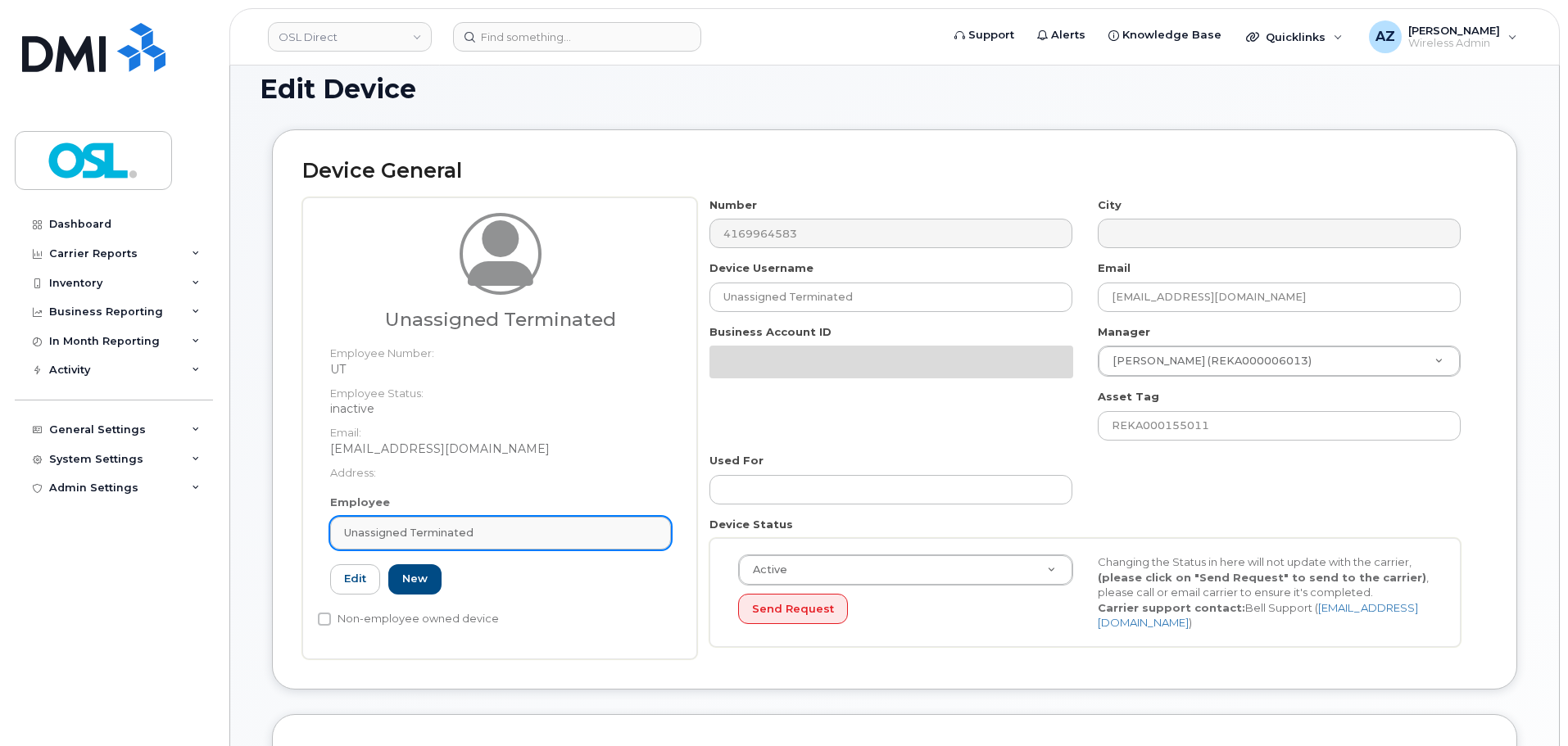
scroll to position [228, 0]
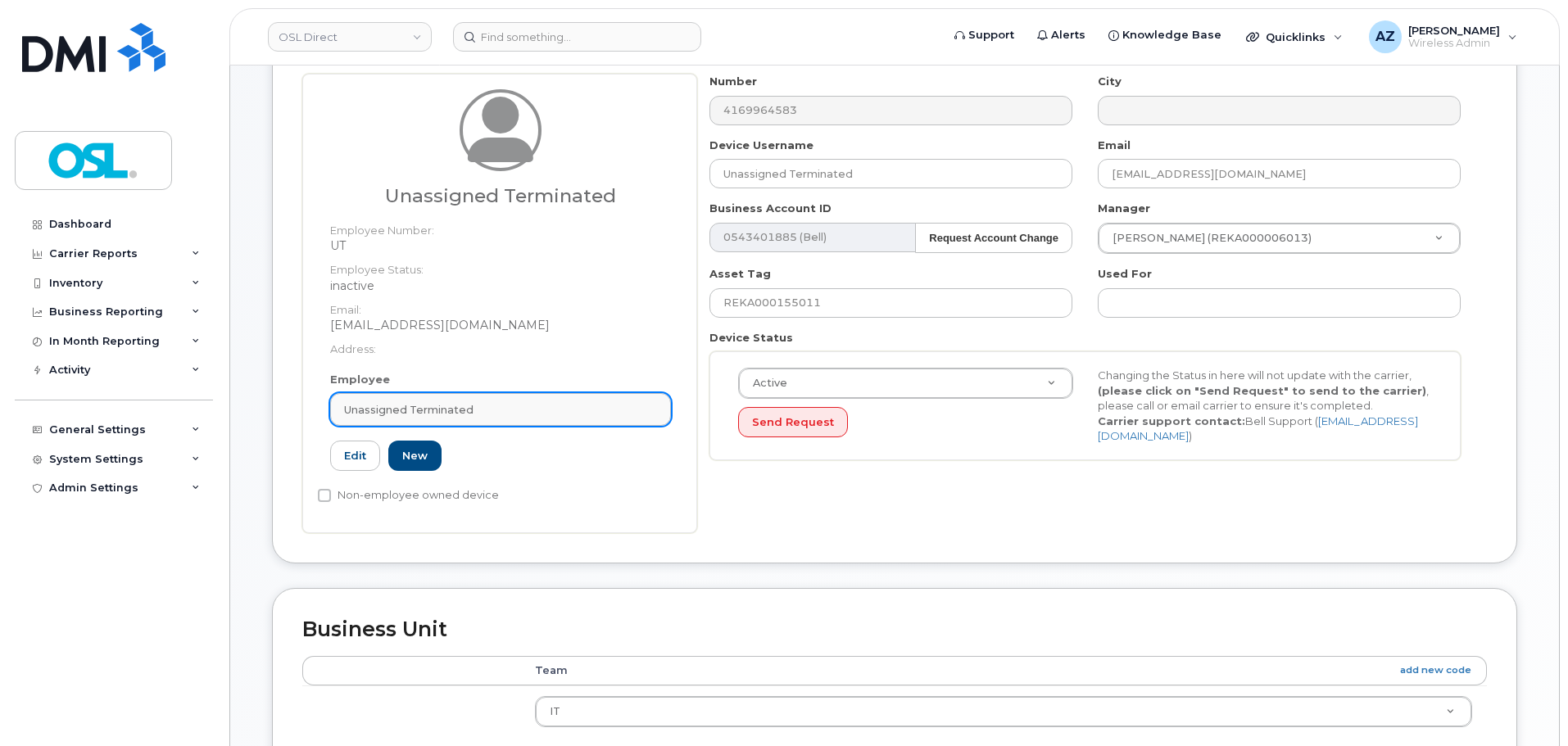
click at [493, 414] on div "Unassigned Terminated" at bounding box center [501, 410] width 313 height 16
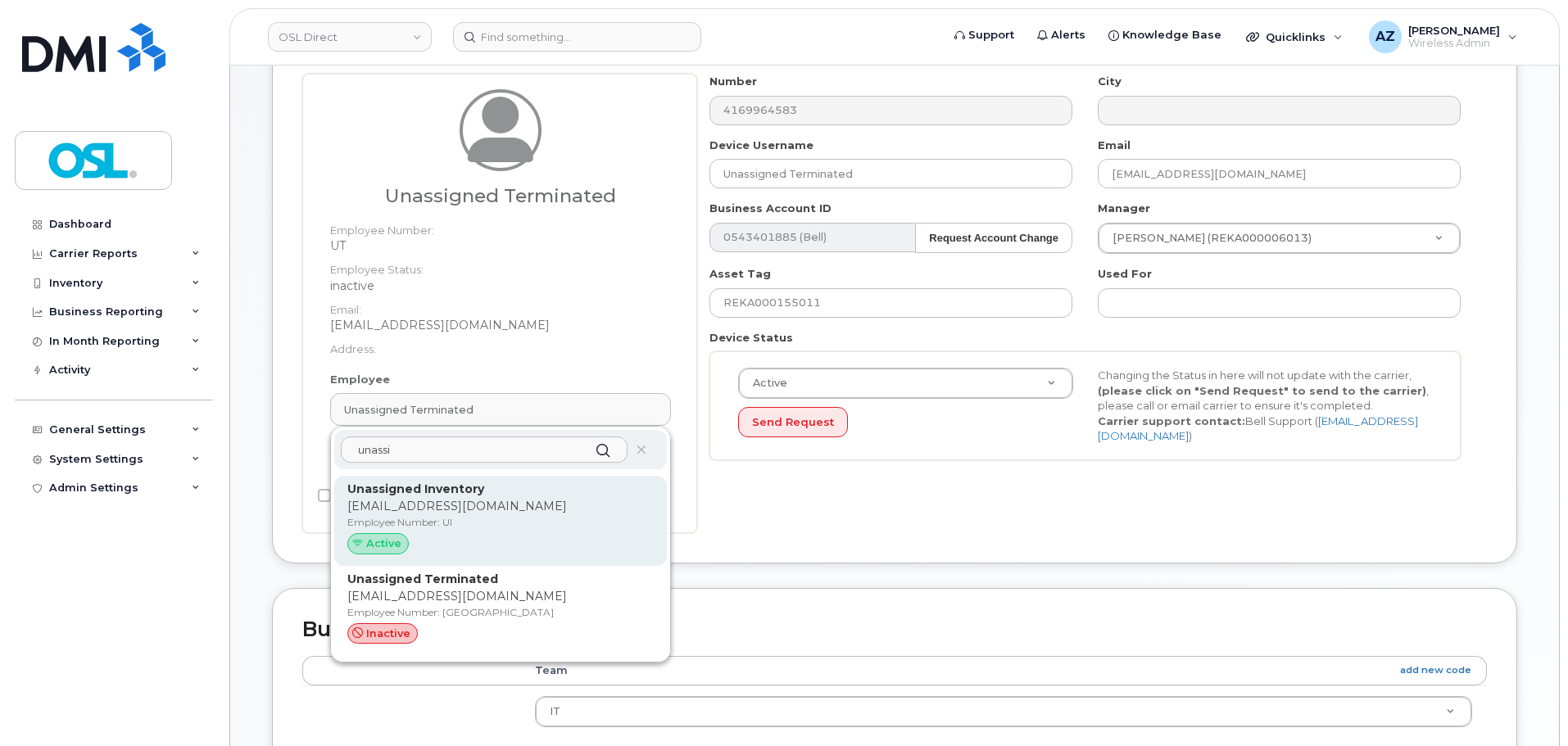
type input "unassi"
click at [477, 497] on p "Unassigned Inventory" at bounding box center [501, 489] width 307 height 17
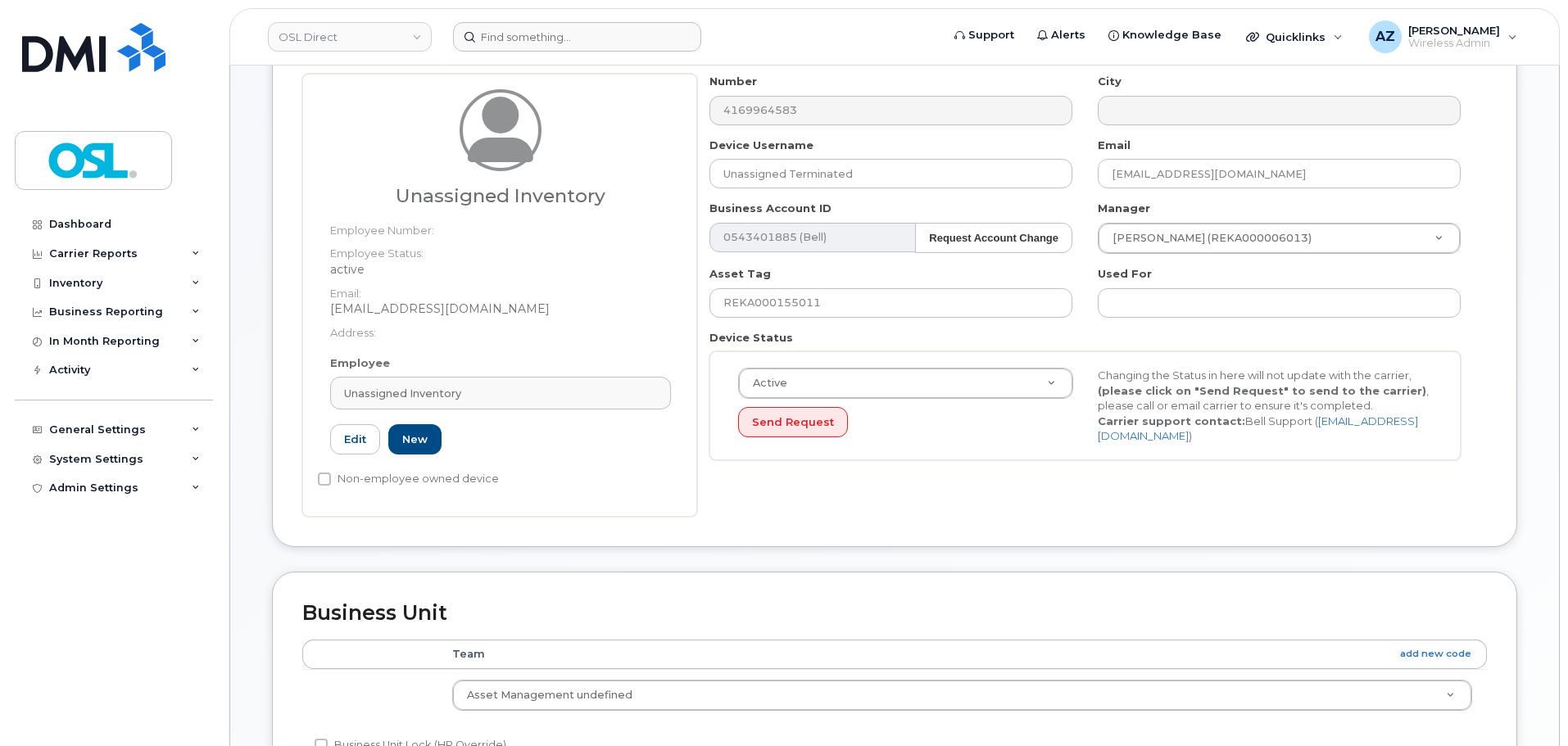
type input "Unassigned Inventory"
type input "support@osldirect.com"
type input "4724252"
type input "UI"
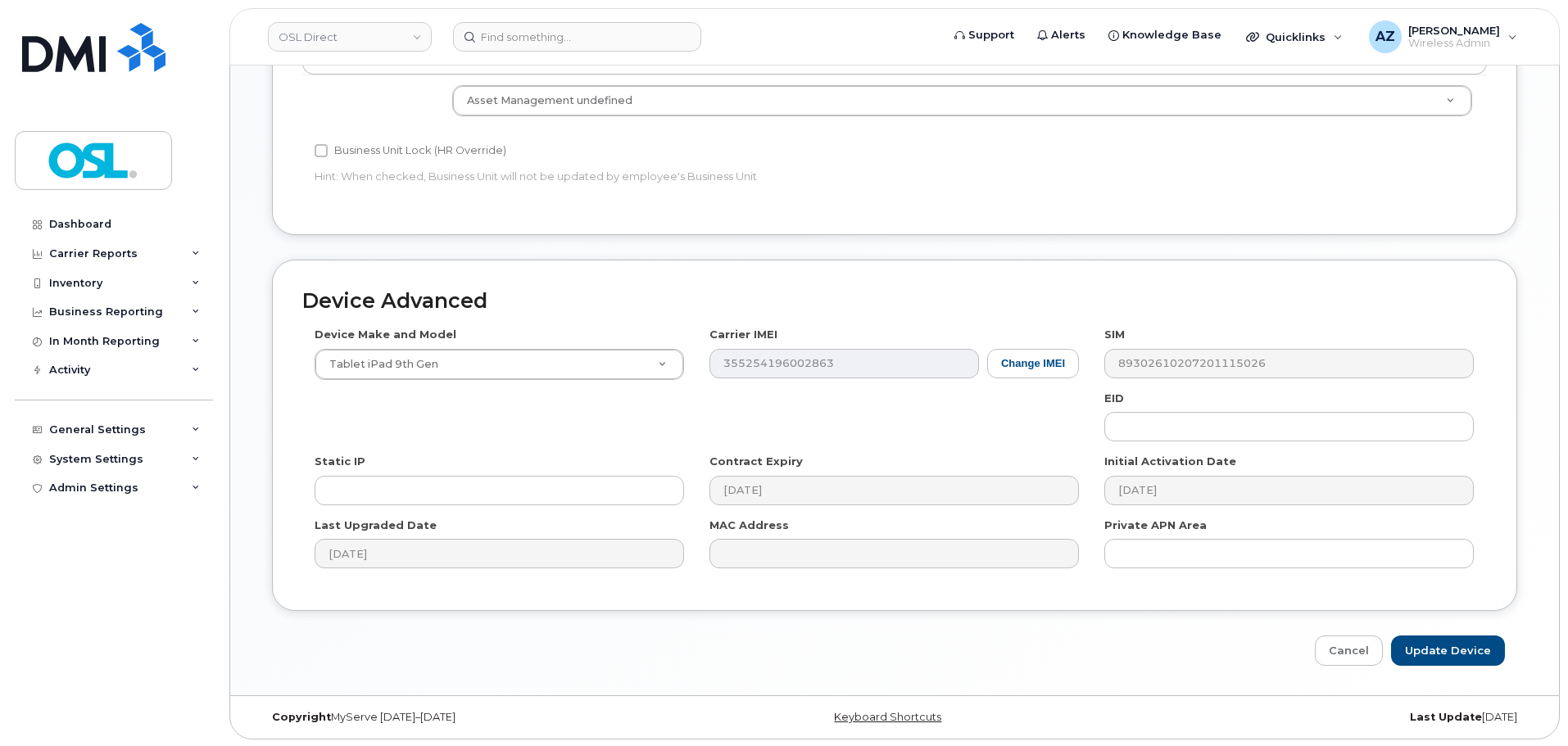
scroll to position [824, 0]
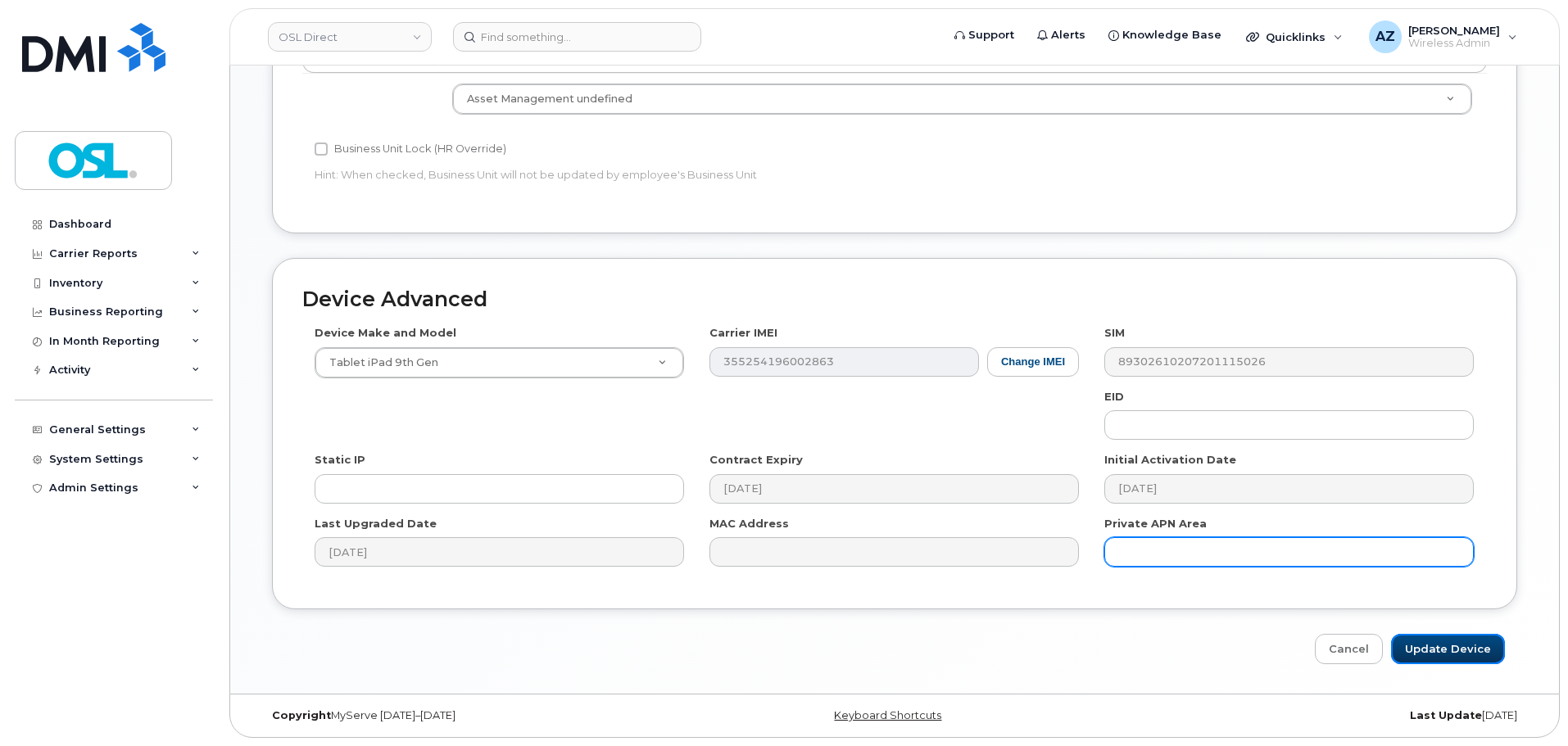
click at [1431, 645] on input "Update Device" at bounding box center [1447, 649] width 114 height 31
type input "Saving..."
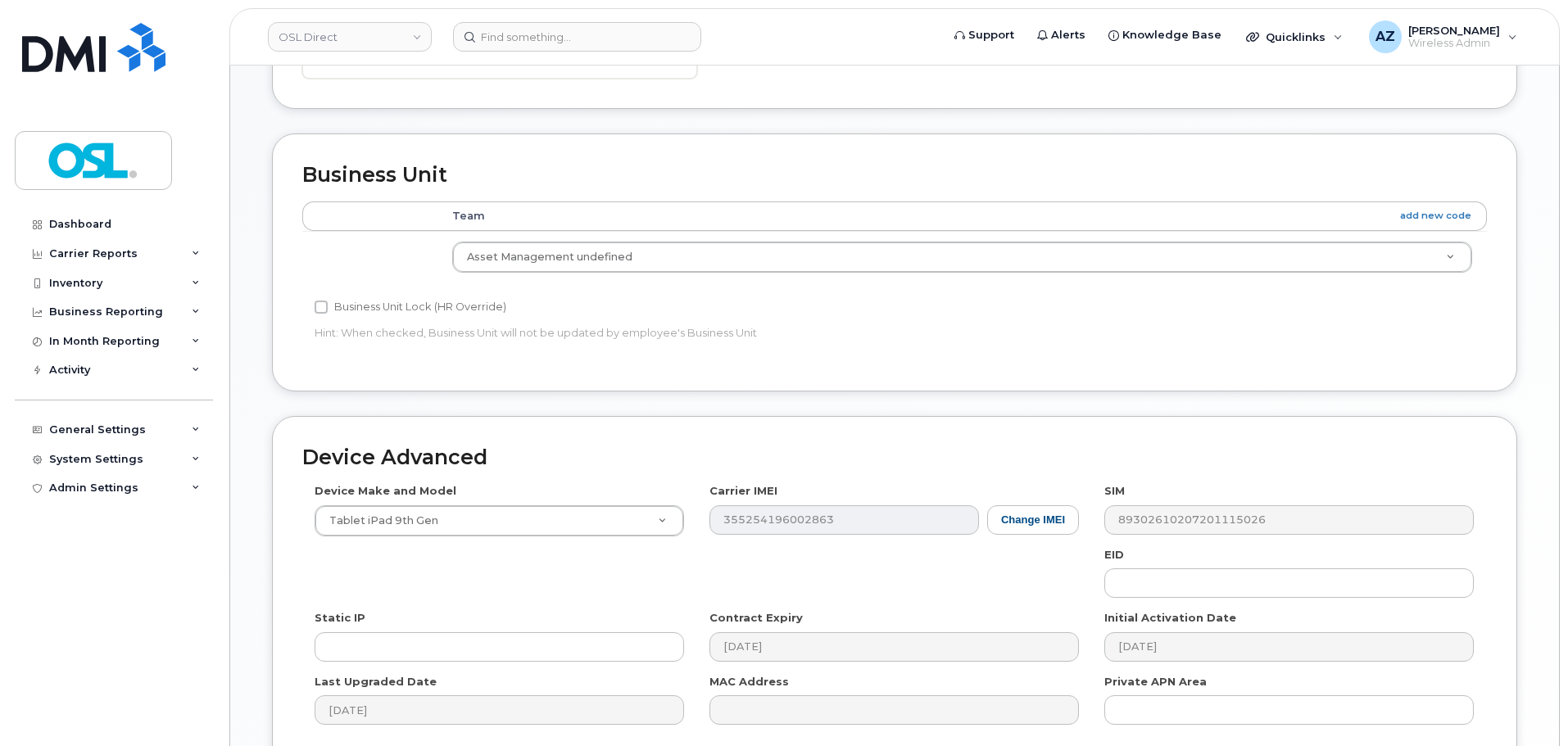
scroll to position [333, 0]
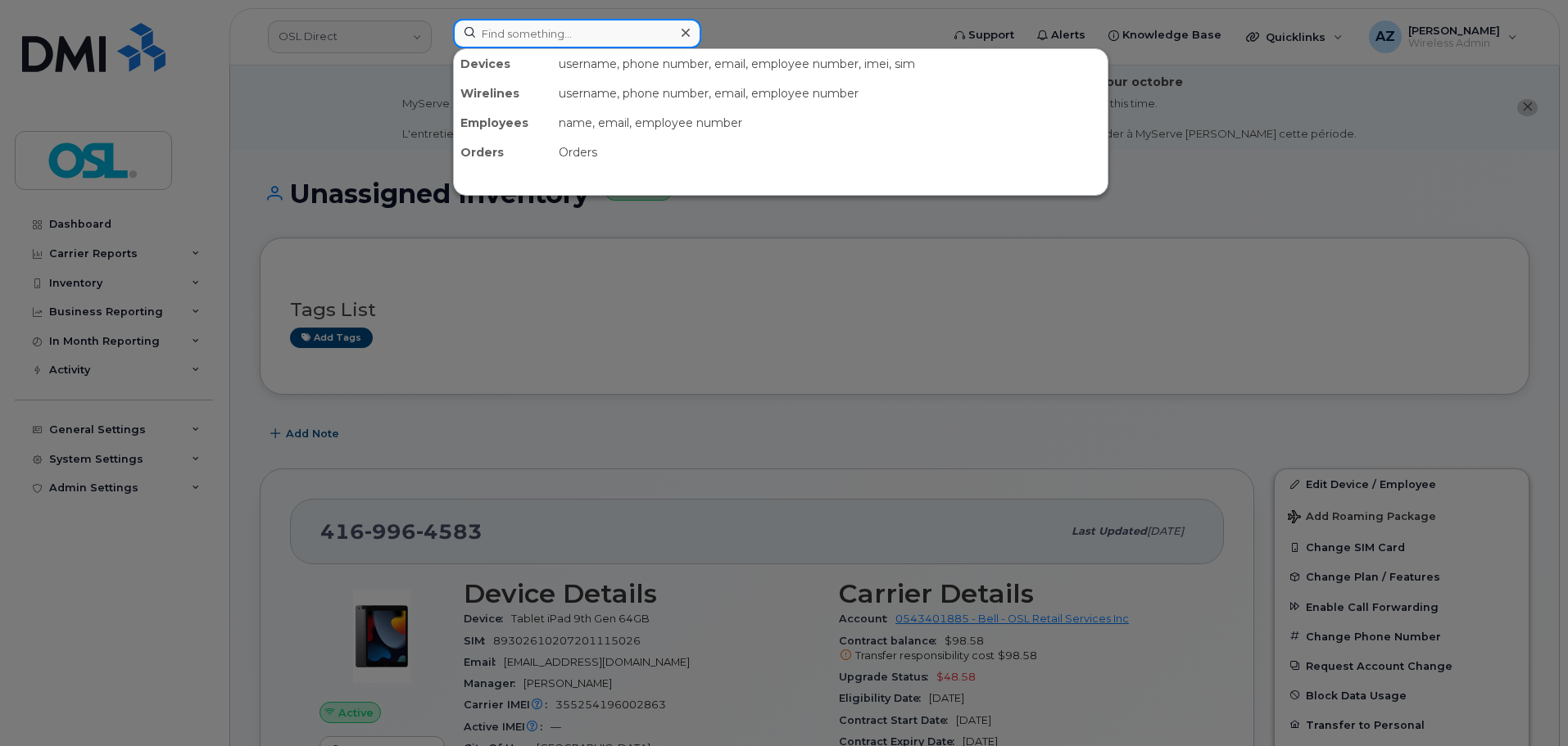
click at [644, 40] on input at bounding box center [577, 34] width 248 height 30
paste input "3673211123"
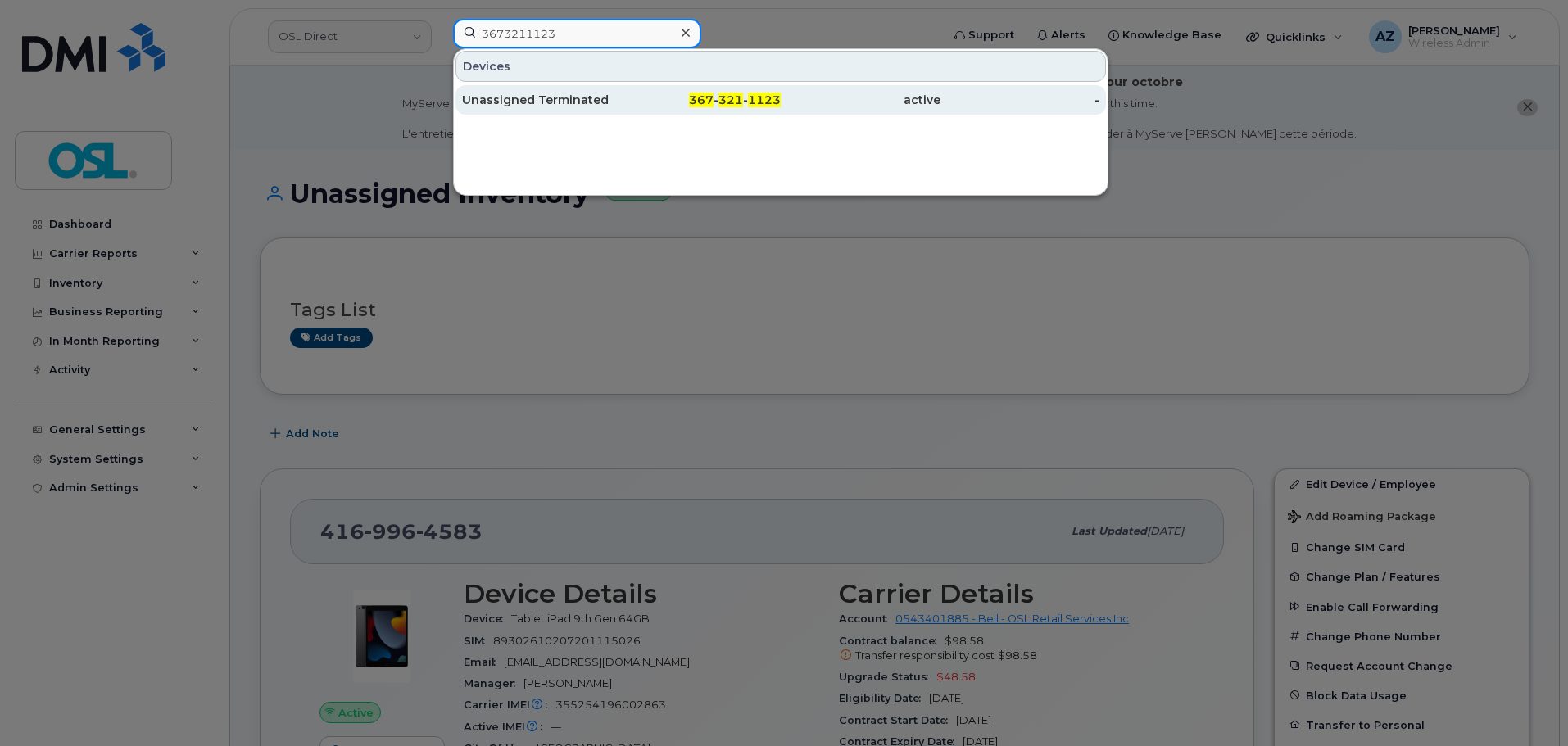
type input "3673211123"
click at [555, 102] on div "Unassigned Terminated" at bounding box center [542, 100] width 160 height 17
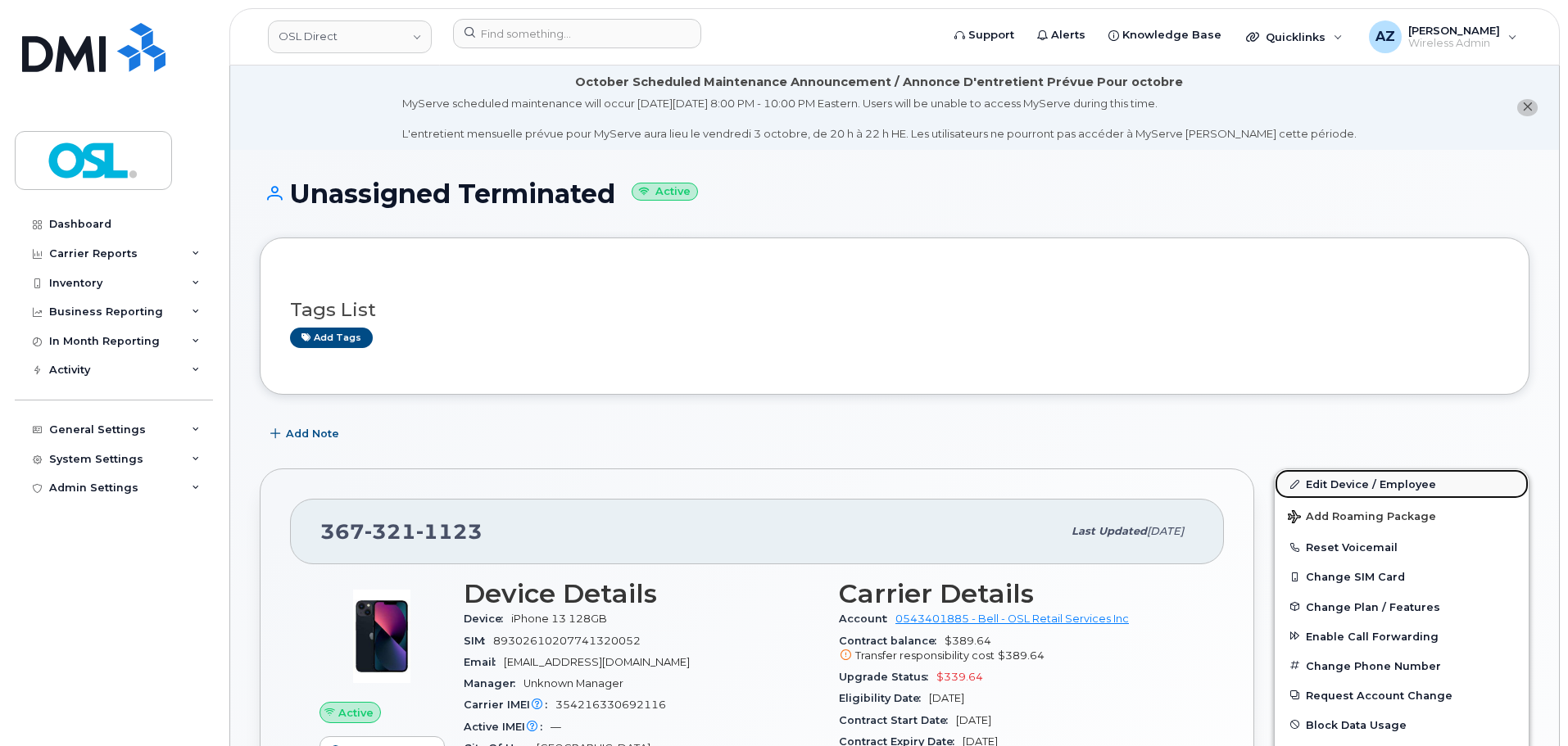
click at [1348, 495] on link "Edit Device / Employee" at bounding box center [1401, 484] width 254 height 30
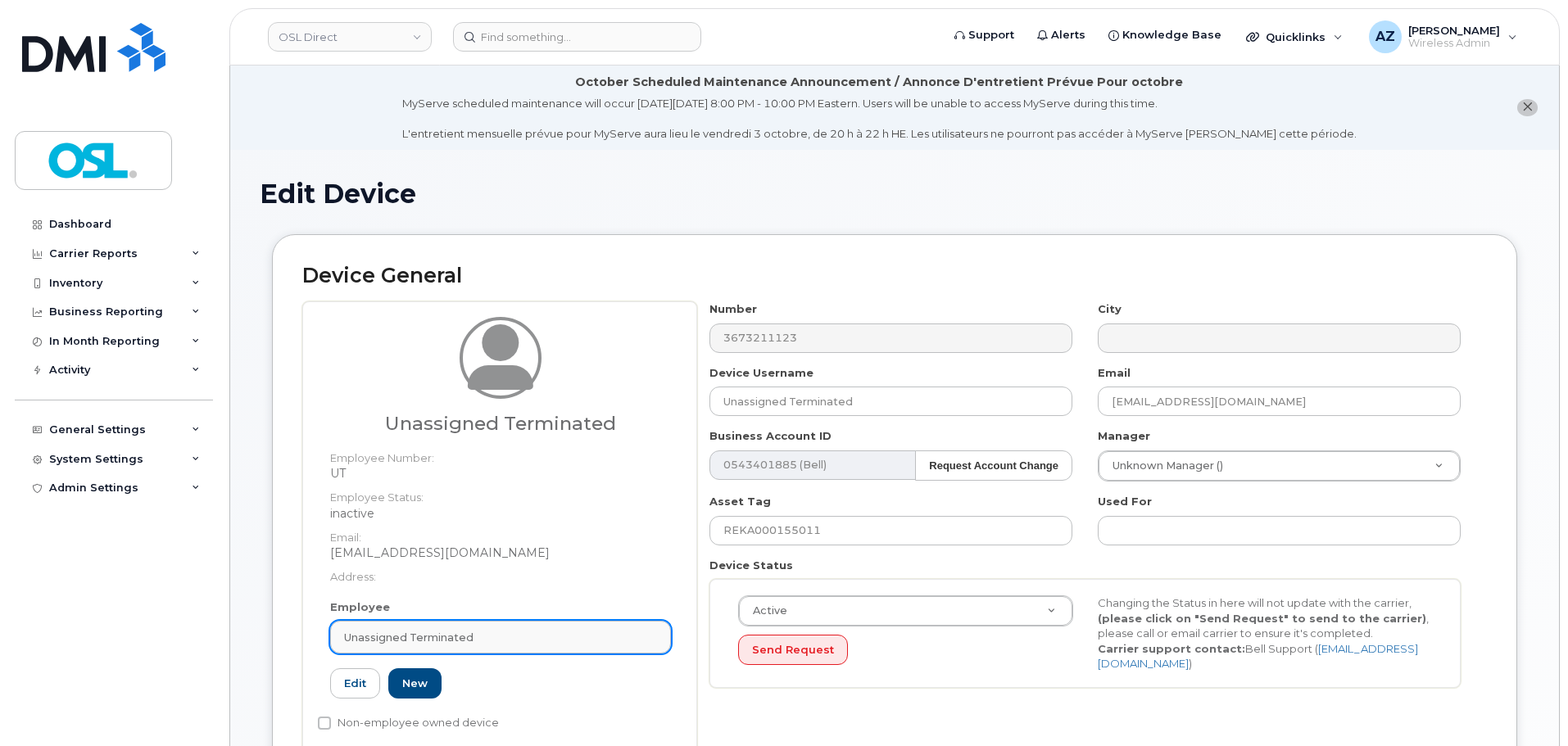
click at [473, 621] on link "Unassigned Terminated" at bounding box center [501, 638] width 341 height 33
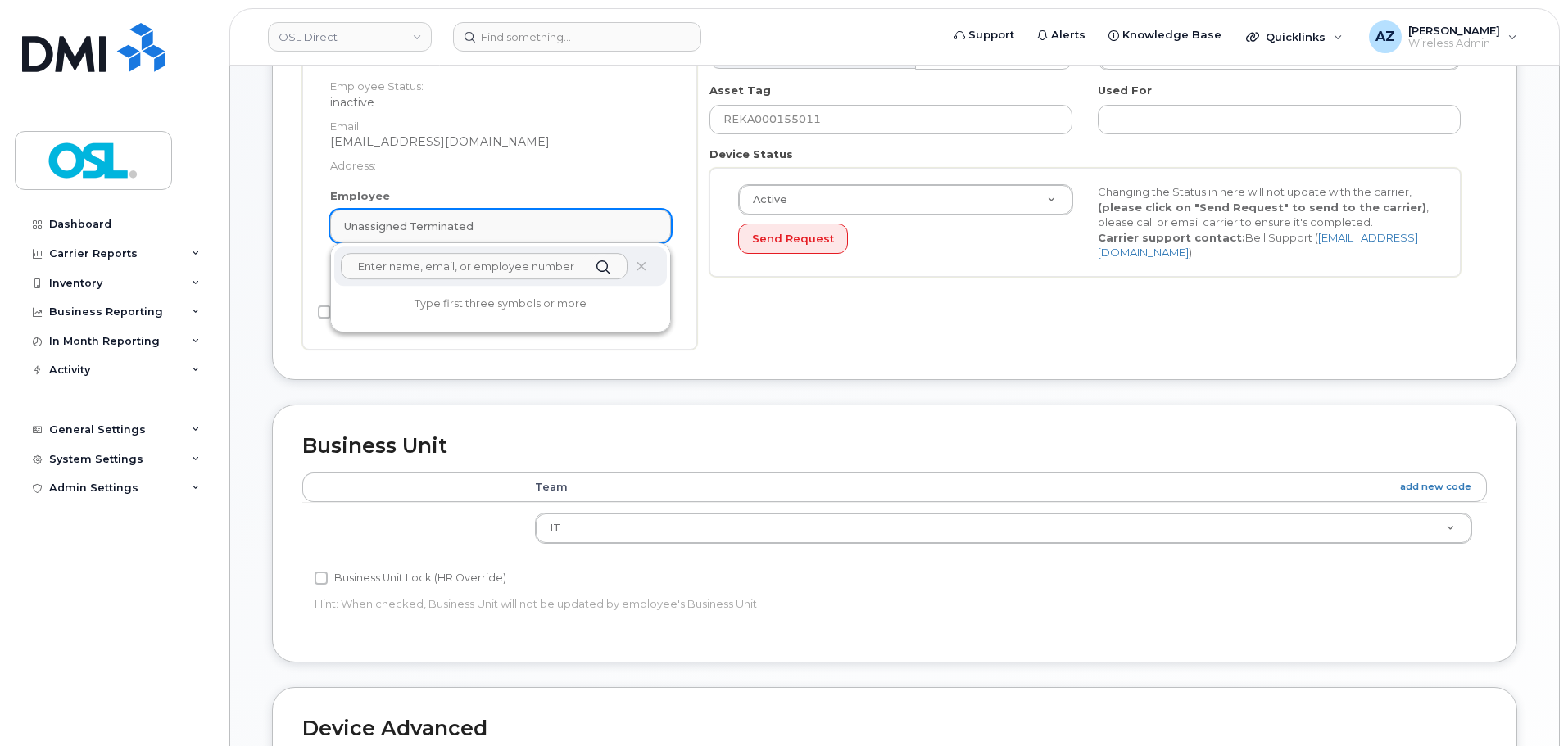
scroll to position [411, 0]
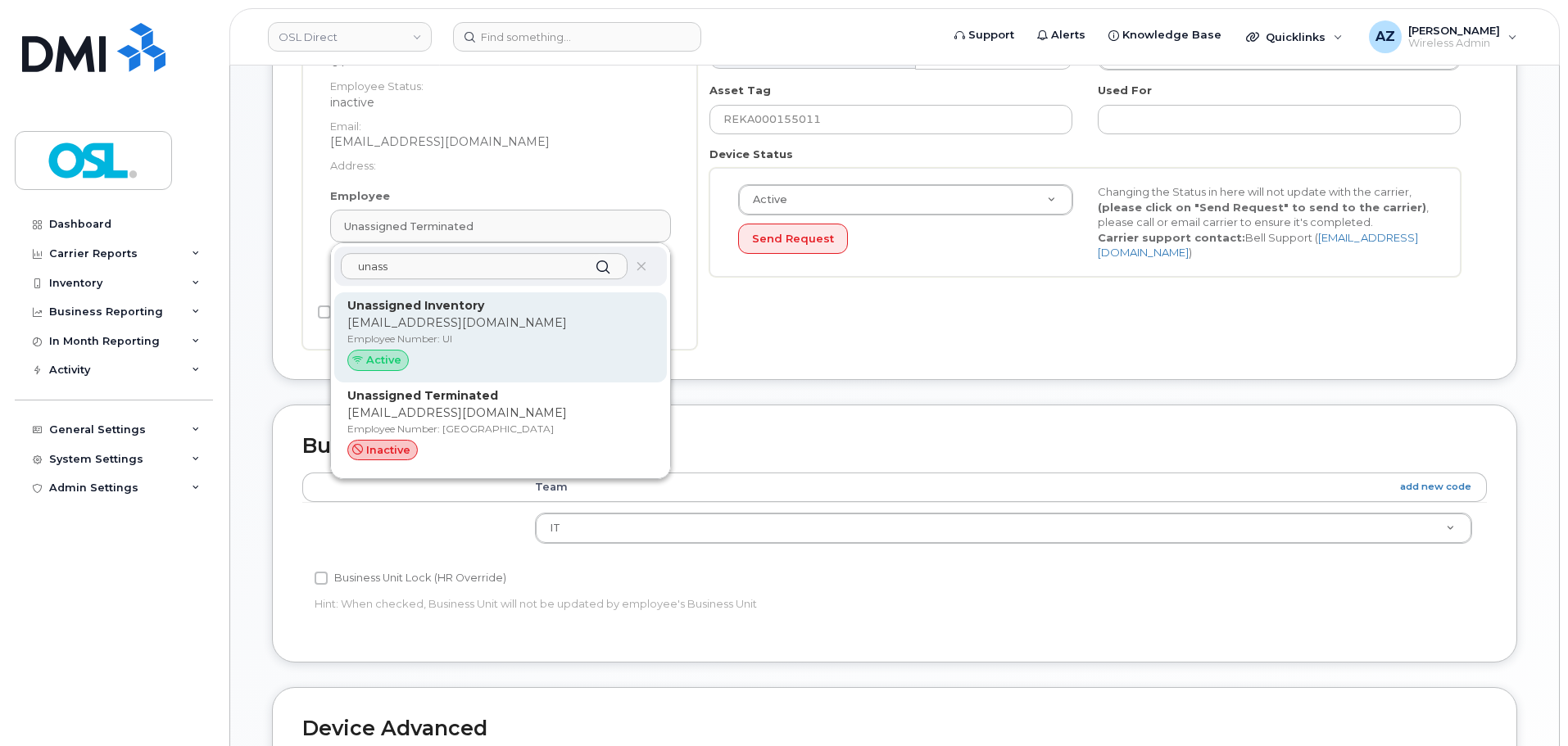
type input "unass"
click at [477, 331] on p "support@osldirect.com" at bounding box center [501, 323] width 307 height 17
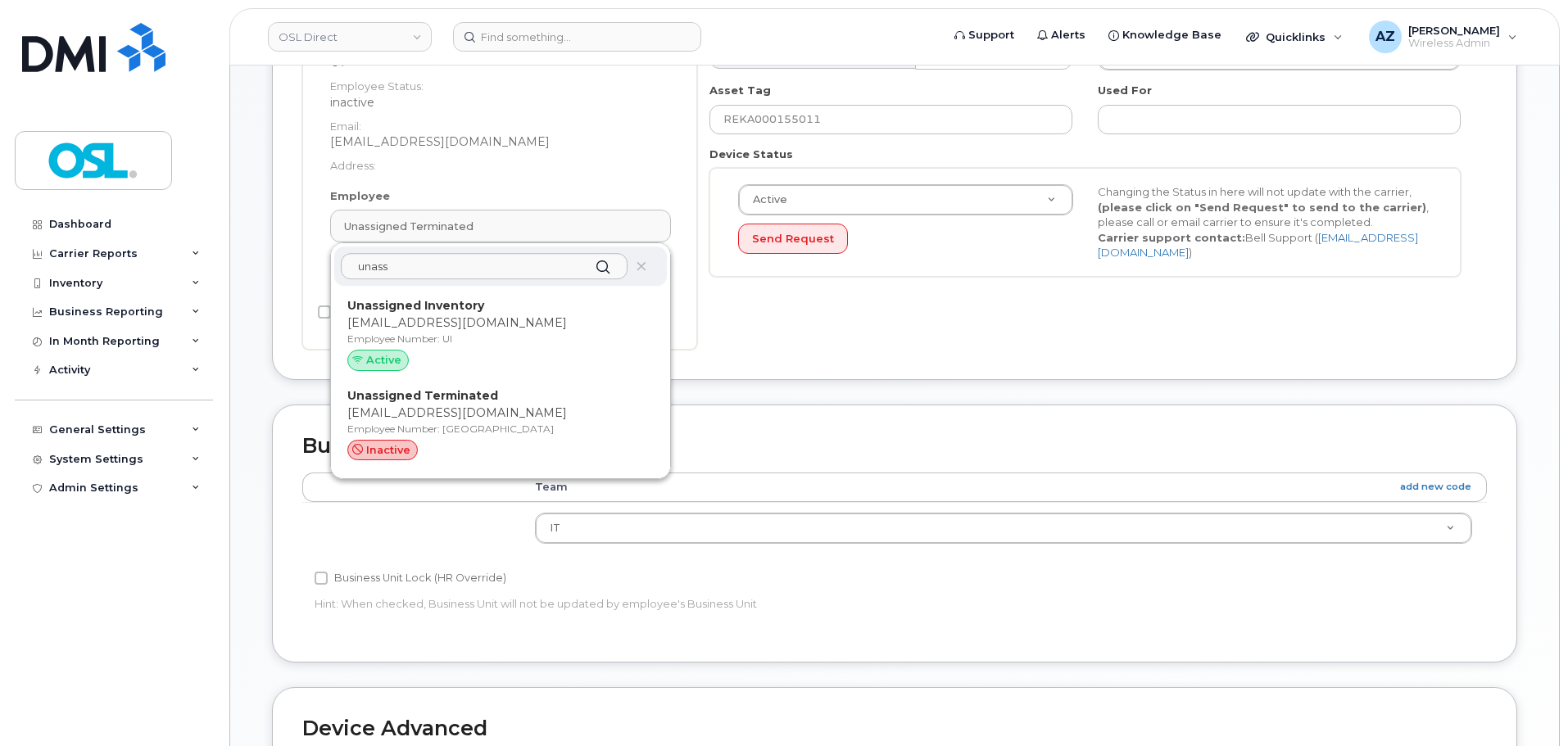
type input "UI"
type input "Unassigned Inventory"
type input "support@osldirect.com"
type input "4724252"
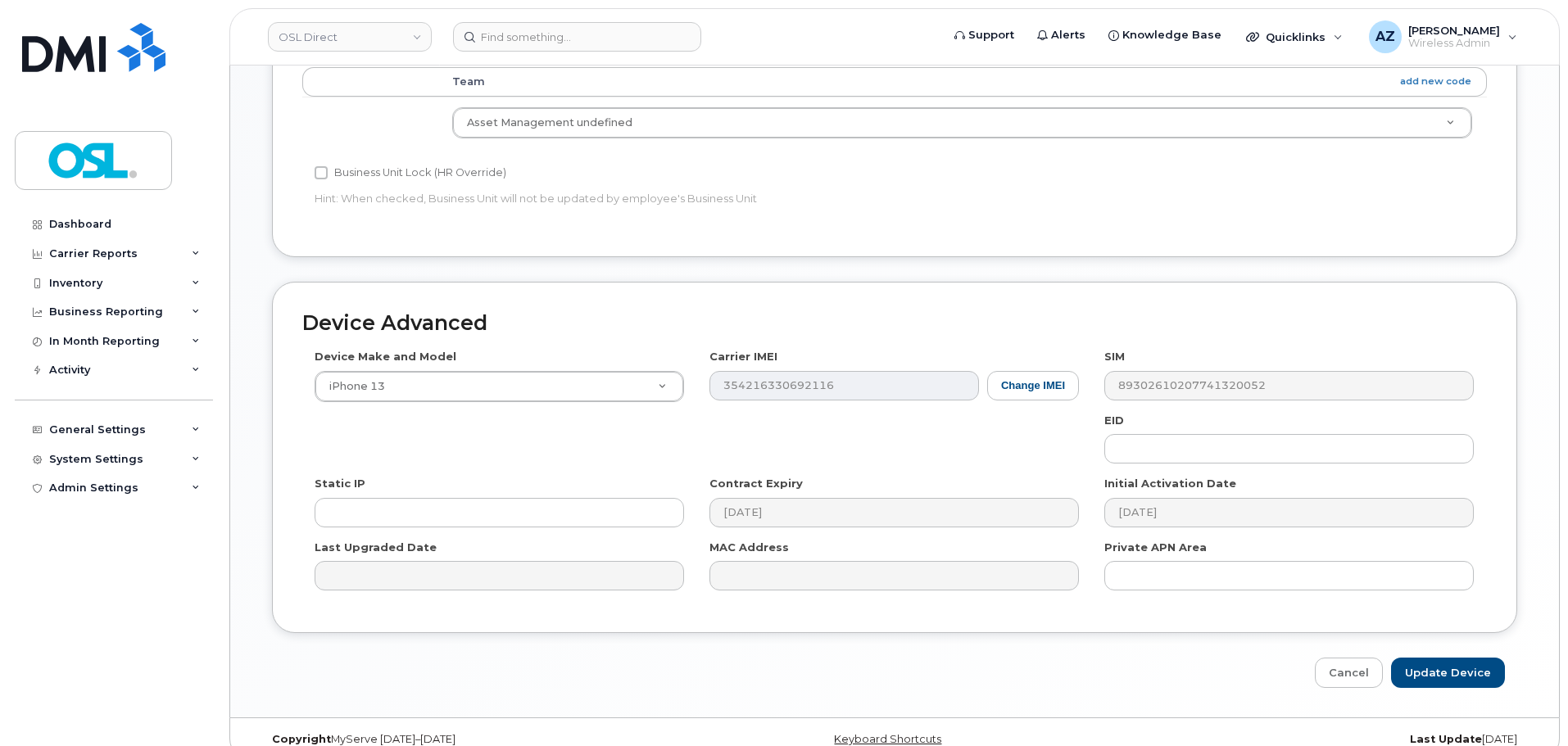
scroll to position [824, 0]
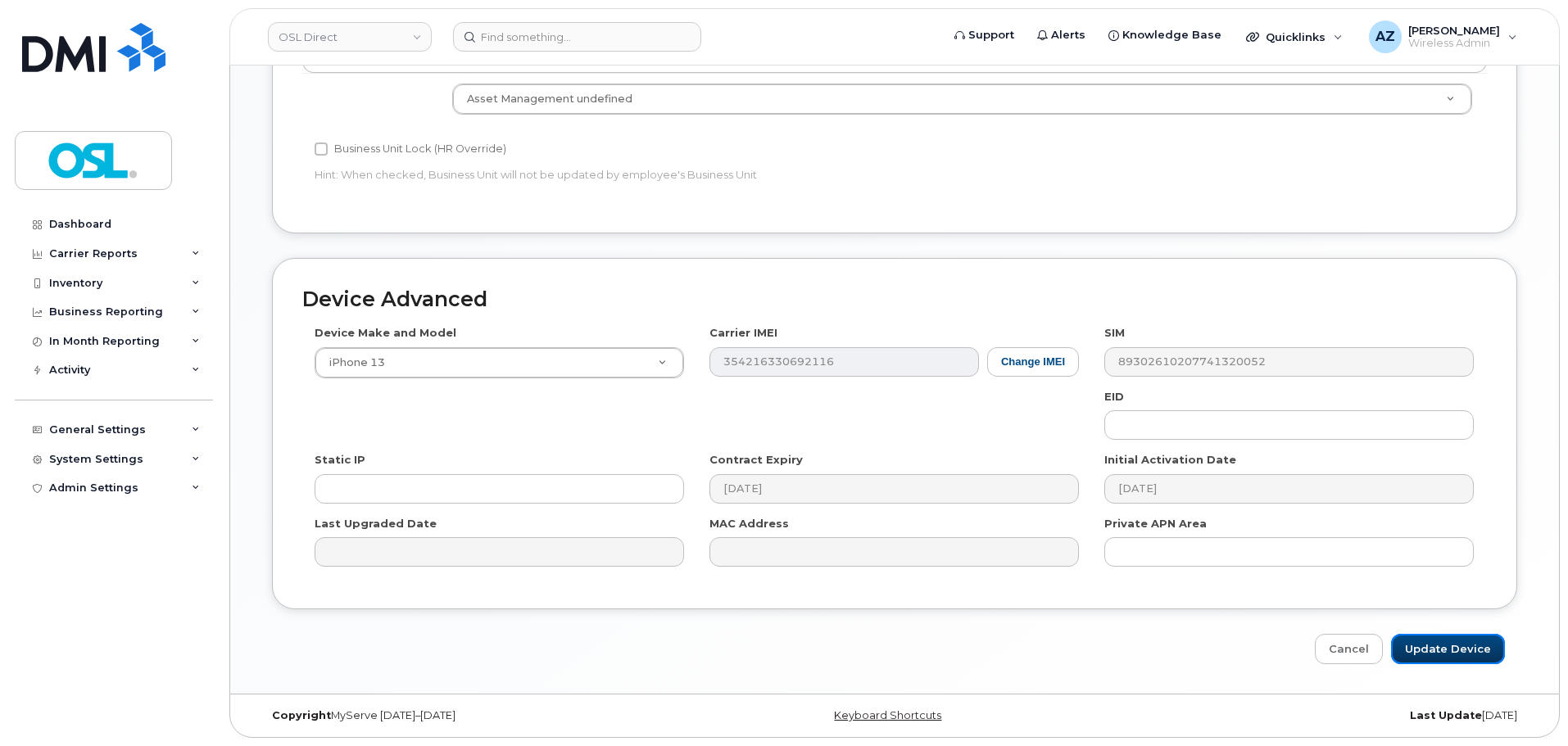
drag, startPoint x: 1434, startPoint y: 646, endPoint x: 1321, endPoint y: 597, distance: 123.2
click at [1434, 646] on input "Update Device" at bounding box center [1447, 649] width 114 height 31
type input "Saving..."
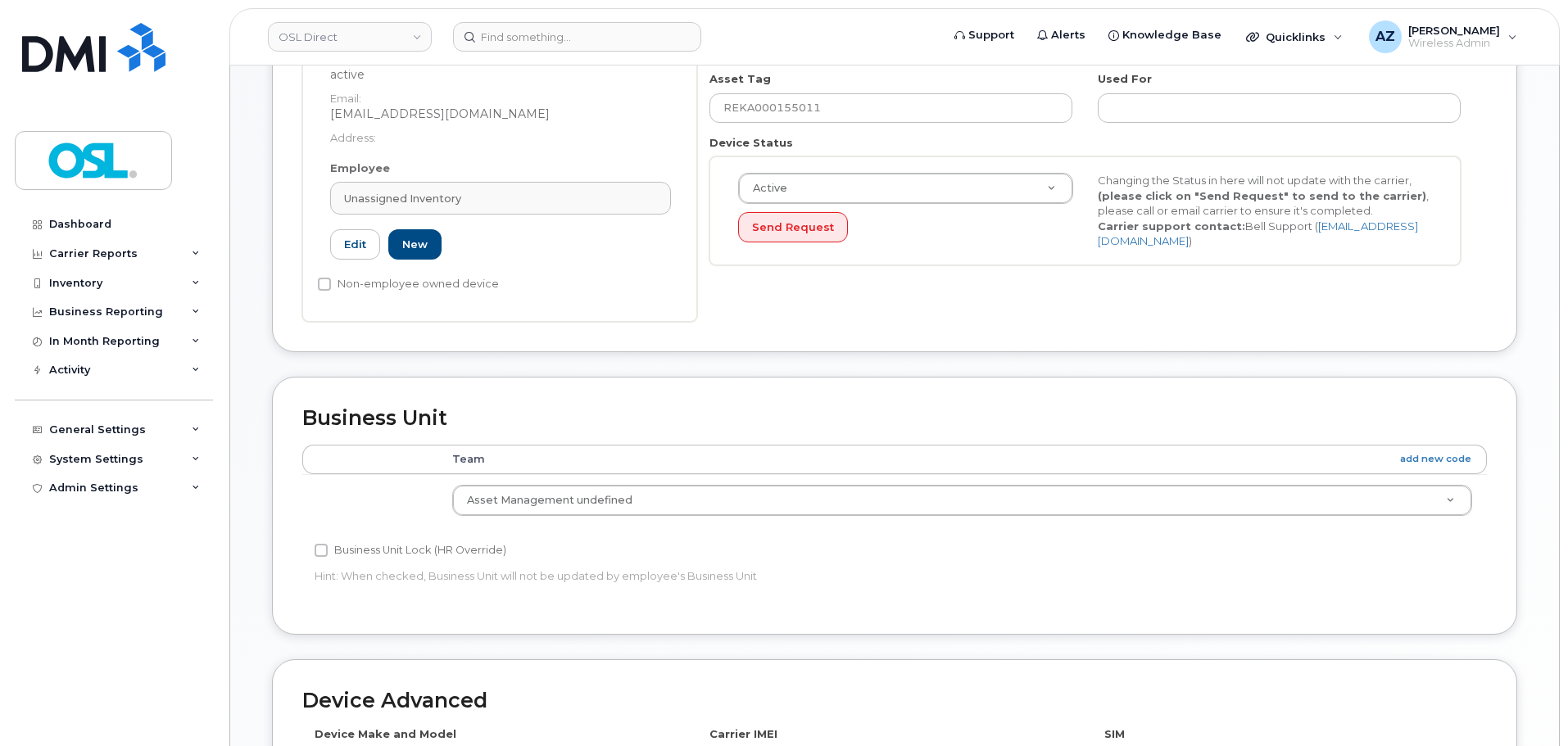
scroll to position [333, 0]
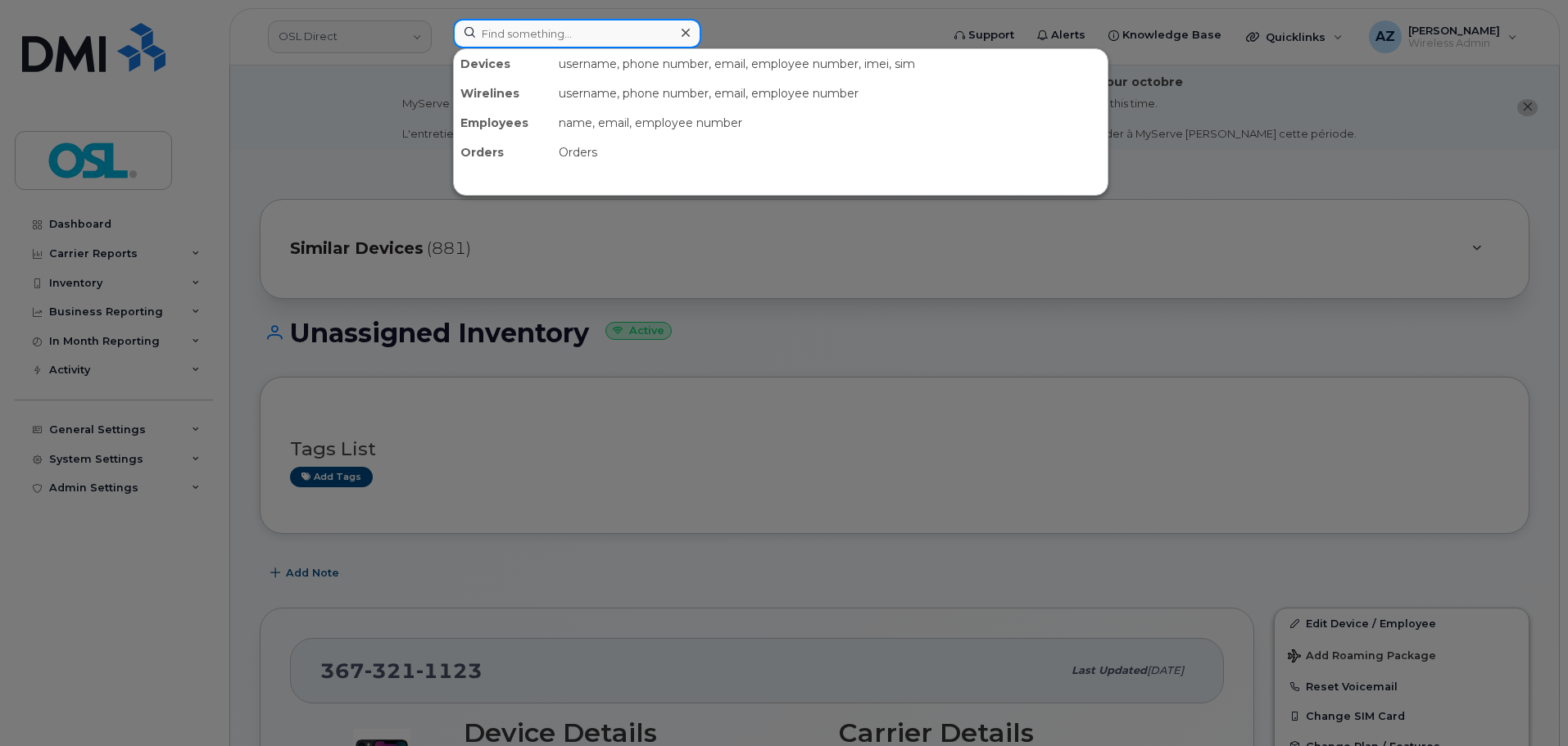
click at [515, 29] on input at bounding box center [577, 34] width 248 height 30
paste input "16472207564"
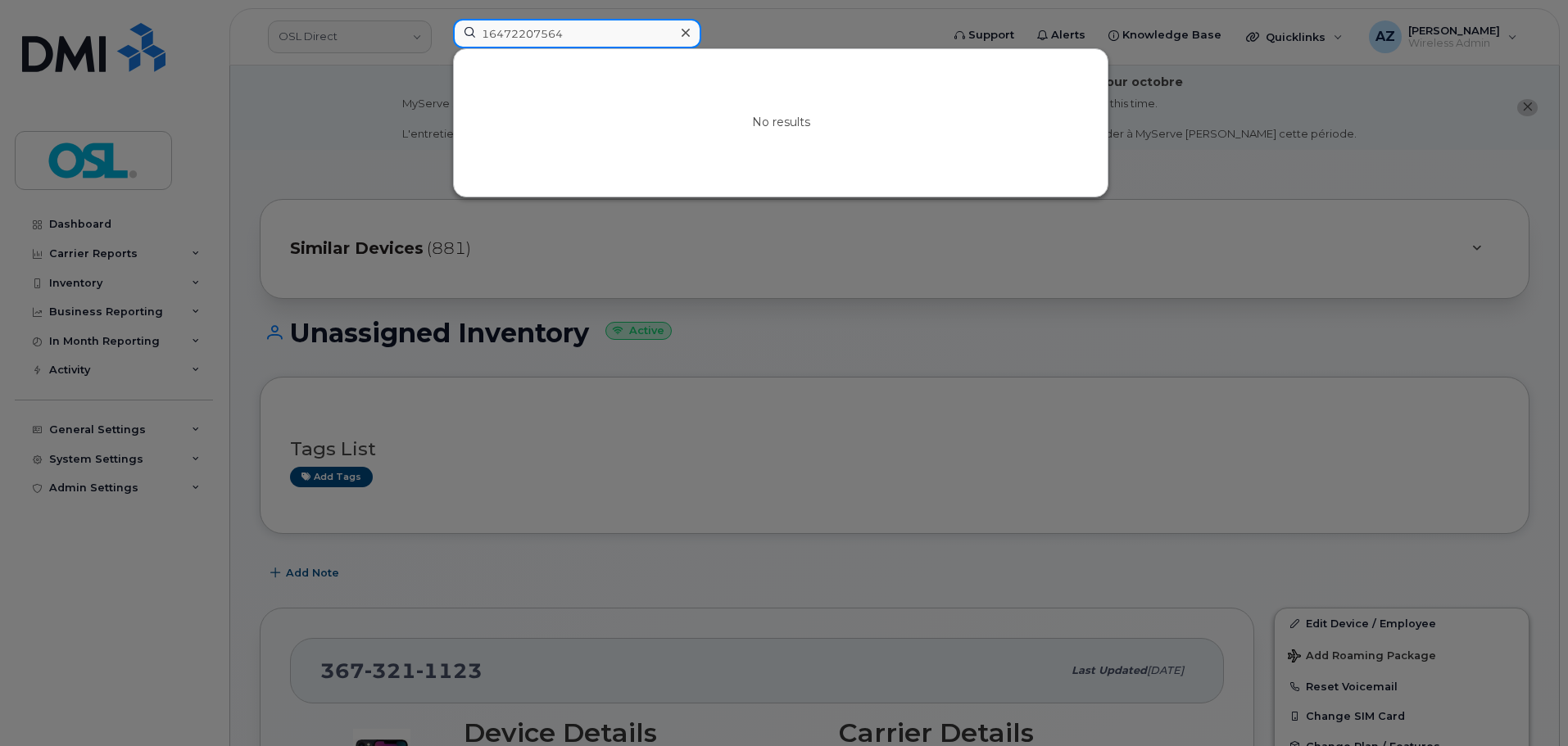
click at [486, 31] on input "16472207564" at bounding box center [577, 34] width 248 height 30
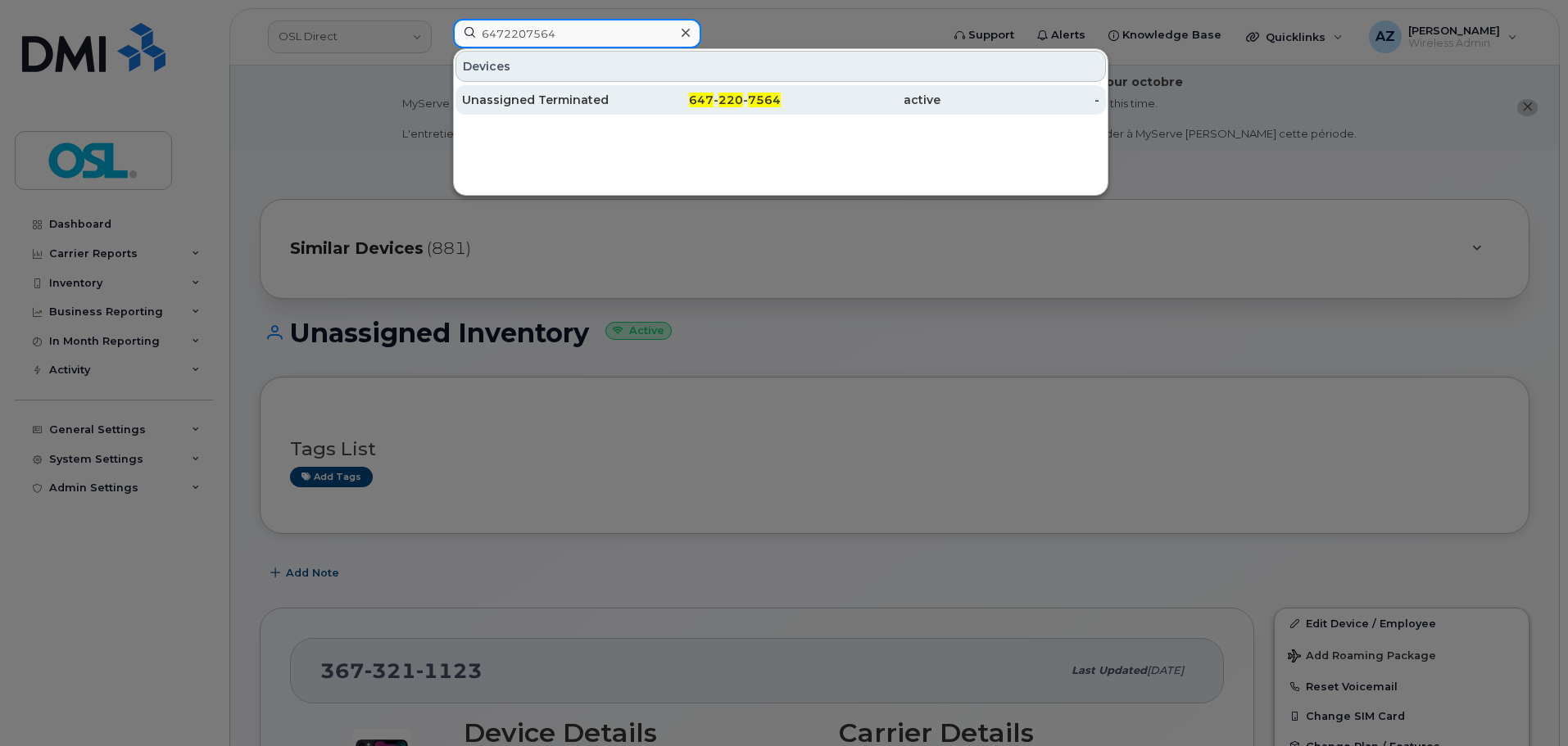
type input "6472207564"
click at [584, 100] on div "Unassigned Terminated" at bounding box center [542, 100] width 160 height 17
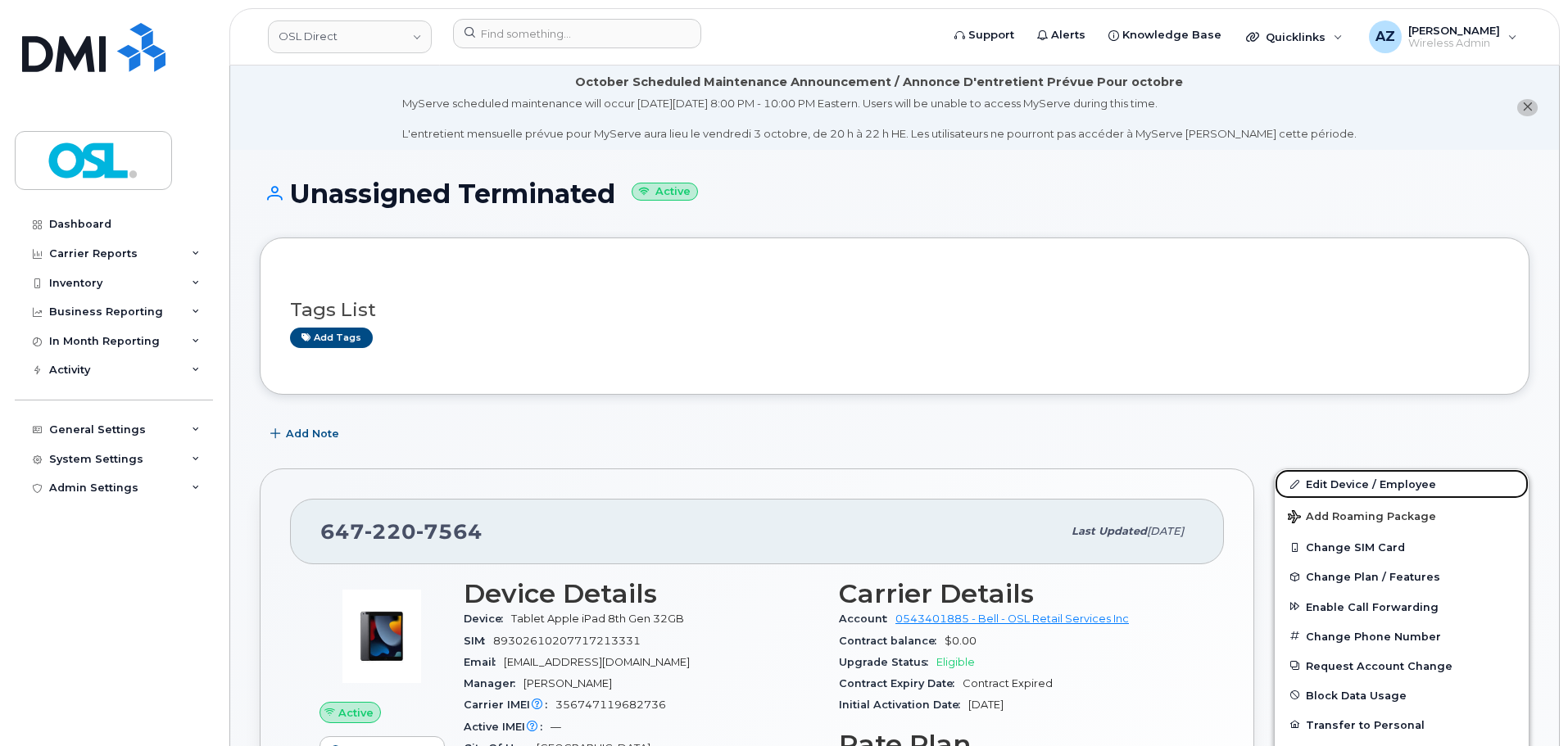
click at [1386, 486] on link "Edit Device / Employee" at bounding box center [1401, 484] width 254 height 30
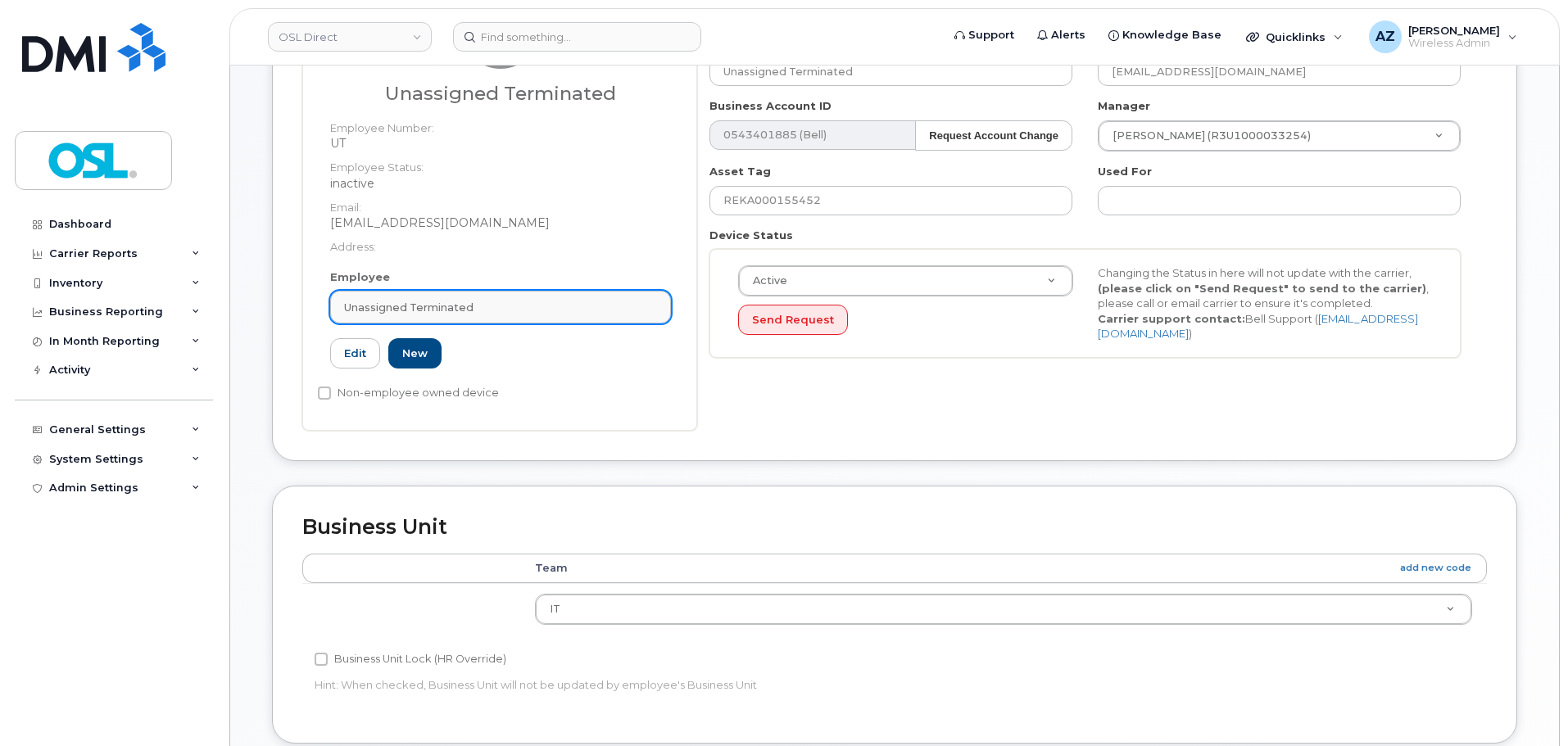
click at [435, 301] on span "Unassigned Terminated" at bounding box center [409, 307] width 129 height 16
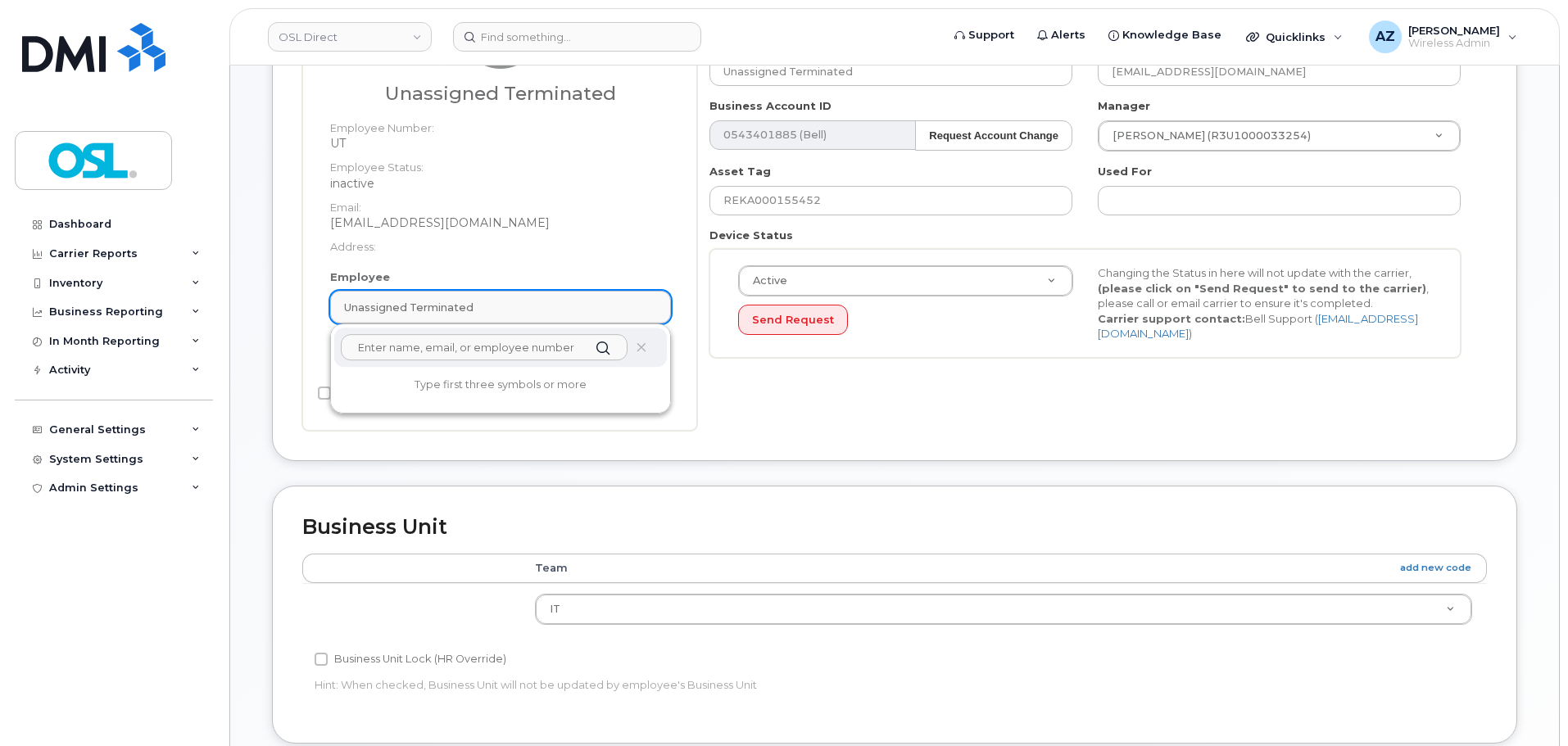
scroll to position [330, 0]
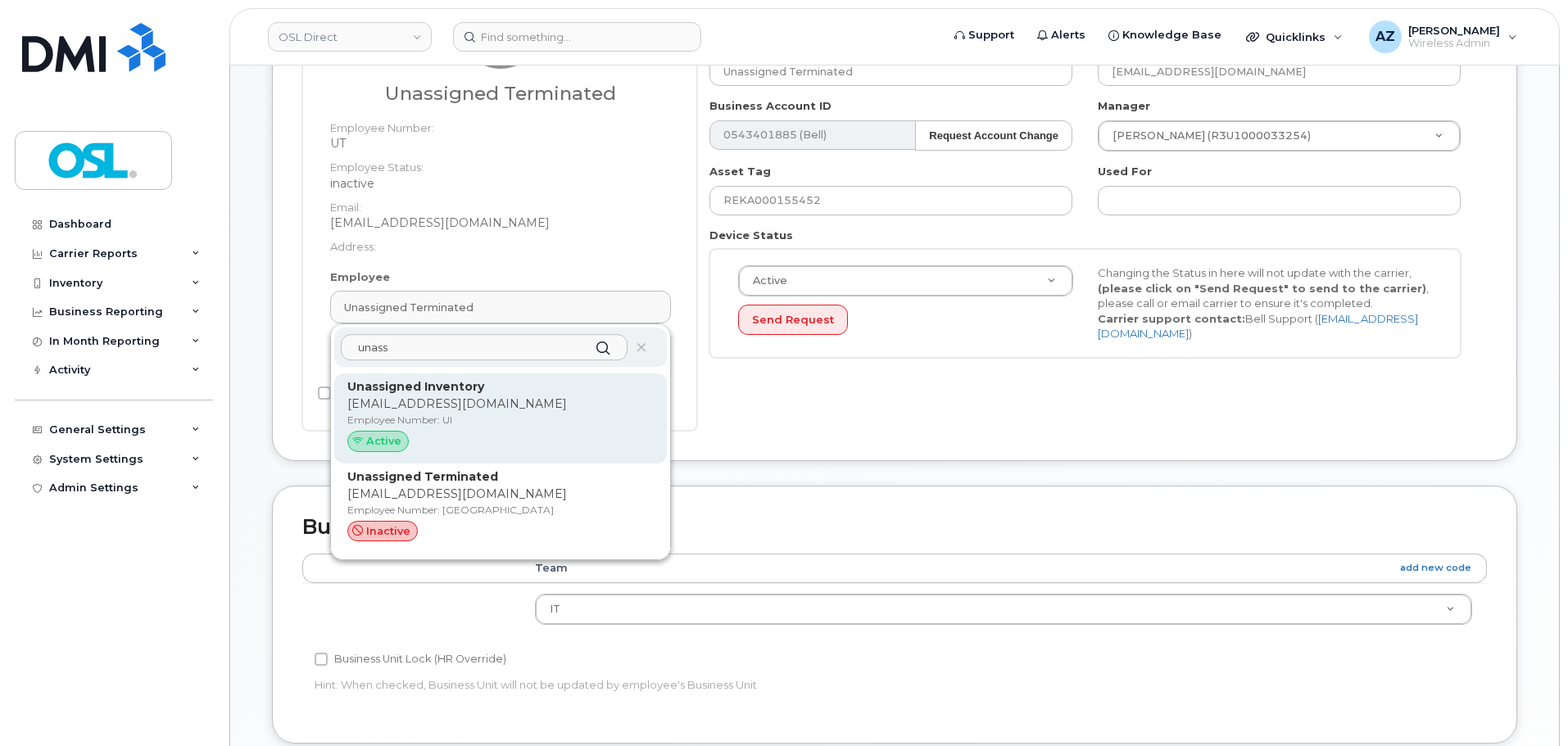
type input "unass"
click at [486, 397] on p "[EMAIL_ADDRESS][DOMAIN_NAME]" at bounding box center [501, 404] width 307 height 17
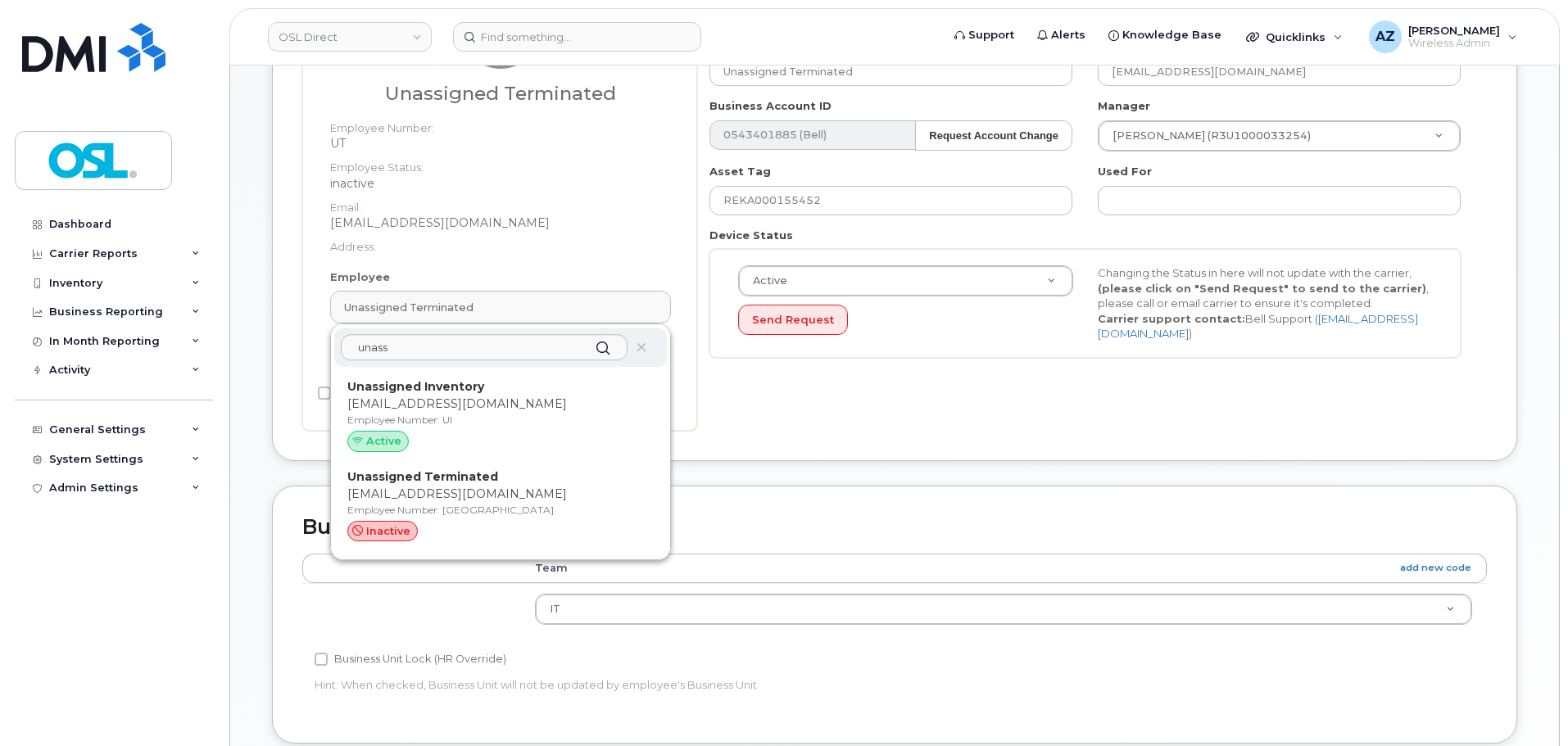
type input "UI"
type input "Unassigned Inventory"
type input "support@osldirect.com"
type input "4724252"
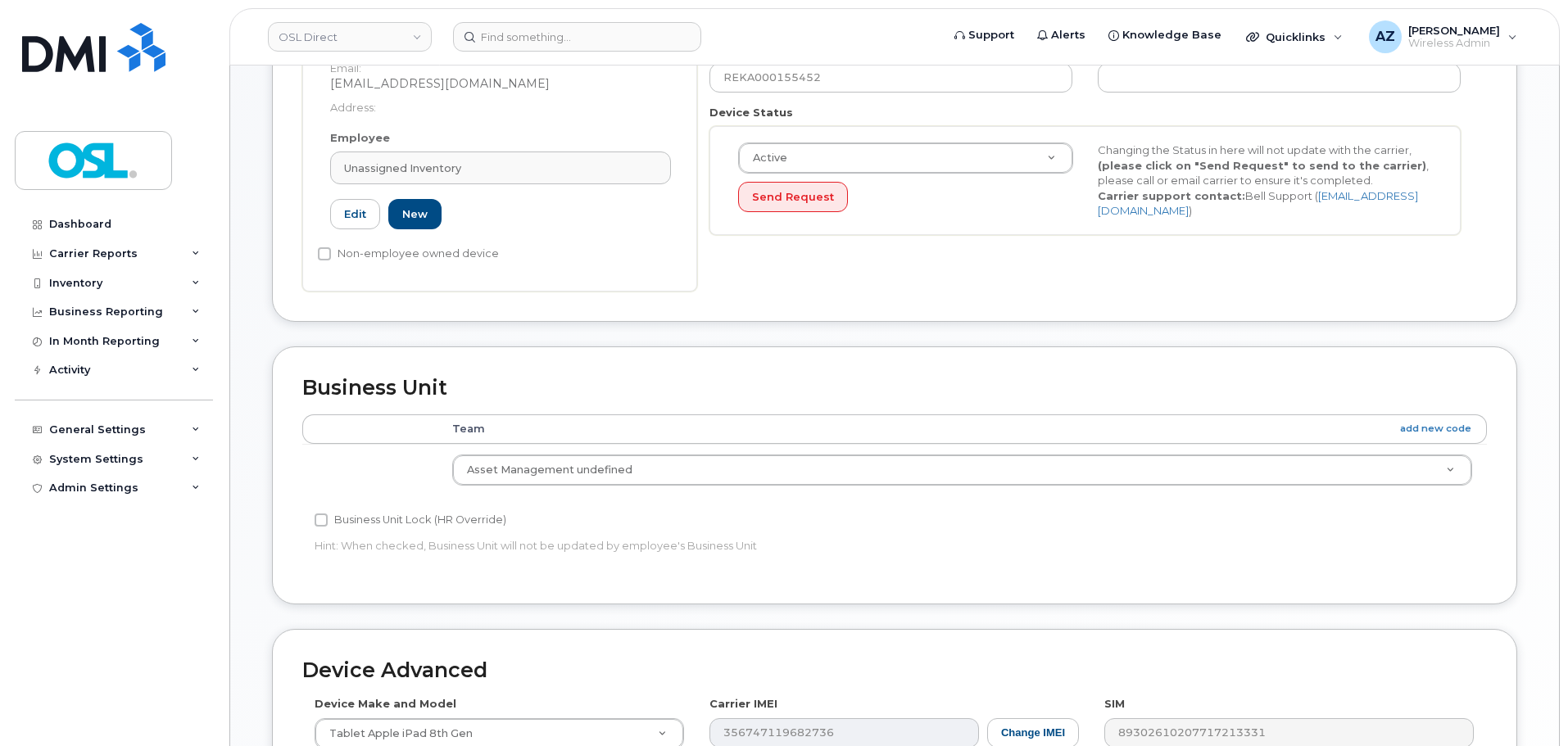
scroll to position [740, 0]
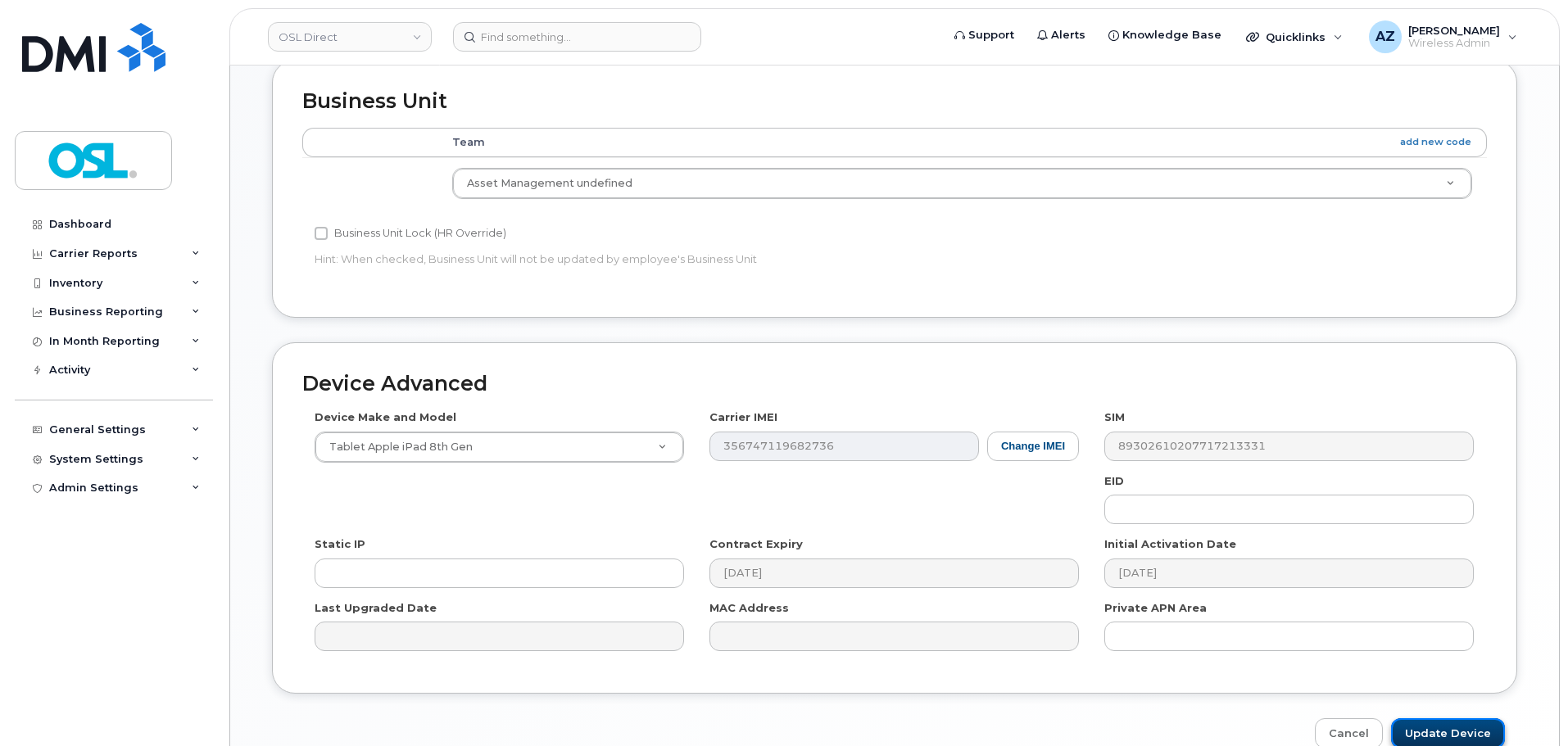
click at [1454, 735] on input "Update Device" at bounding box center [1447, 733] width 114 height 31
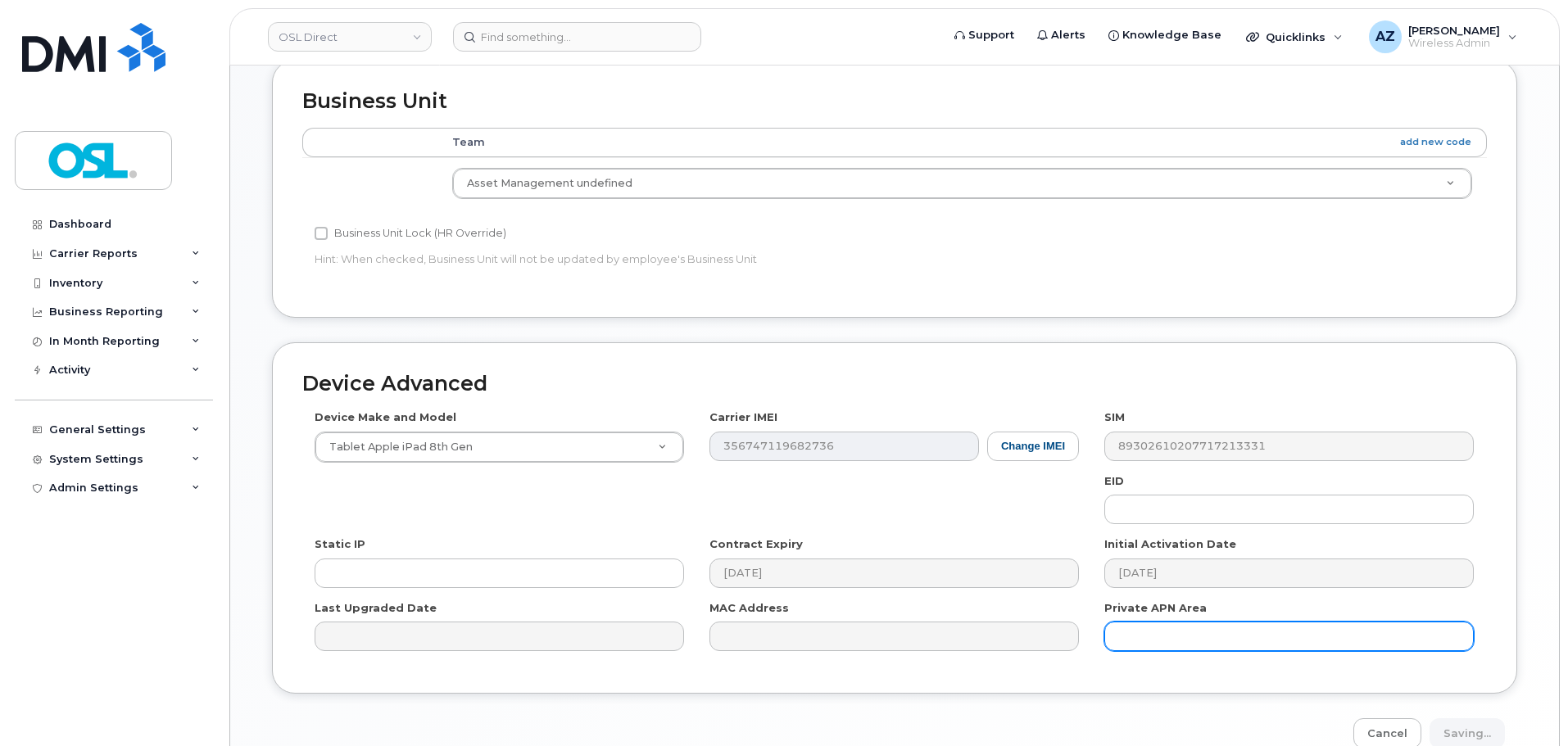
type input "Saving..."
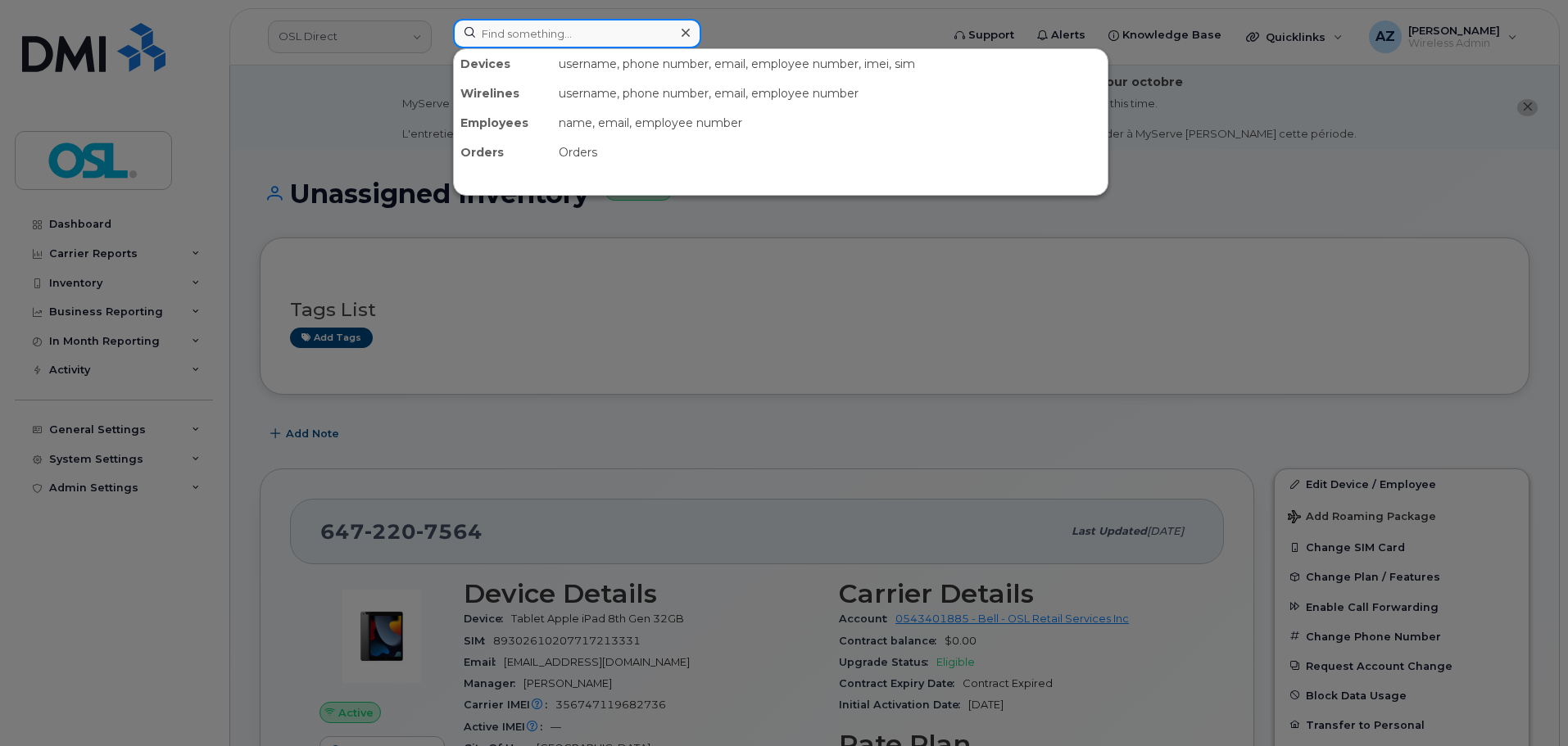
click at [577, 31] on input at bounding box center [577, 34] width 248 height 30
paste input "4383371416"
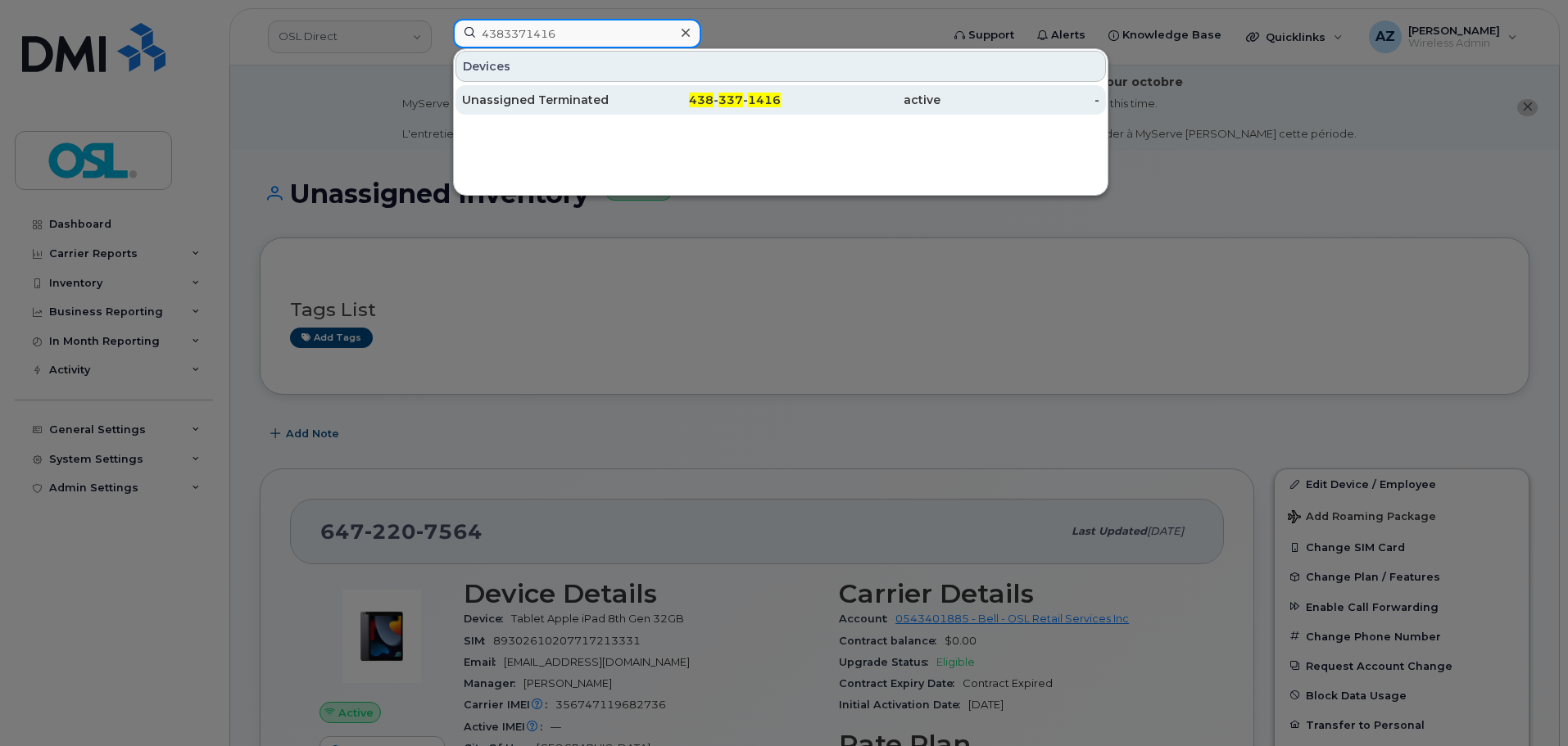
type input "4383371416"
click at [573, 94] on div "Unassigned Terminated" at bounding box center [542, 100] width 160 height 17
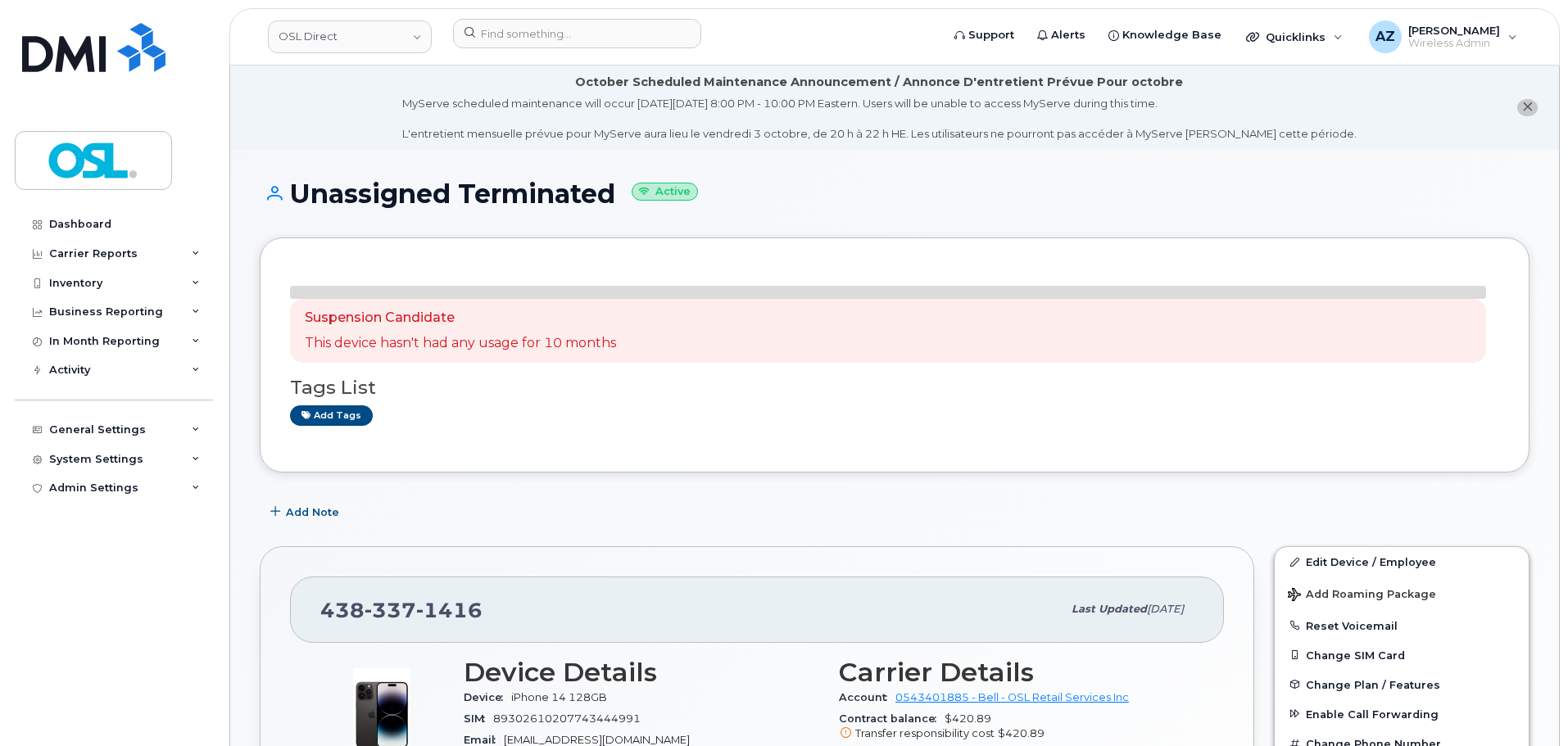
click at [1348, 499] on div "Add Note" at bounding box center [894, 512] width 1269 height 30
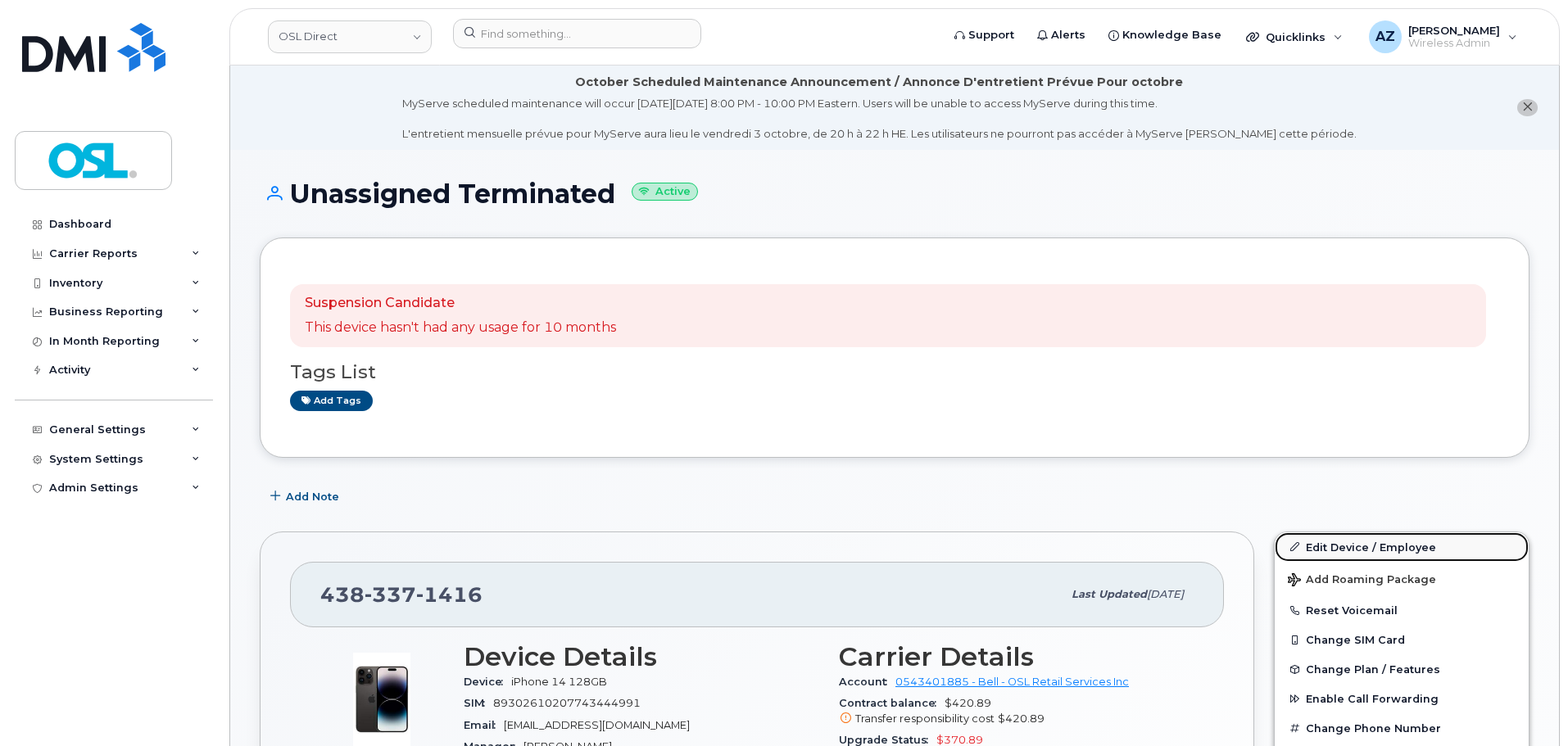
click at [1331, 547] on link "Edit Device / Employee" at bounding box center [1401, 547] width 254 height 30
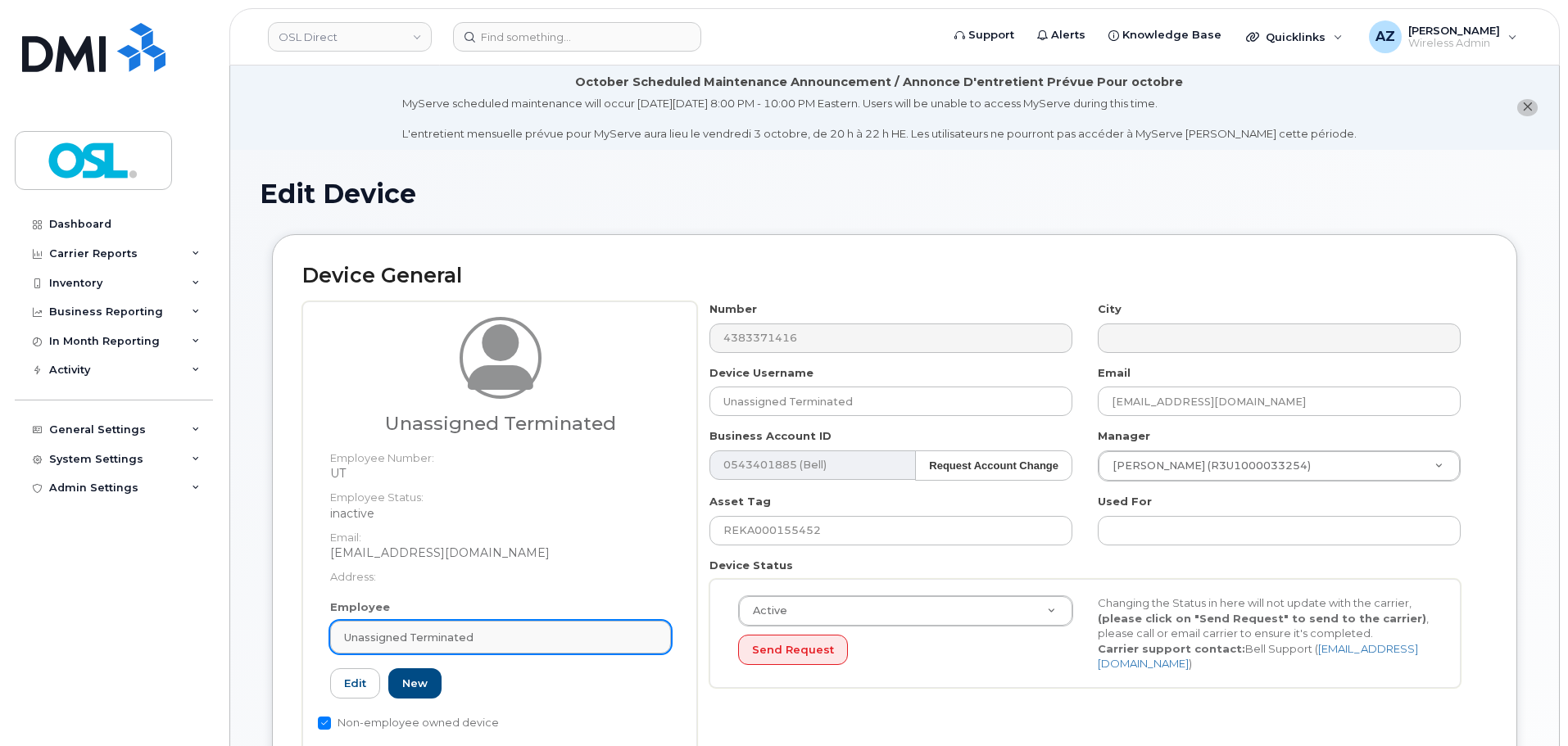
click at [480, 636] on div "Unassigned Terminated" at bounding box center [501, 638] width 313 height 16
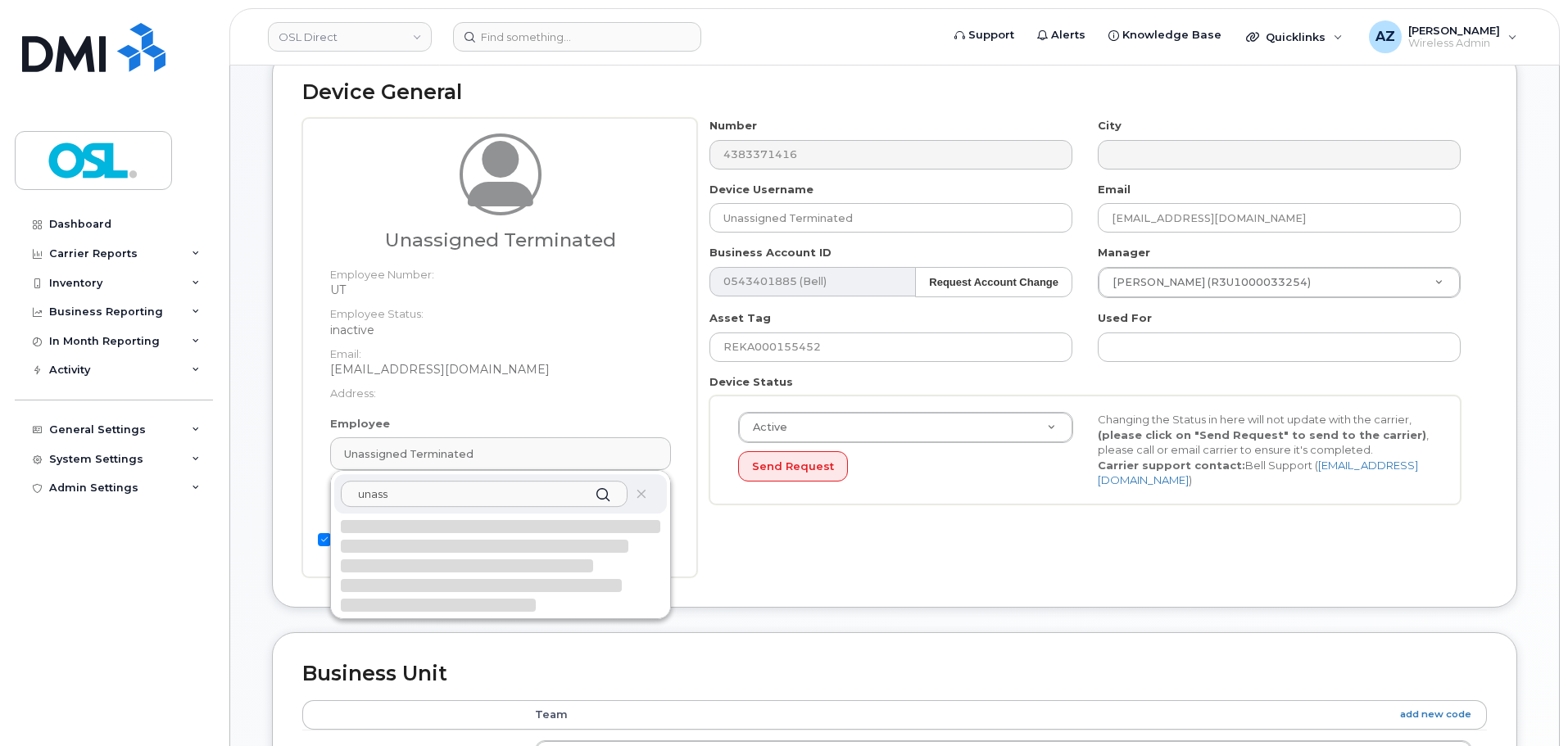
scroll to position [245, 0]
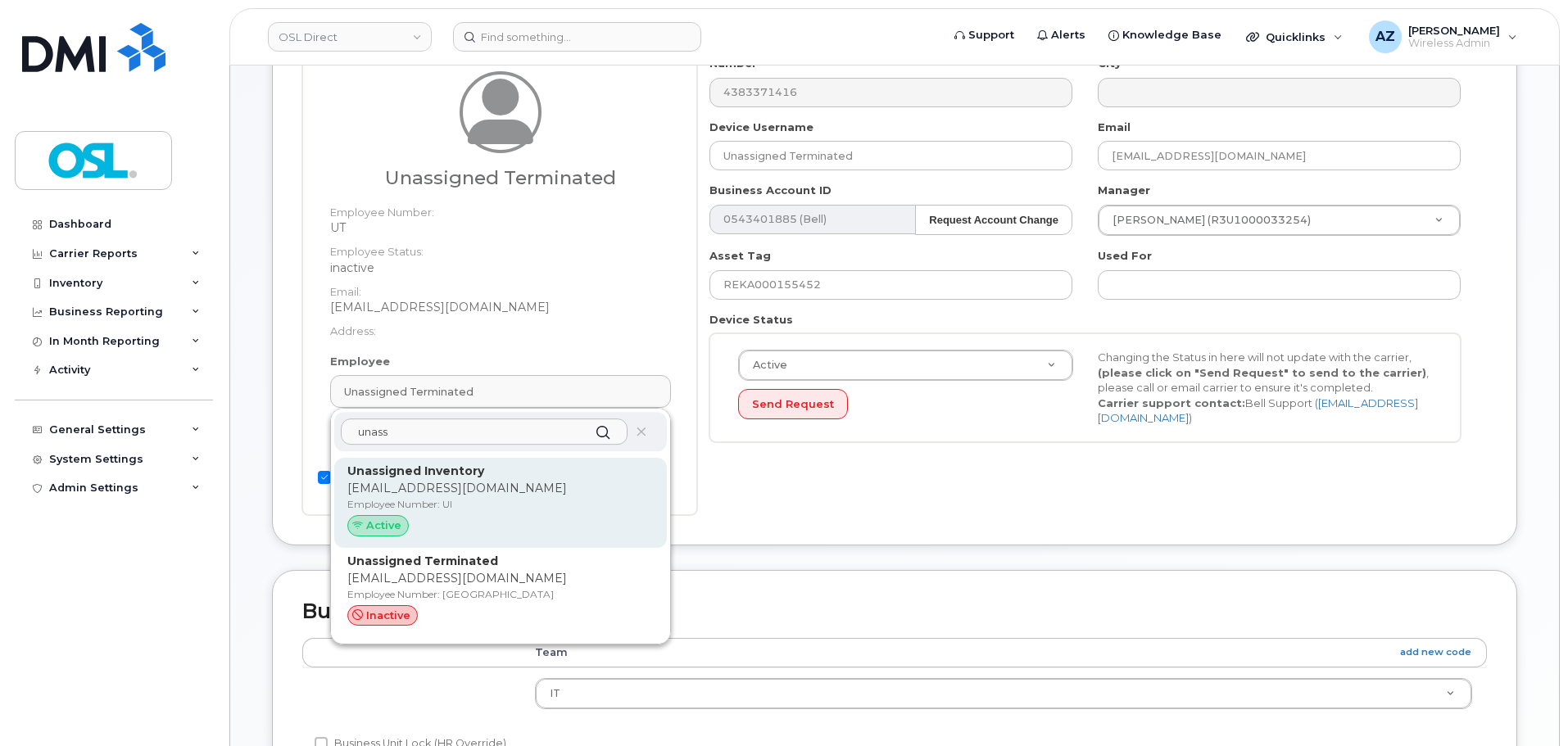
type input "unass"
click at [476, 489] on p "[EMAIL_ADDRESS][DOMAIN_NAME]" at bounding box center [501, 488] width 307 height 17
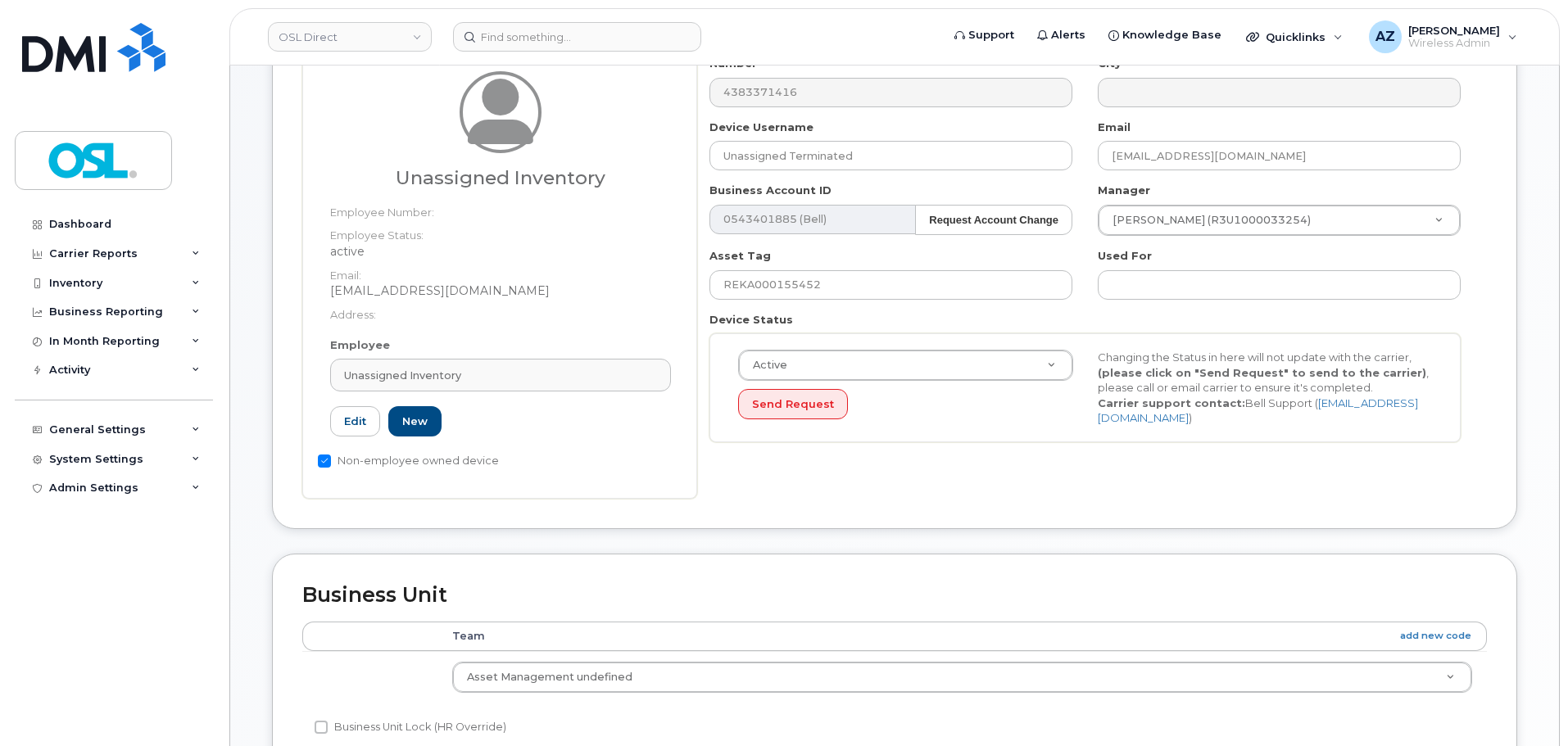
type input "UI"
type input "Unassigned Inventory"
type input "[EMAIL_ADDRESS][DOMAIN_NAME]"
type input "4724252"
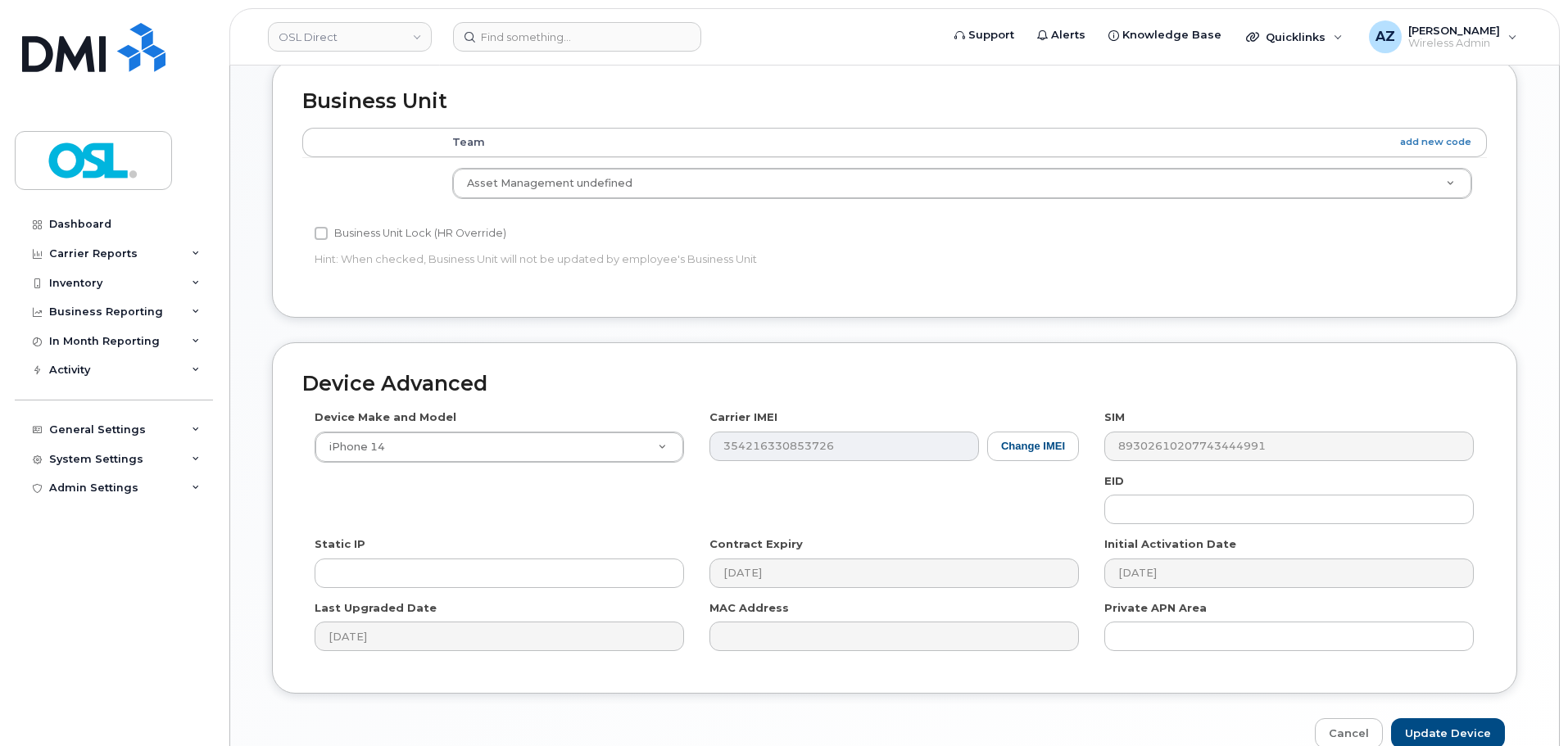
scroll to position [824, 0]
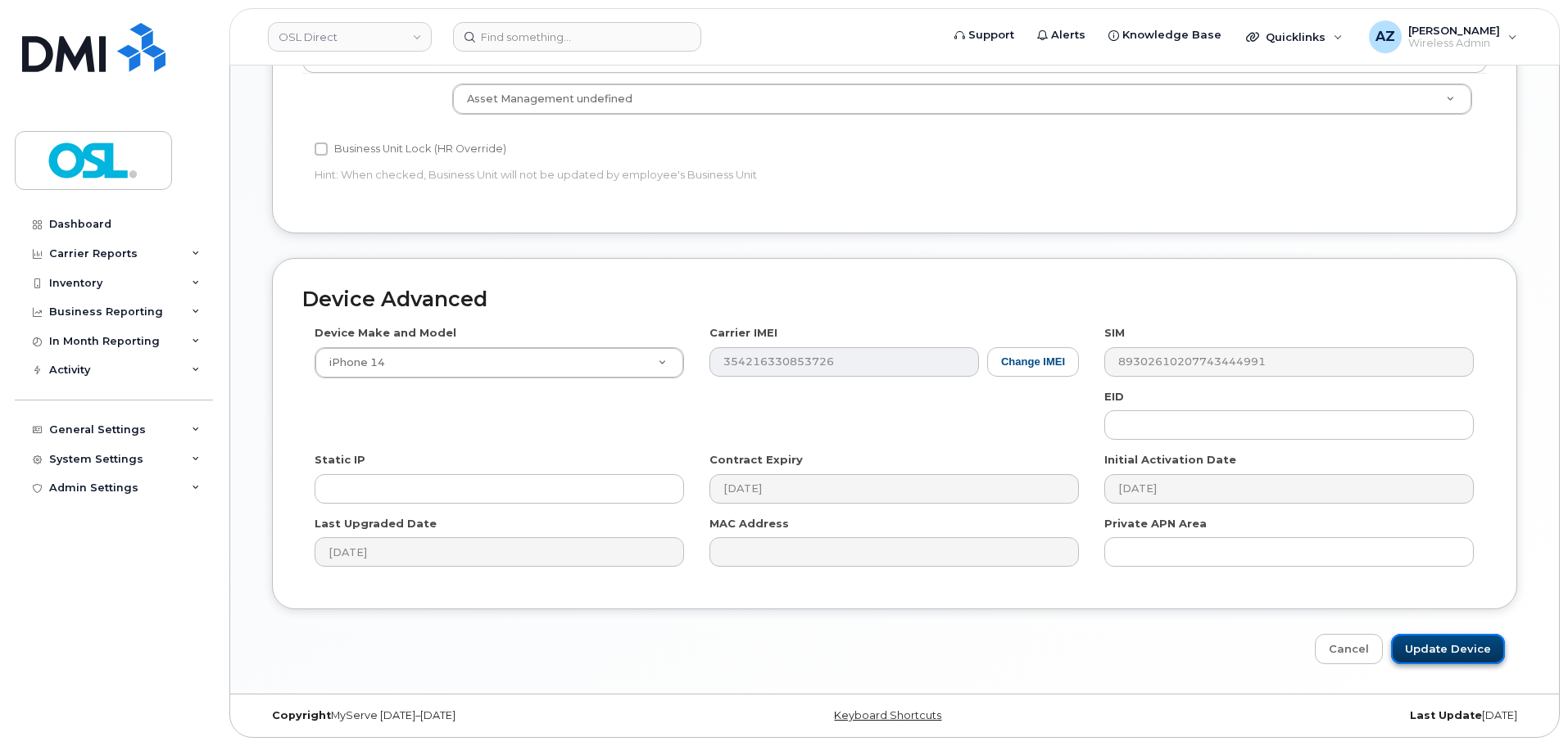
click at [1433, 654] on input "Update Device" at bounding box center [1447, 649] width 114 height 31
type input "Saving..."
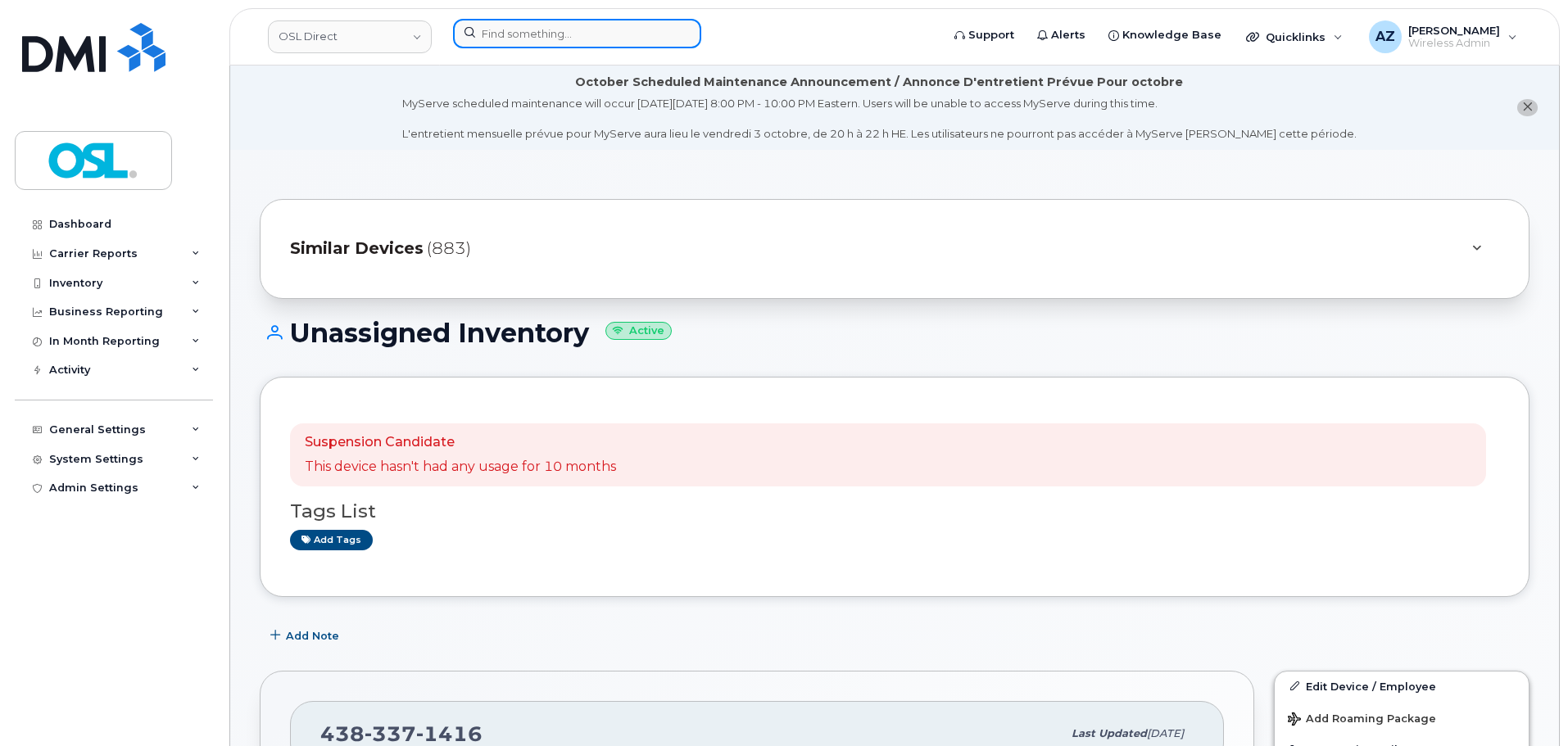
click at [606, 40] on input at bounding box center [577, 34] width 248 height 30
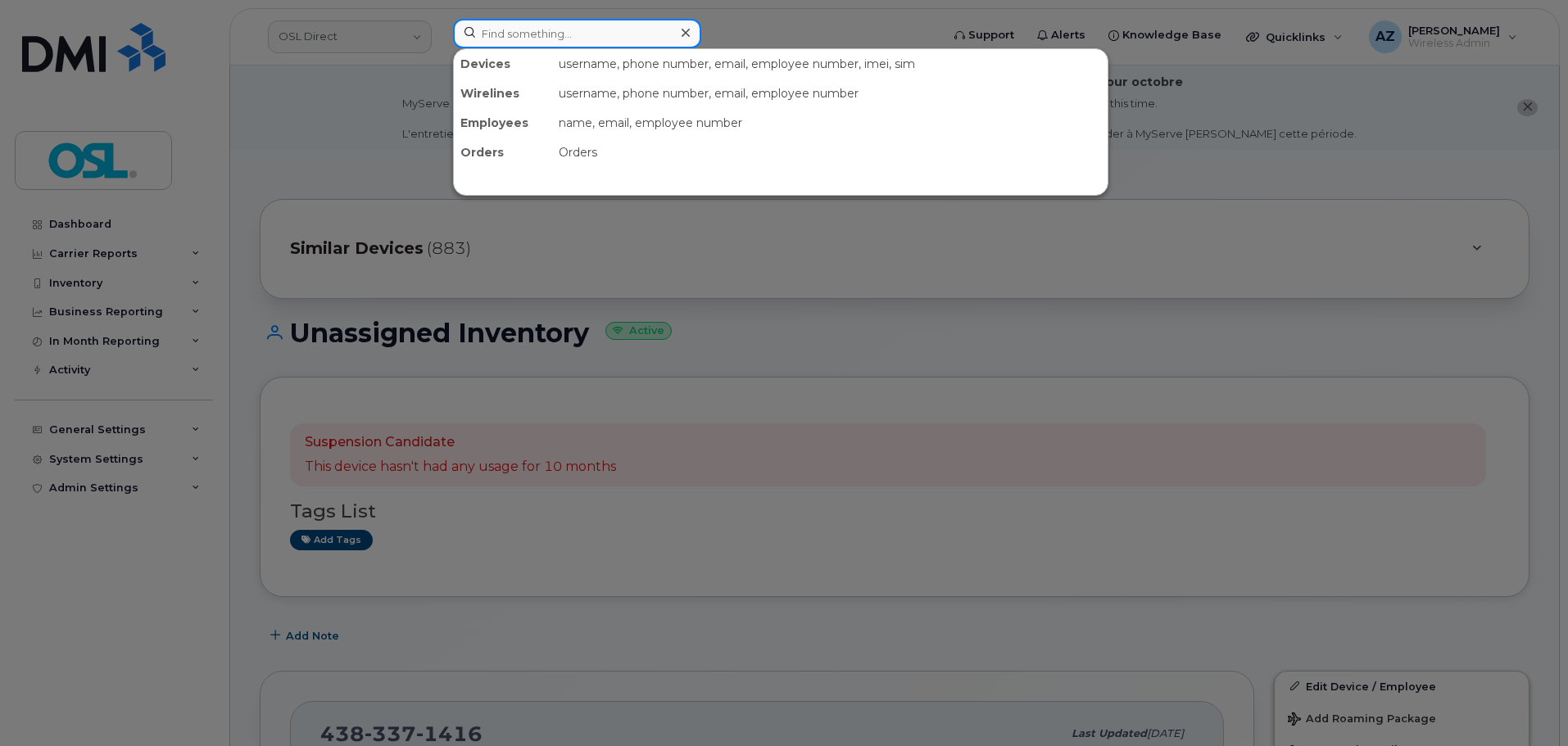
paste input "16473818209"
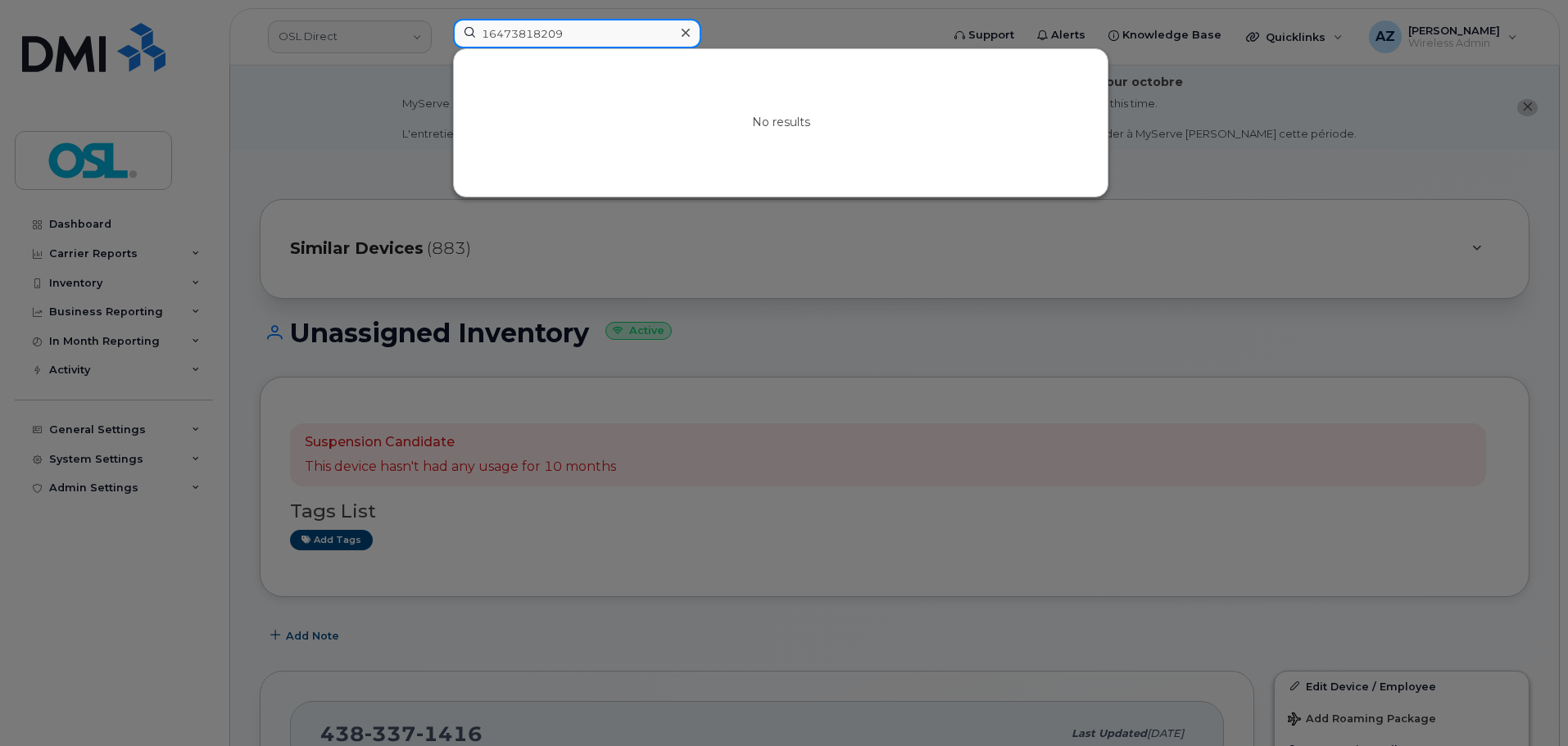
click at [488, 33] on input "16473818209" at bounding box center [577, 34] width 248 height 30
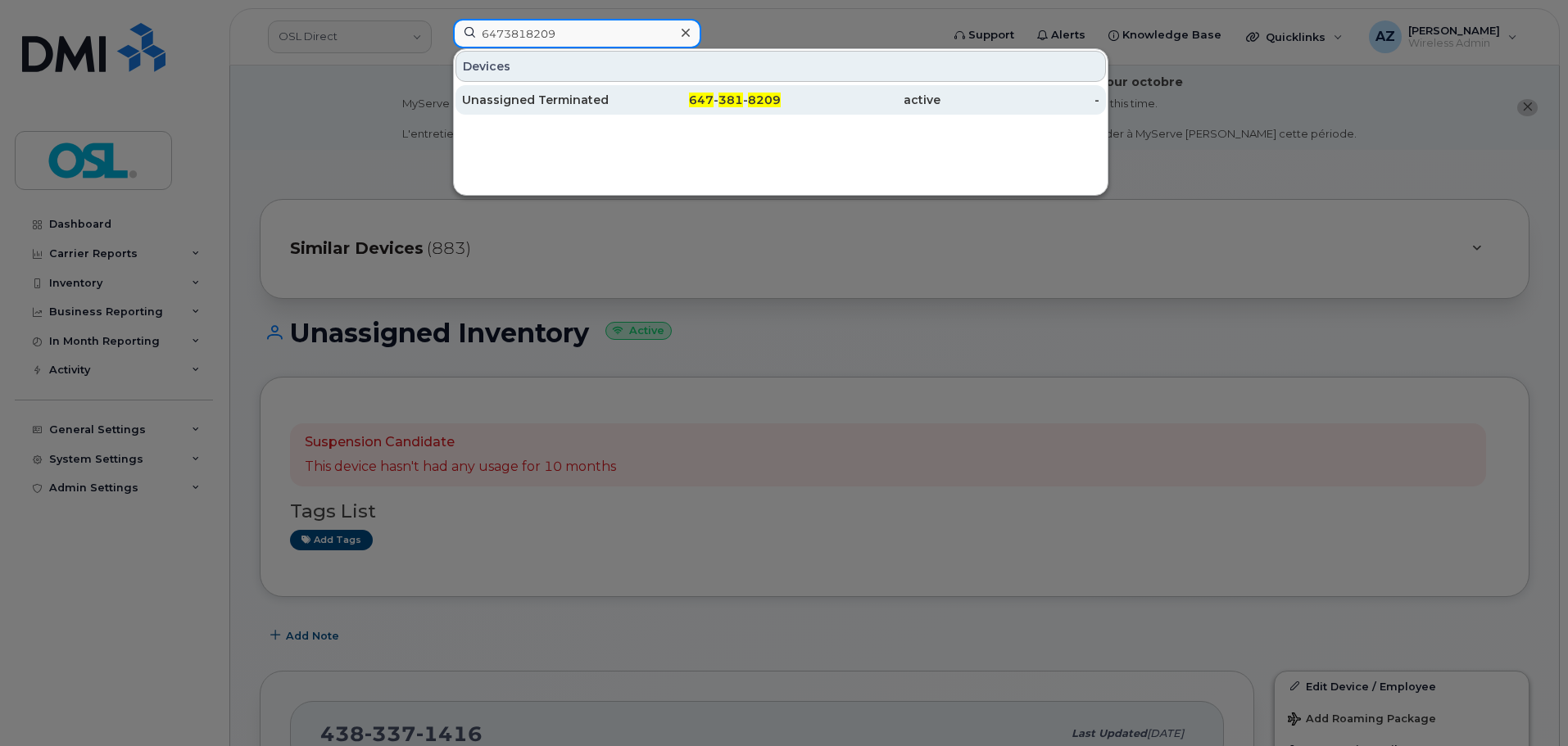
type input "6473818209"
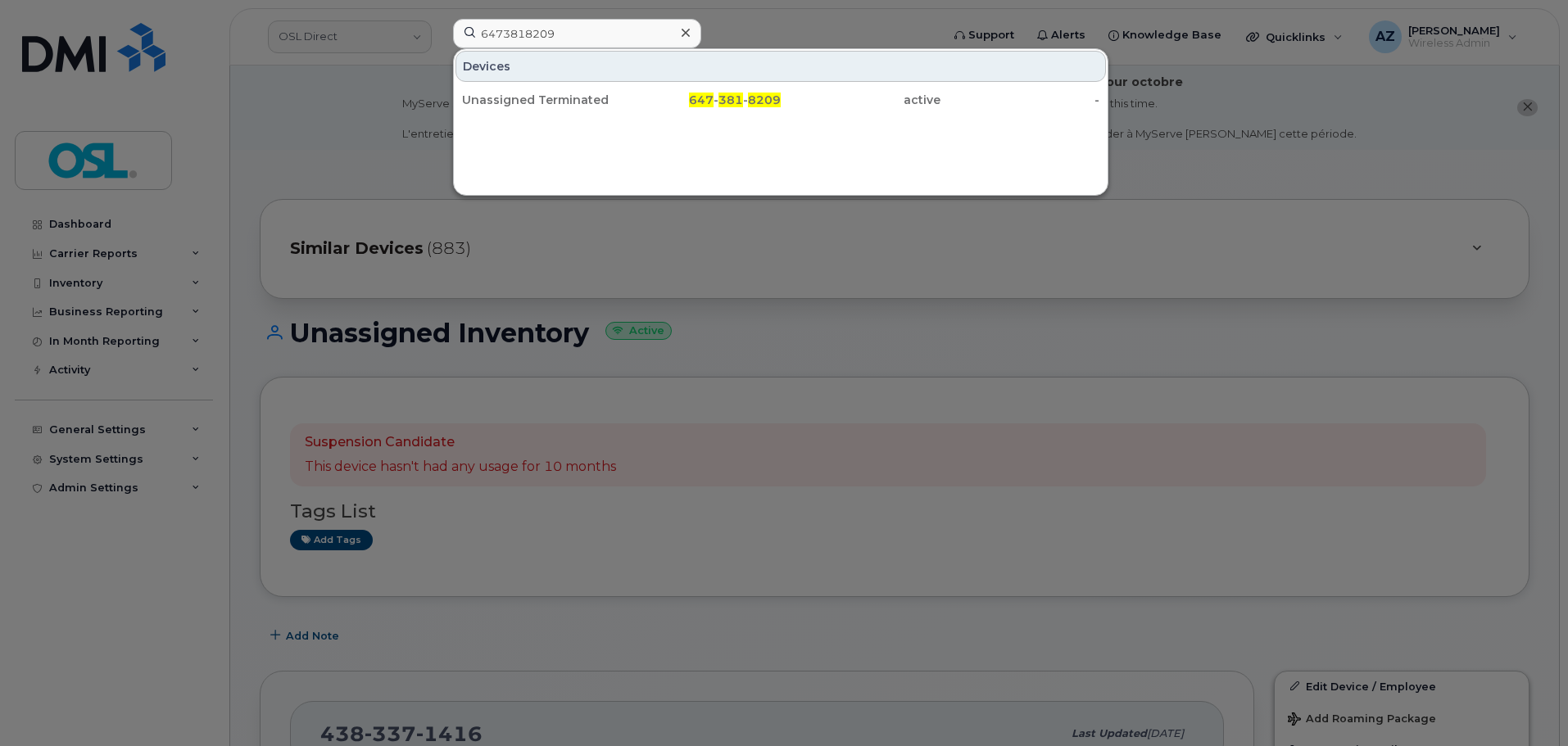
drag, startPoint x: 570, startPoint y: 90, endPoint x: 592, endPoint y: 128, distance: 43.9
click at [570, 90] on div "Unassigned Terminated" at bounding box center [542, 100] width 160 height 30
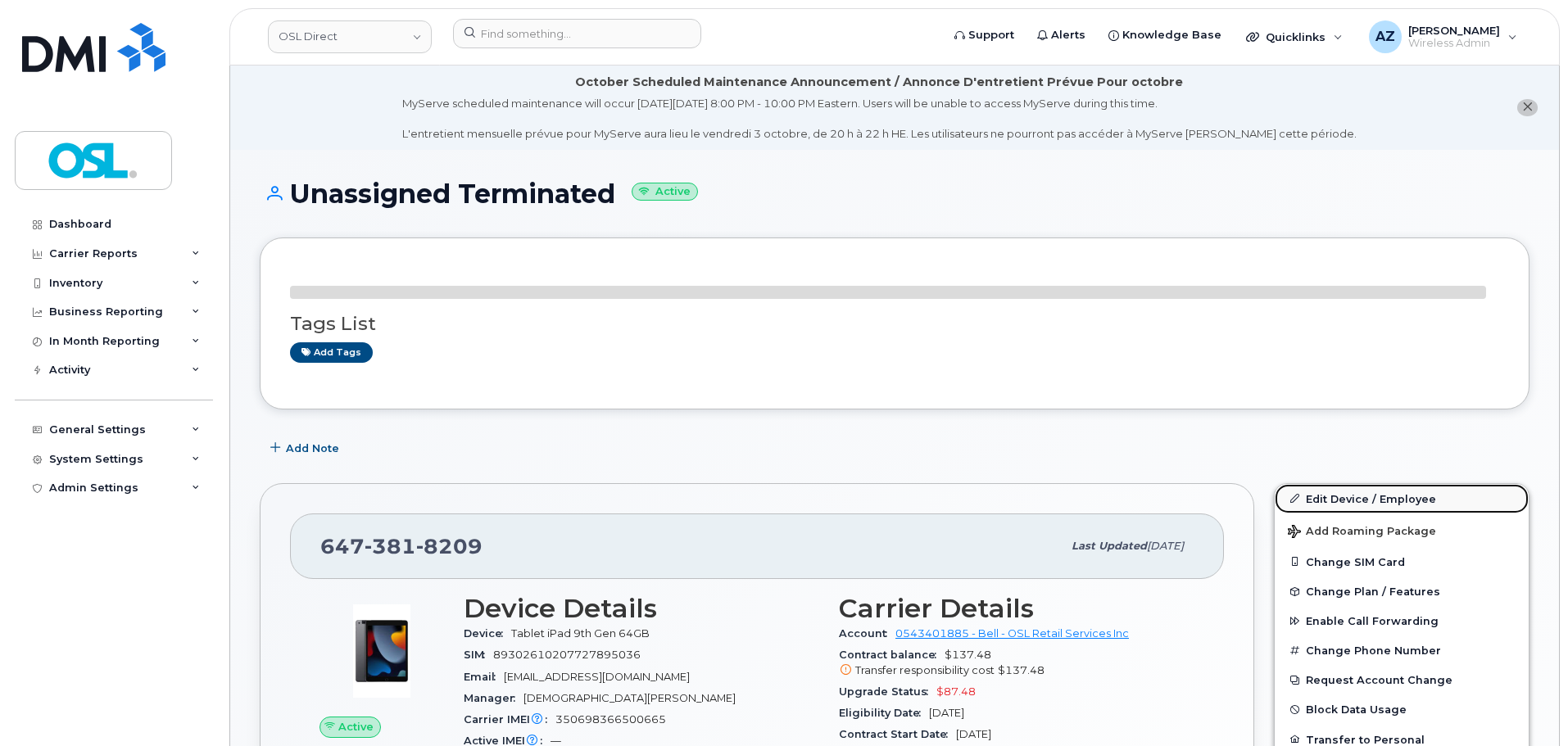
click at [1335, 497] on link "Edit Device / Employee" at bounding box center [1401, 499] width 254 height 30
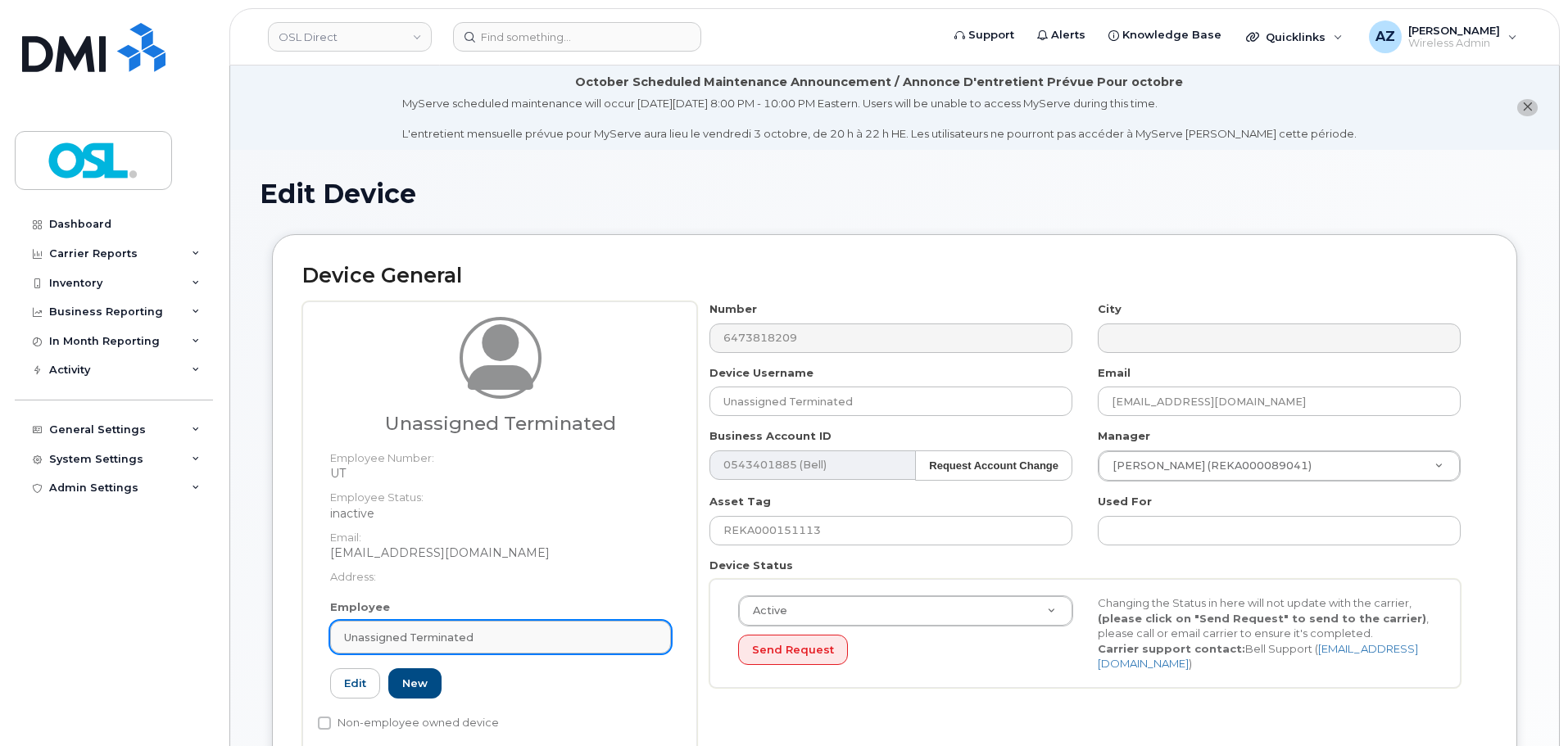
scroll to position [156, 0]
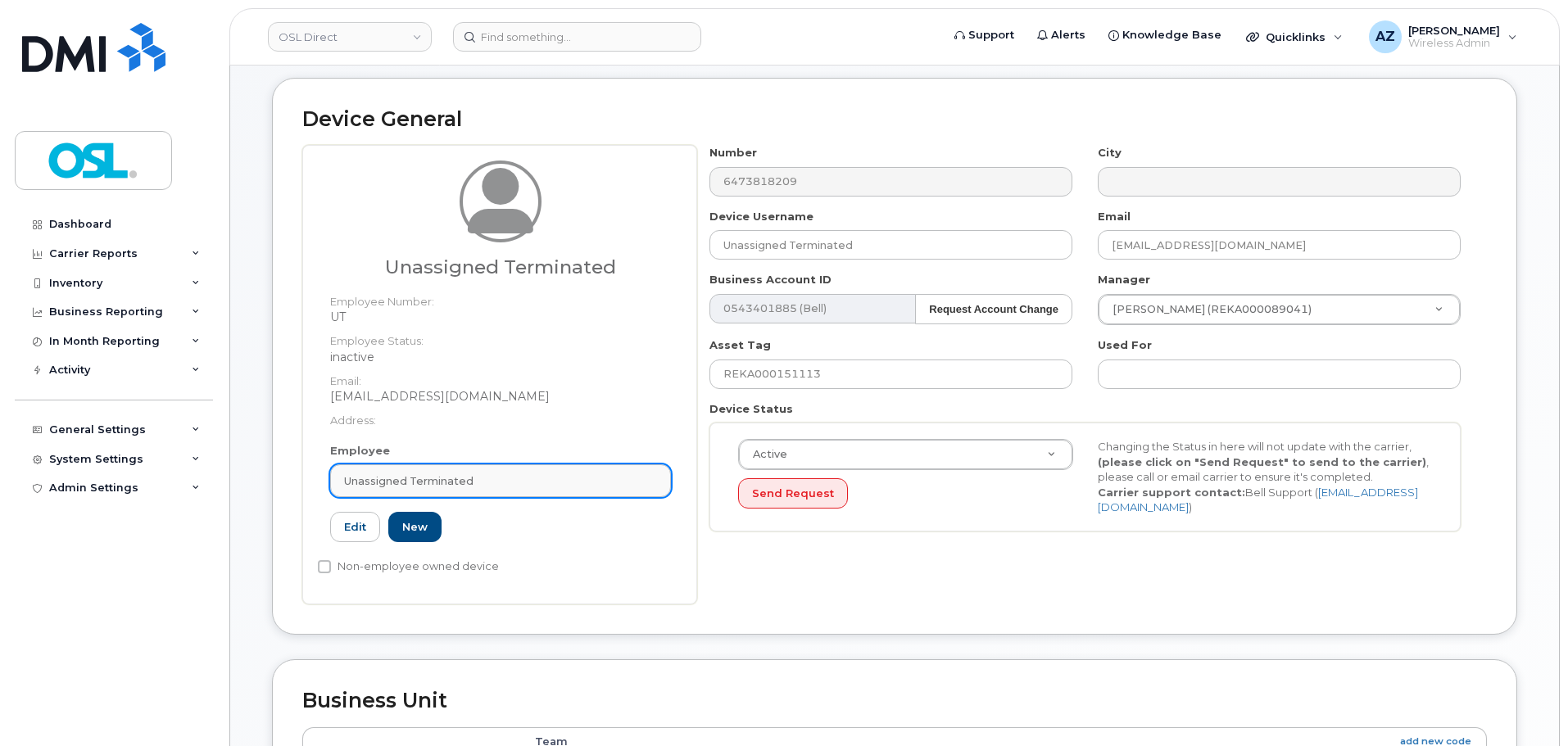
click at [491, 490] on link "Unassigned Terminated" at bounding box center [501, 481] width 341 height 33
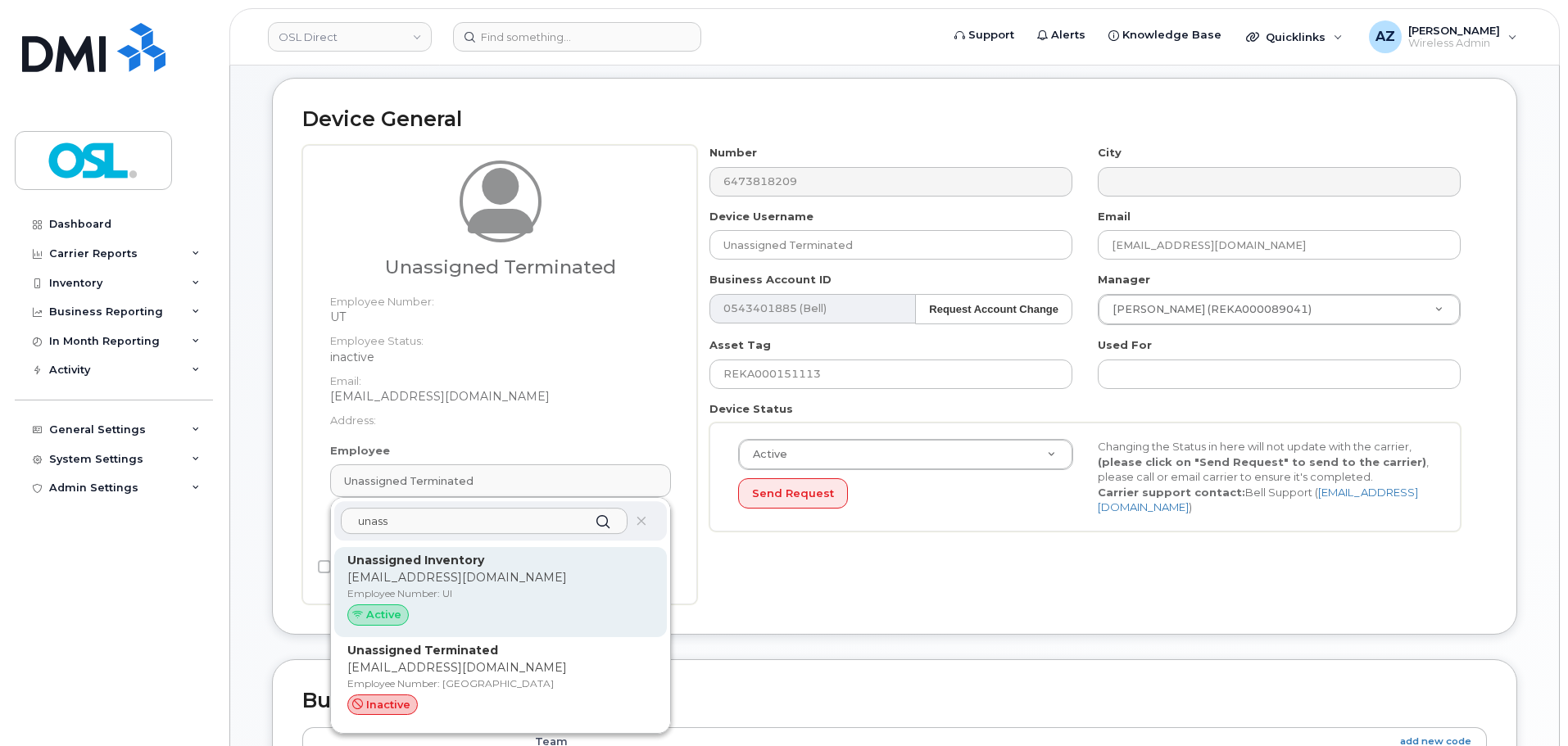
type input "unass"
click at [467, 567] on strong "Unassigned Inventory" at bounding box center [416, 560] width 137 height 15
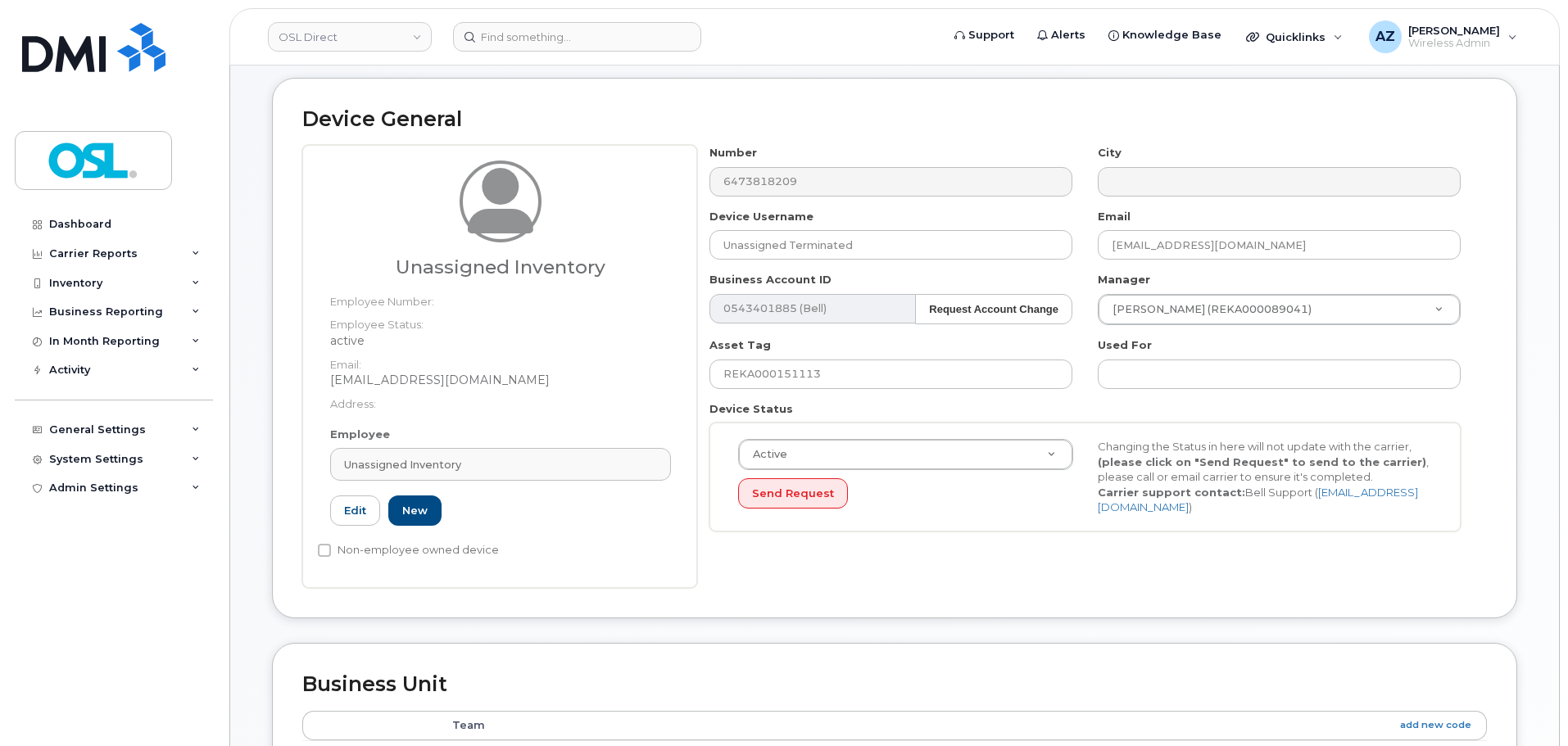
type input "UI"
type input "Unassigned Inventory"
type input "[EMAIL_ADDRESS][DOMAIN_NAME]"
type input "4724252"
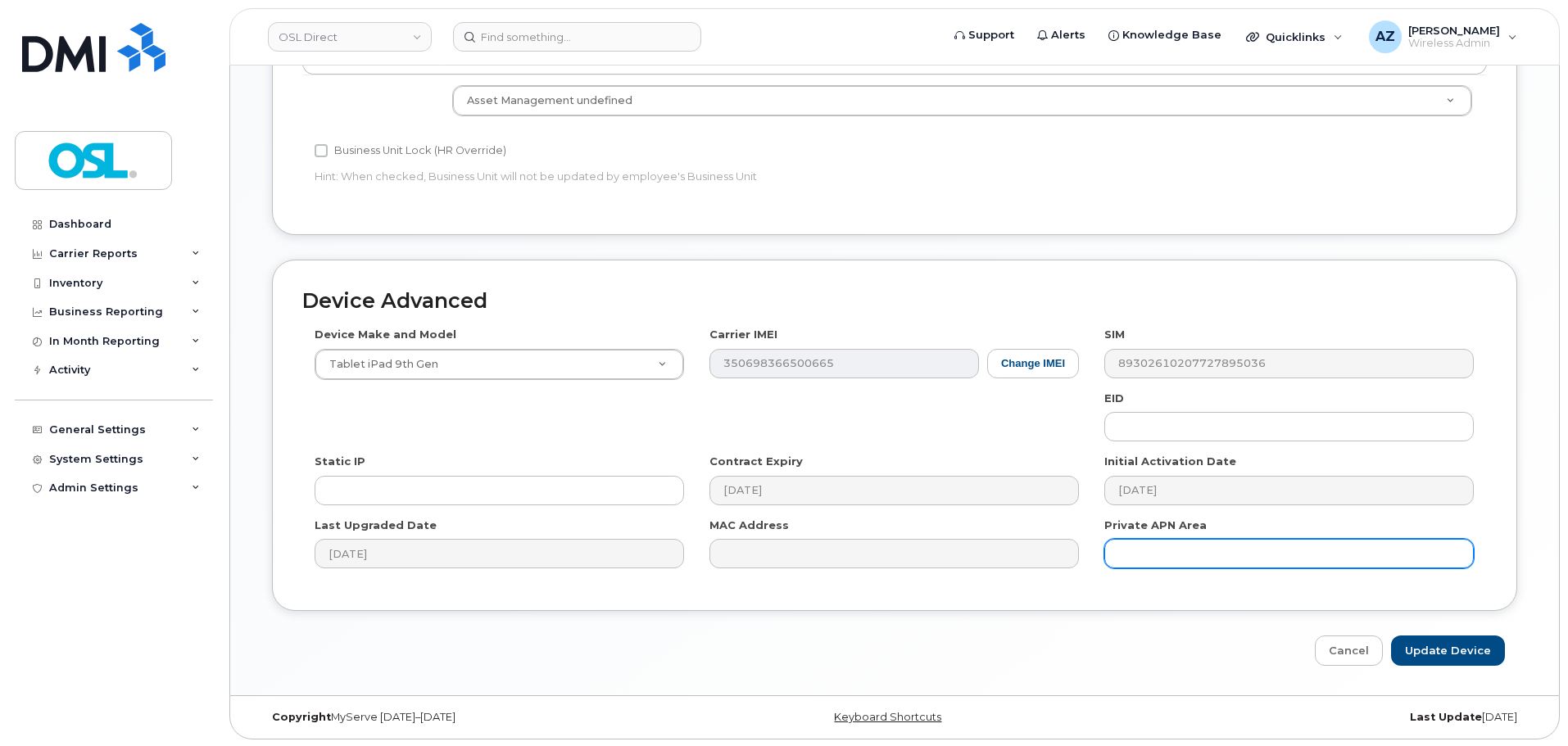
scroll to position [824, 0]
click at [1439, 653] on input "Update Device" at bounding box center [1447, 649] width 114 height 31
type input "Saving..."
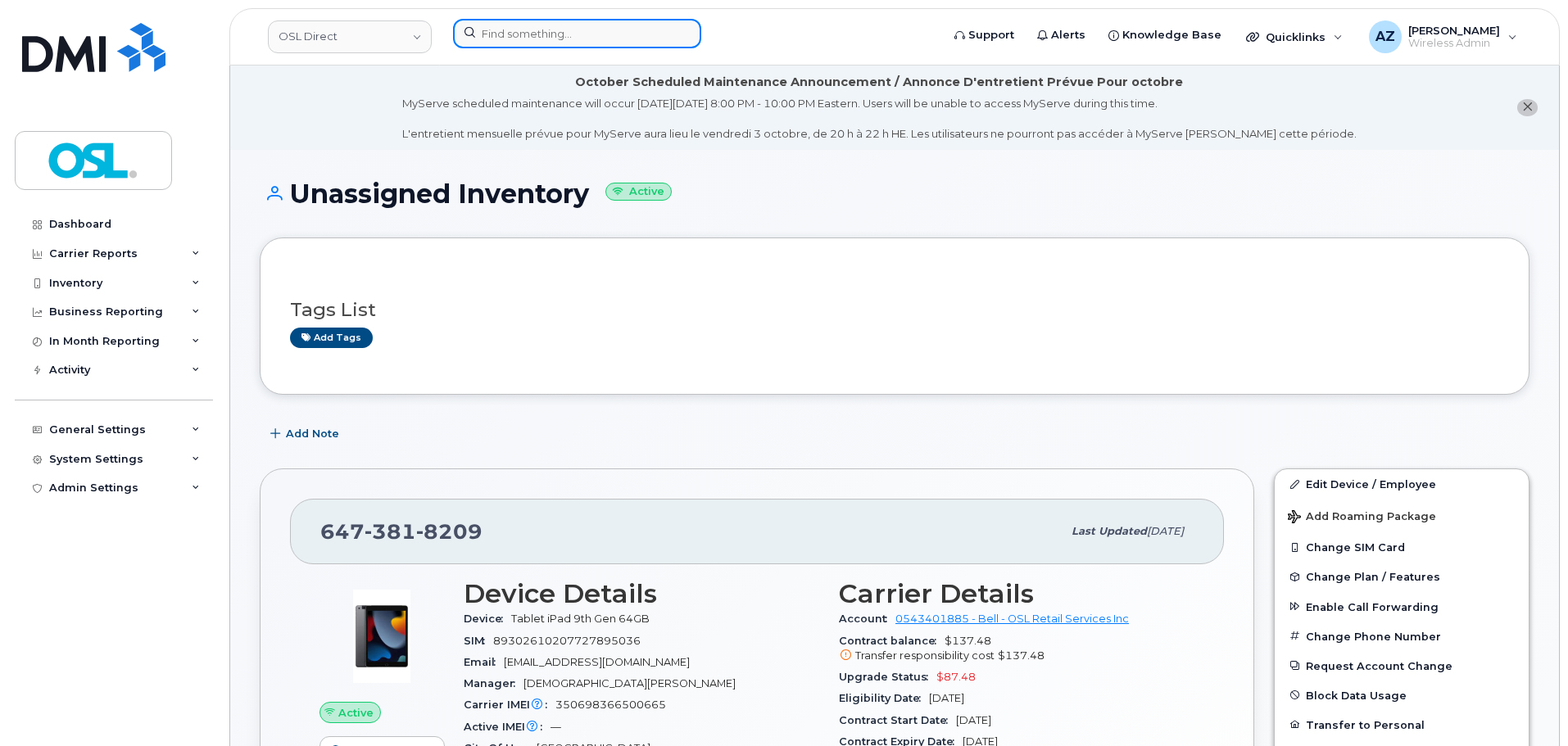
click at [569, 33] on input at bounding box center [577, 34] width 248 height 30
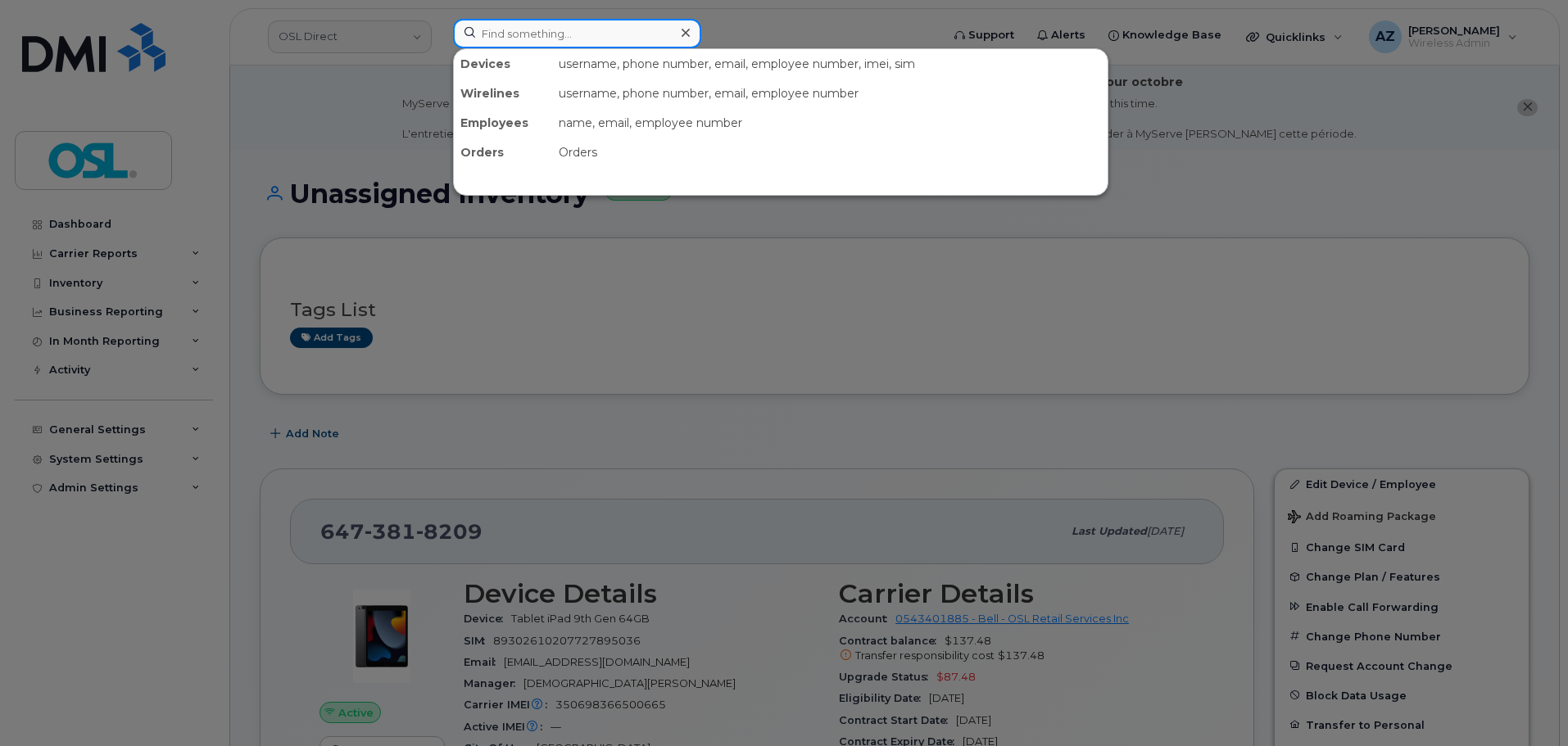
paste input "[PHONE_NUMBER]"
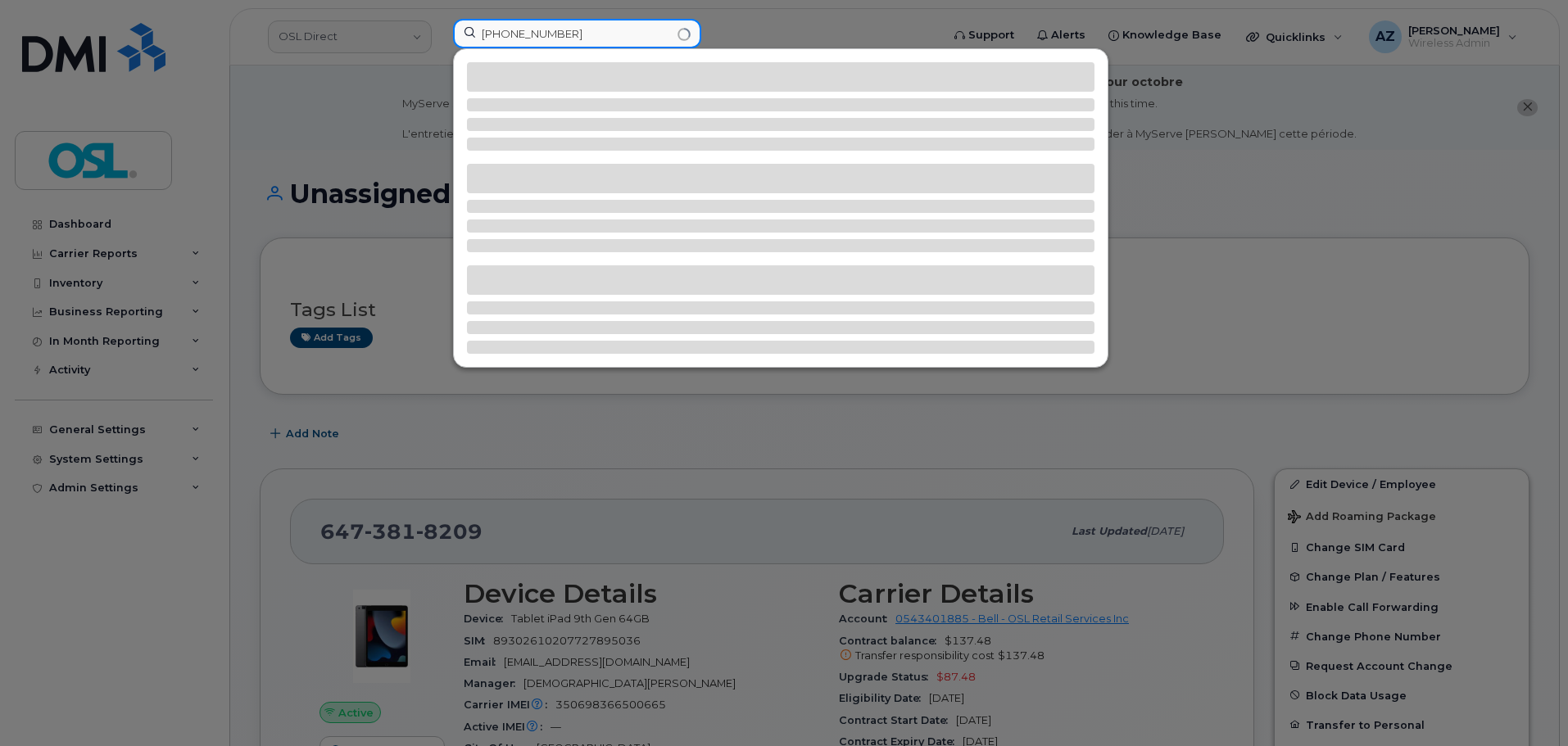
click at [495, 32] on input "+15142142496" at bounding box center [577, 34] width 248 height 30
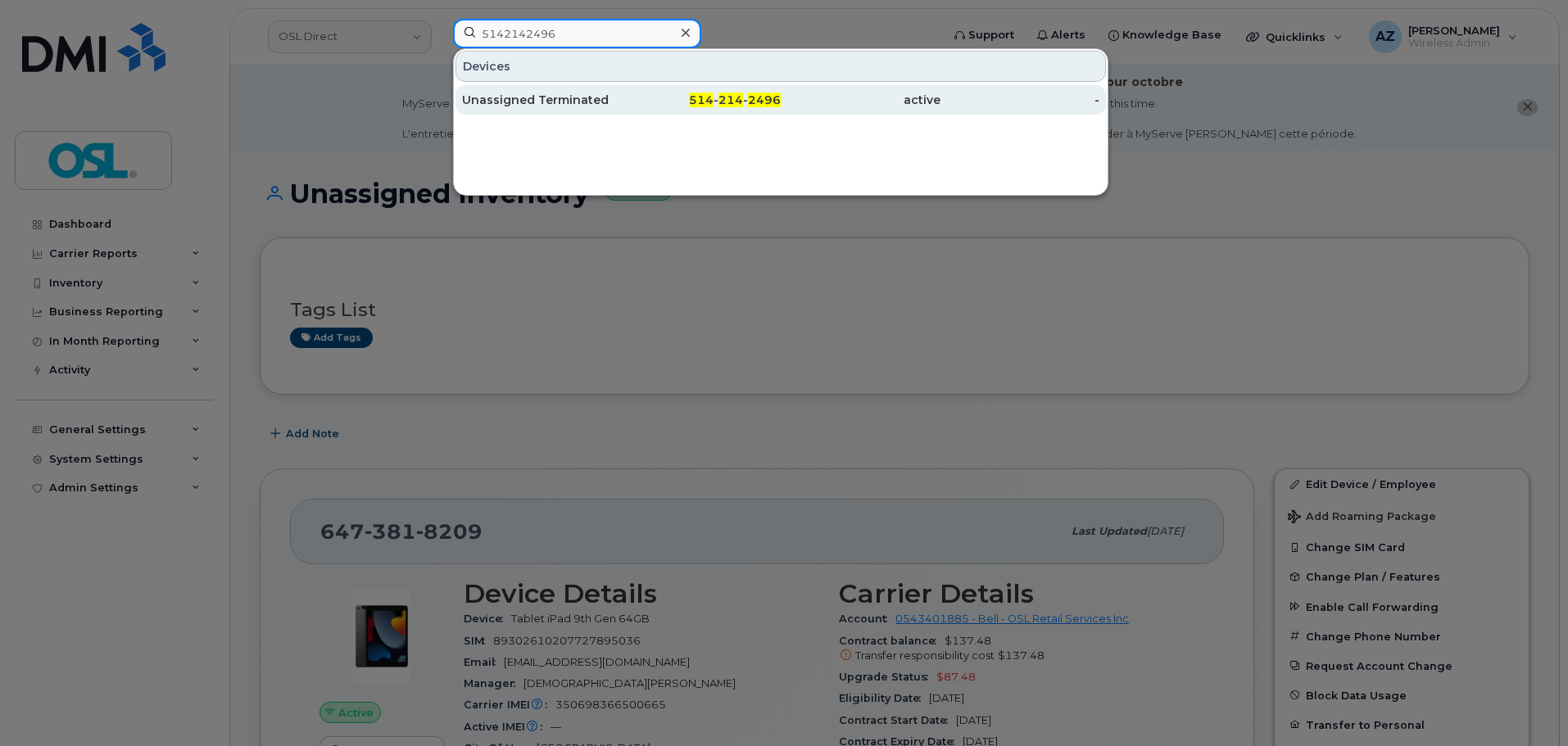
type input "5142142496"
click at [565, 104] on div "Unassigned Terminated" at bounding box center [542, 100] width 160 height 17
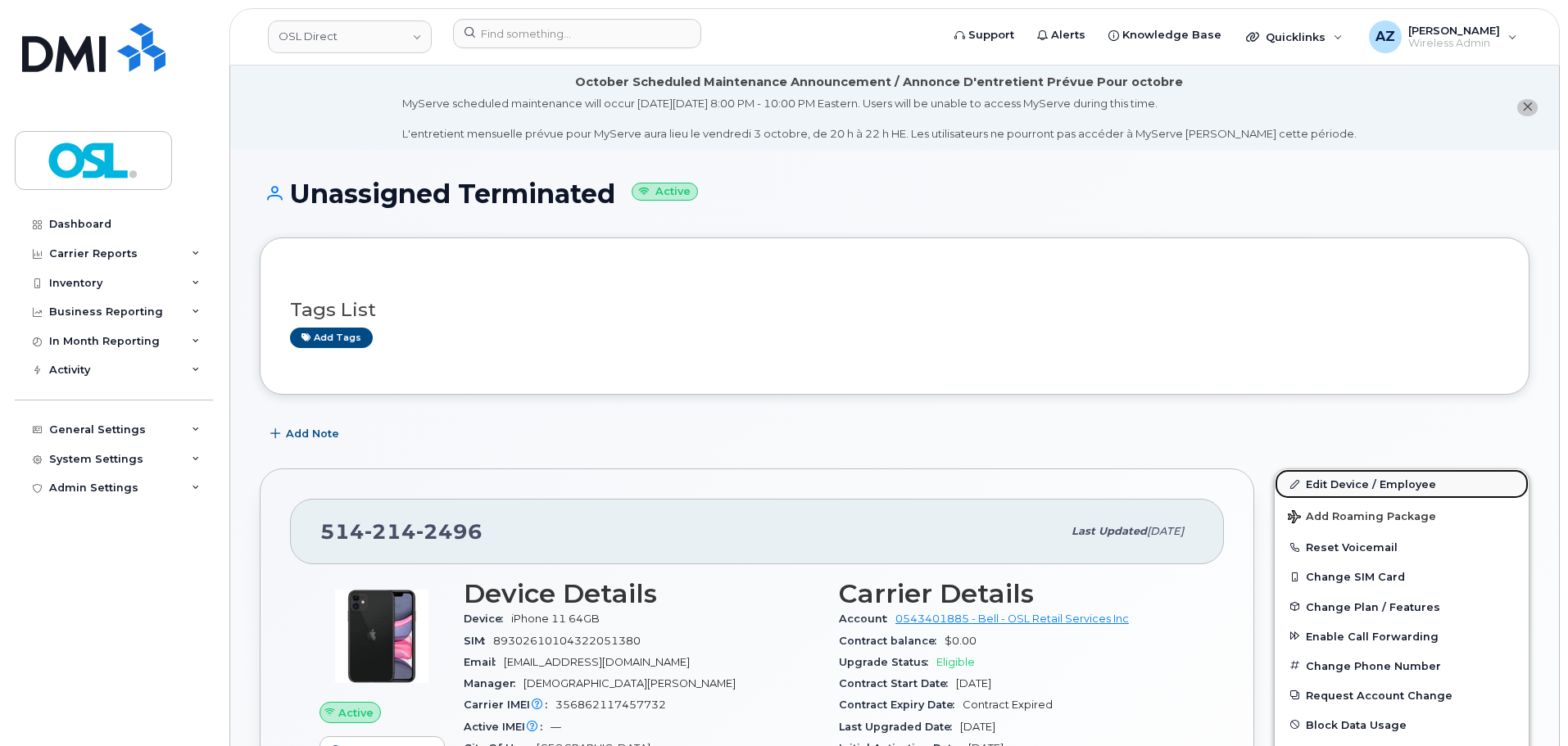
click at [1325, 488] on link "Edit Device / Employee" at bounding box center [1401, 484] width 254 height 30
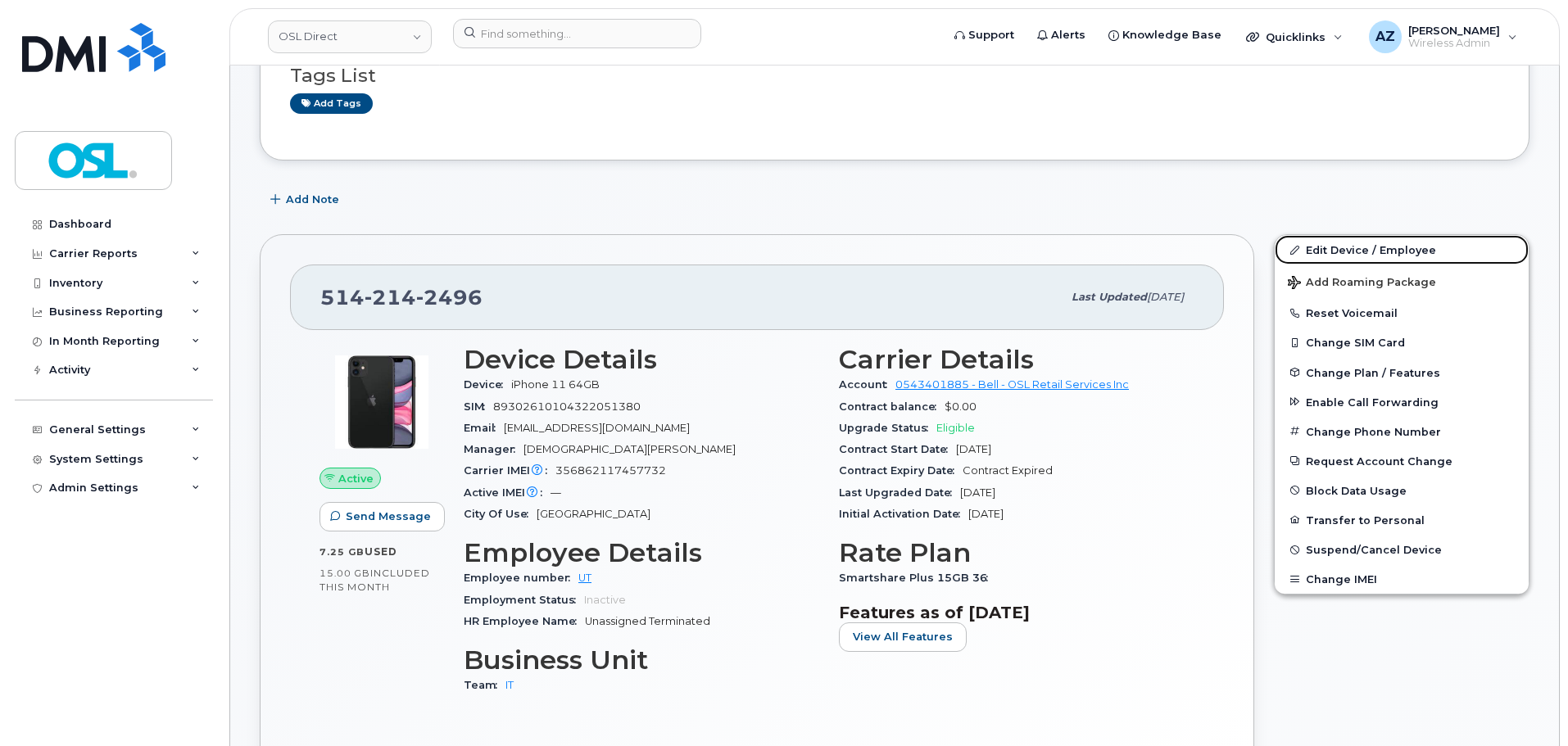
scroll to position [399, 0]
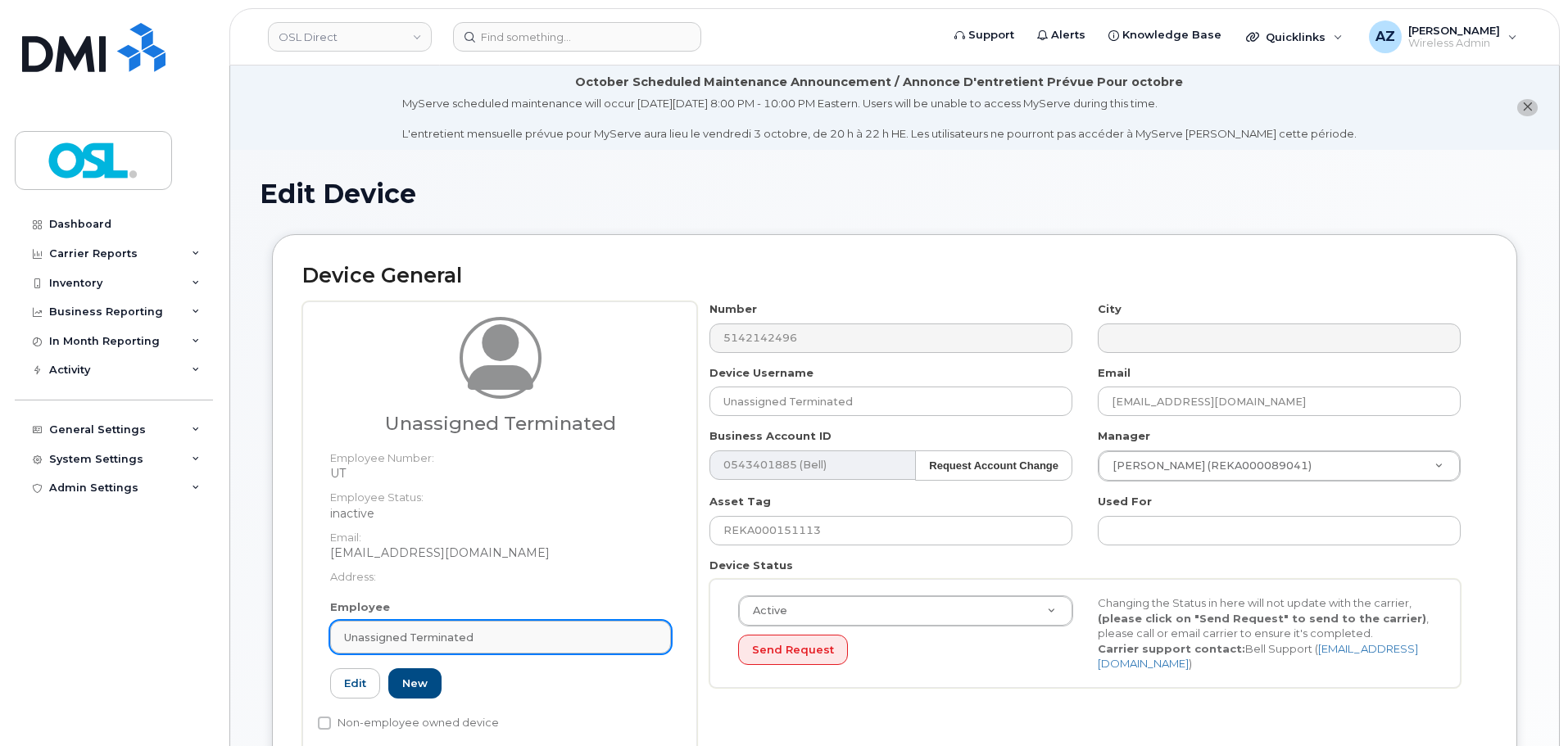
click at [471, 643] on span "Unassigned Terminated" at bounding box center [409, 638] width 129 height 16
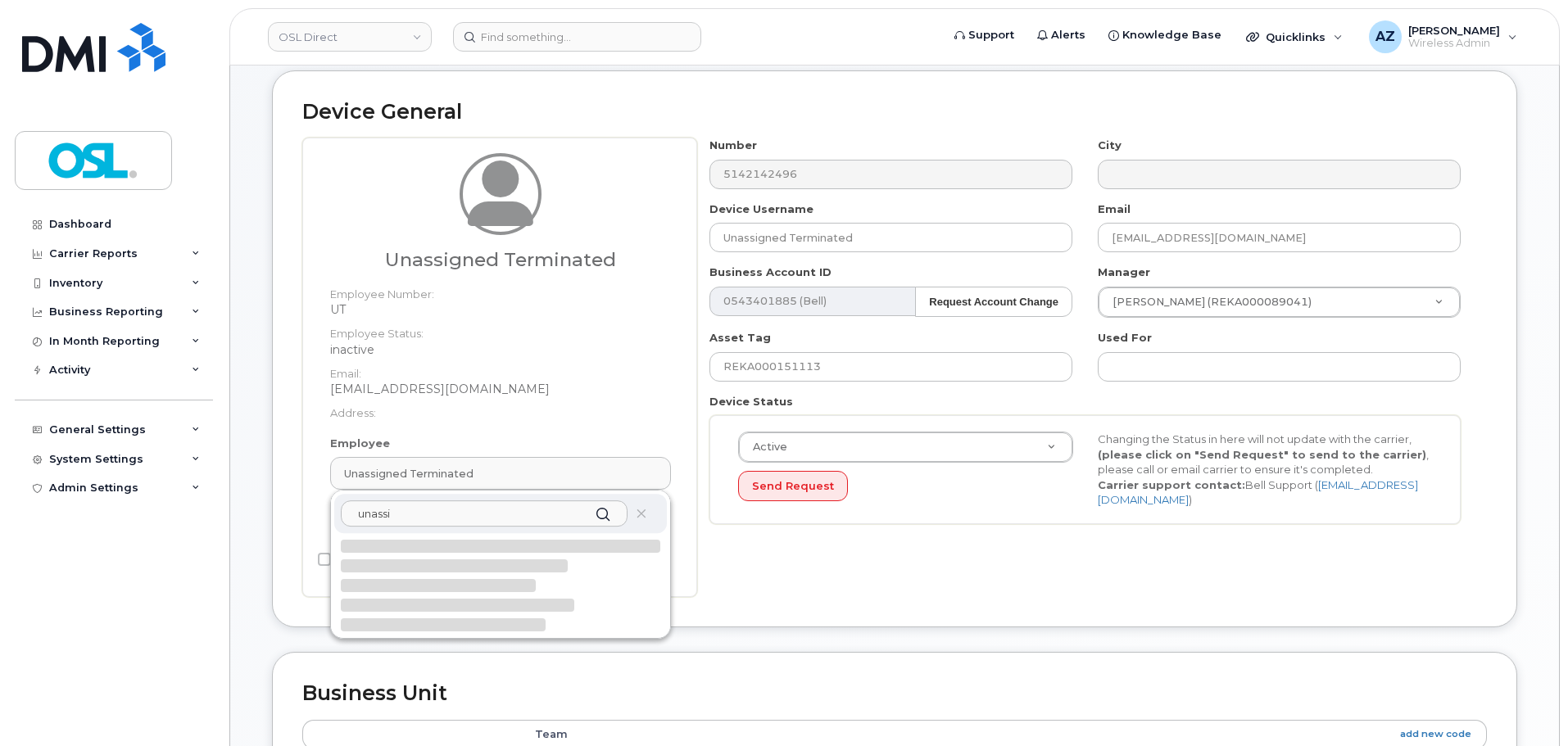
scroll to position [245, 0]
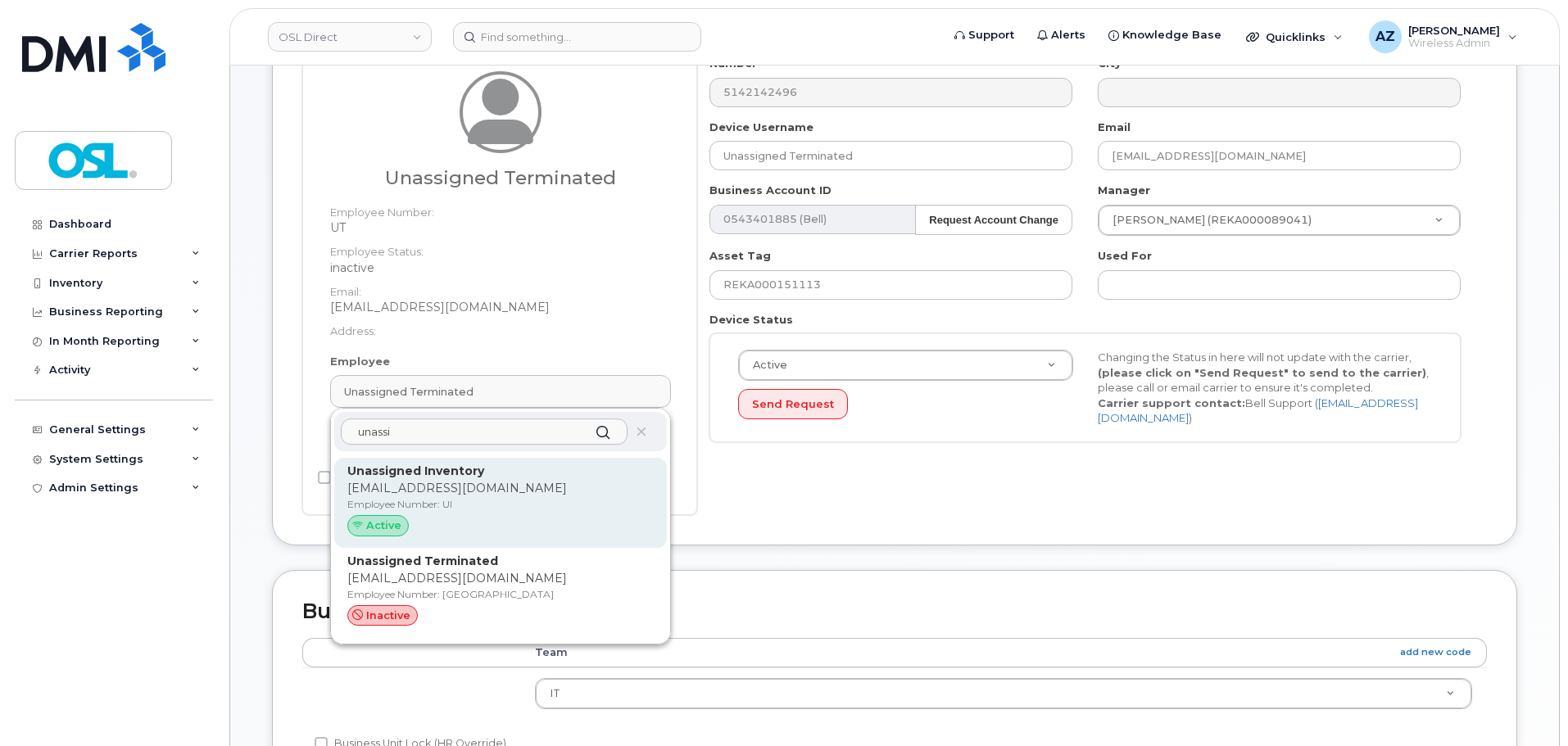
type input "unassi"
click at [485, 496] on p "[EMAIL_ADDRESS][DOMAIN_NAME]" at bounding box center [501, 488] width 307 height 17
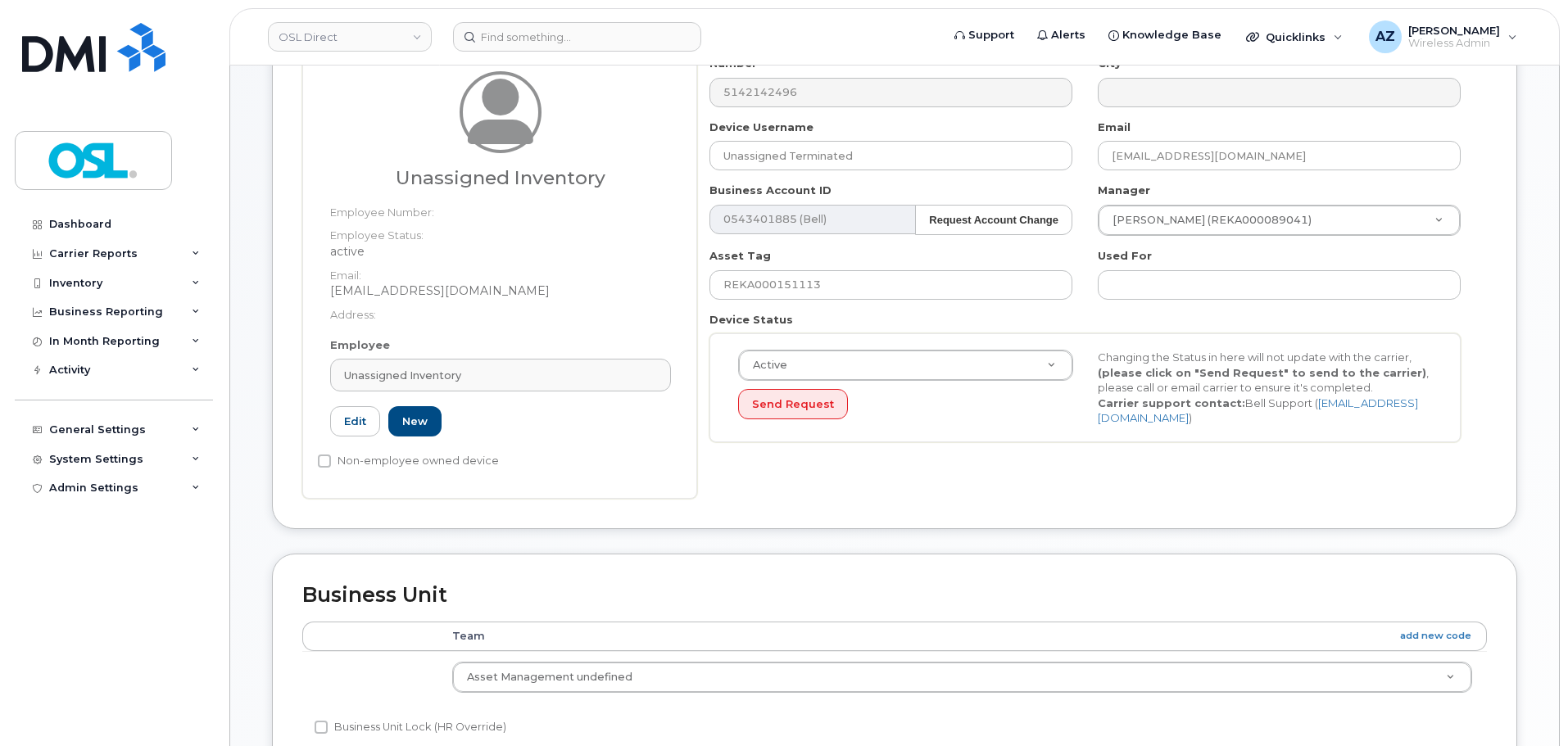
type input "UI"
type input "Unassigned Inventory"
type input "[EMAIL_ADDRESS][DOMAIN_NAME]"
type input "4724252"
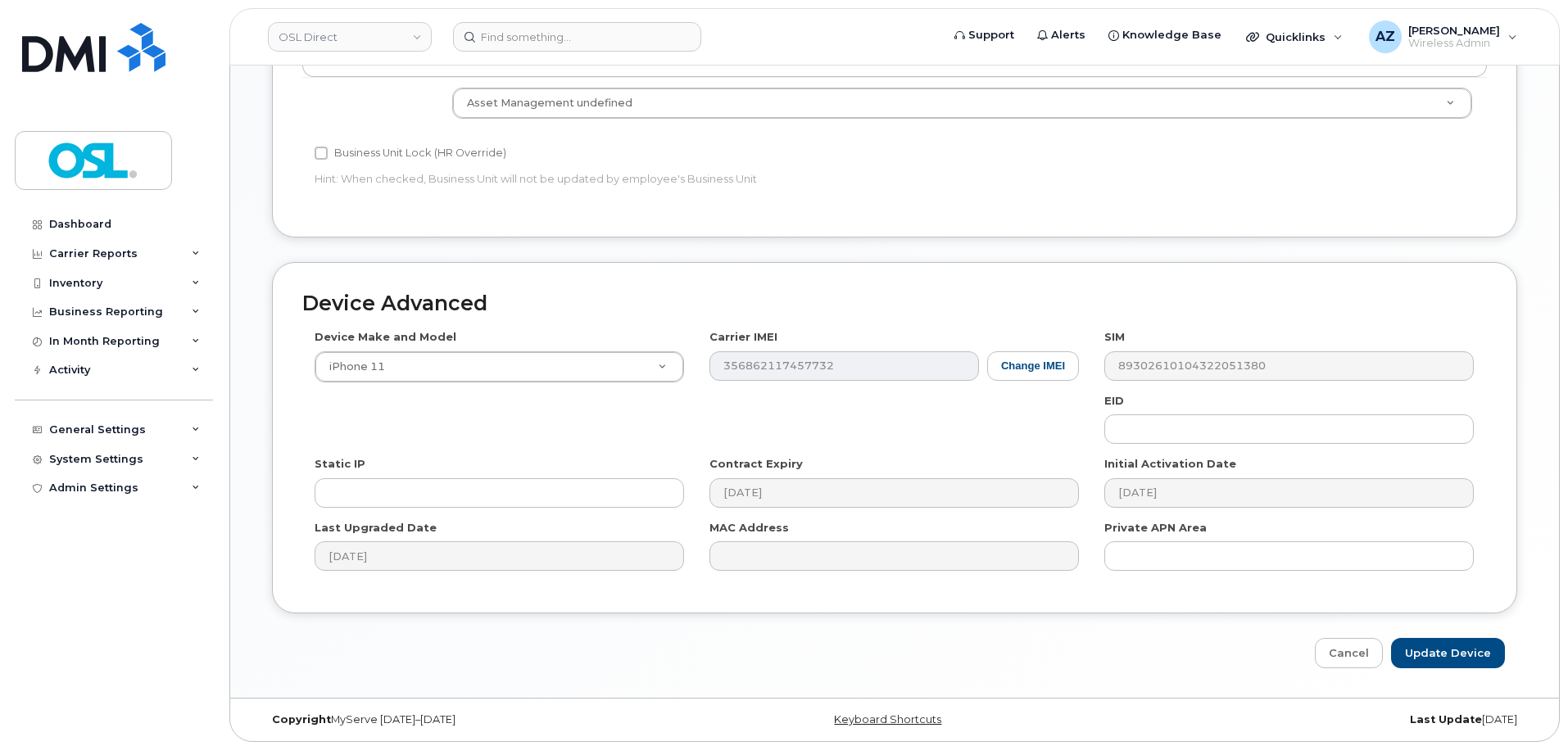
scroll to position [824, 0]
click at [1439, 641] on input "Update Device" at bounding box center [1447, 649] width 114 height 31
type input "Saving..."
